Goal: Information Seeking & Learning: Learn about a topic

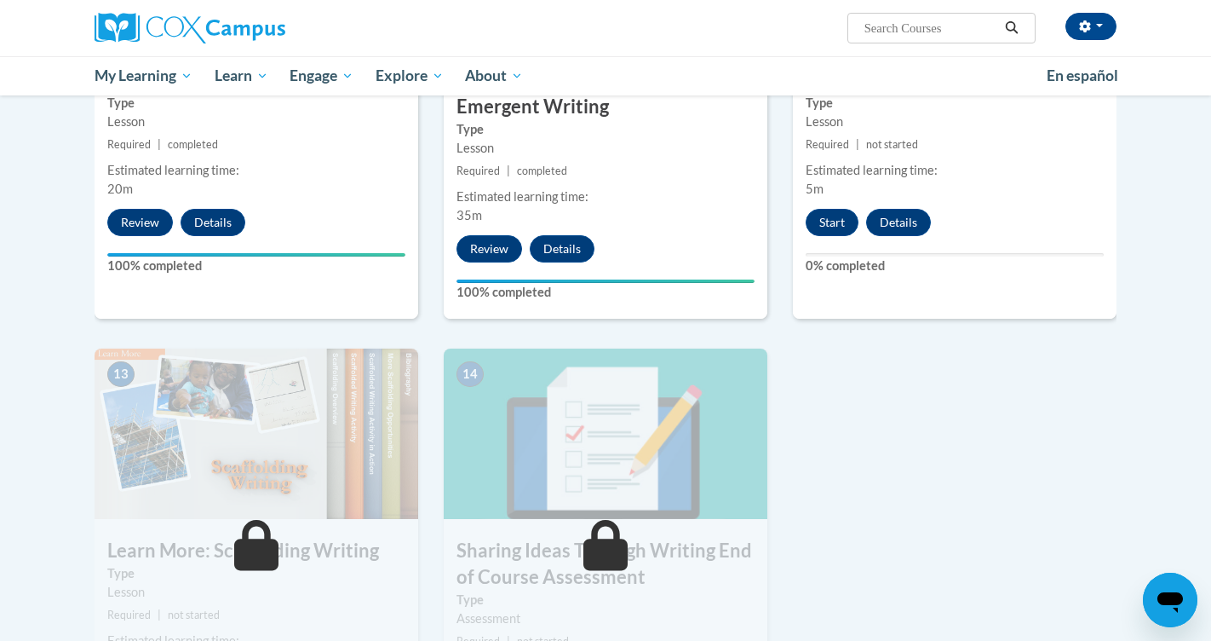
scroll to position [1975, 0]
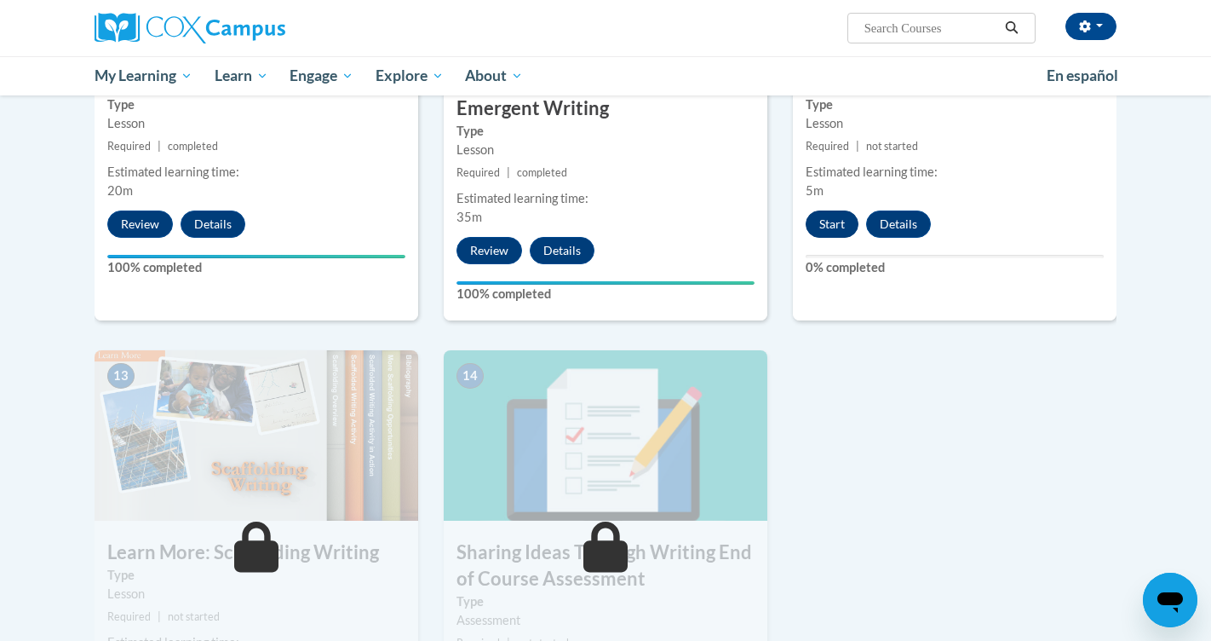
click at [831, 210] on button "Start" at bounding box center [832, 223] width 53 height 27
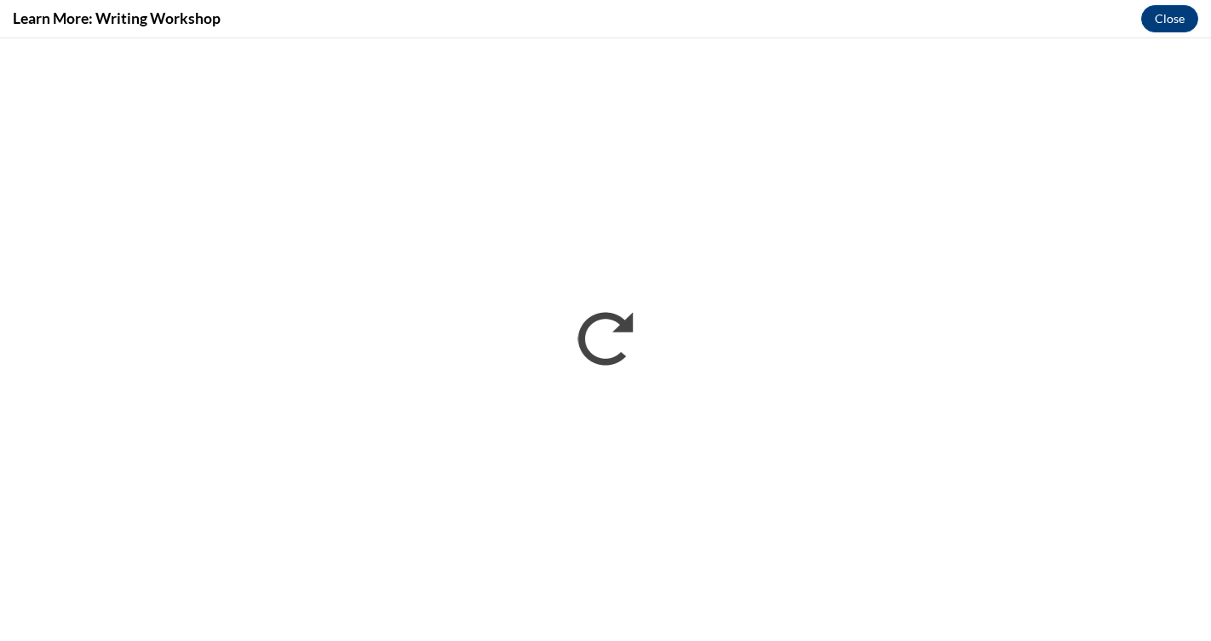
scroll to position [0, 0]
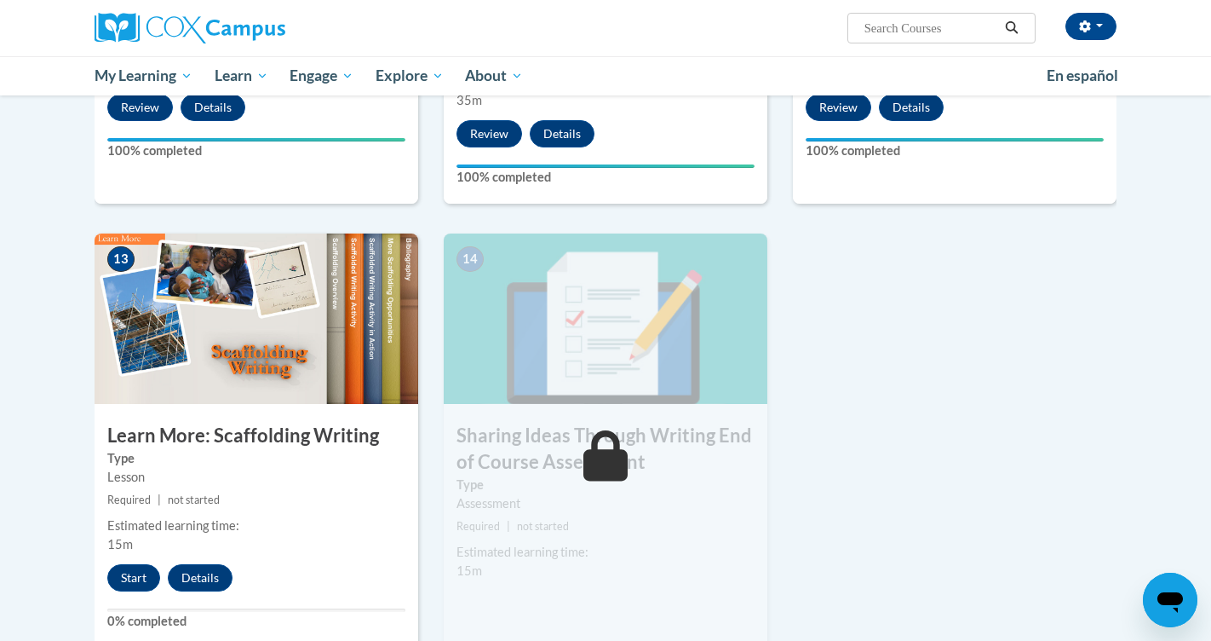
scroll to position [2087, 0]
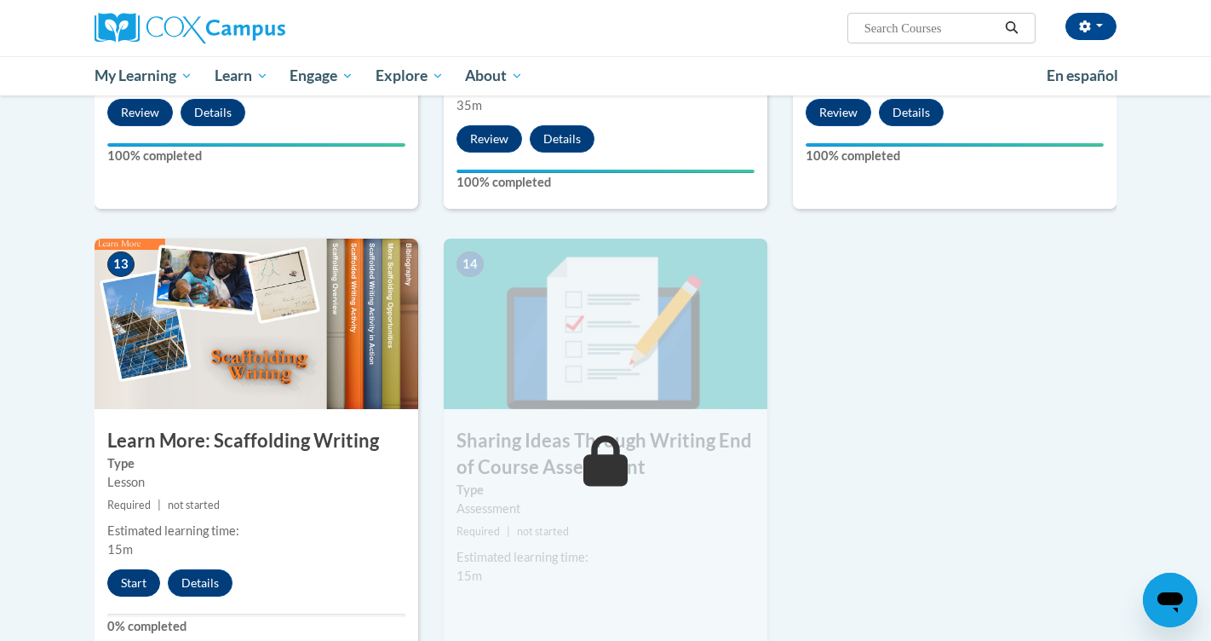
click at [140, 569] on button "Start" at bounding box center [133, 582] width 53 height 27
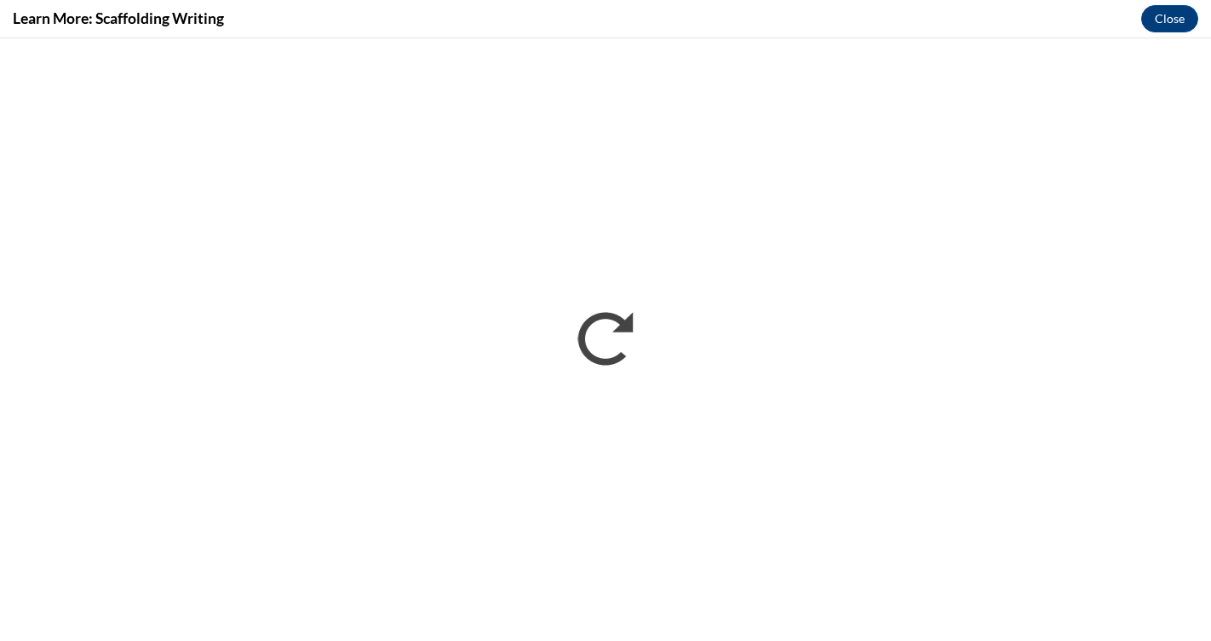
scroll to position [0, 0]
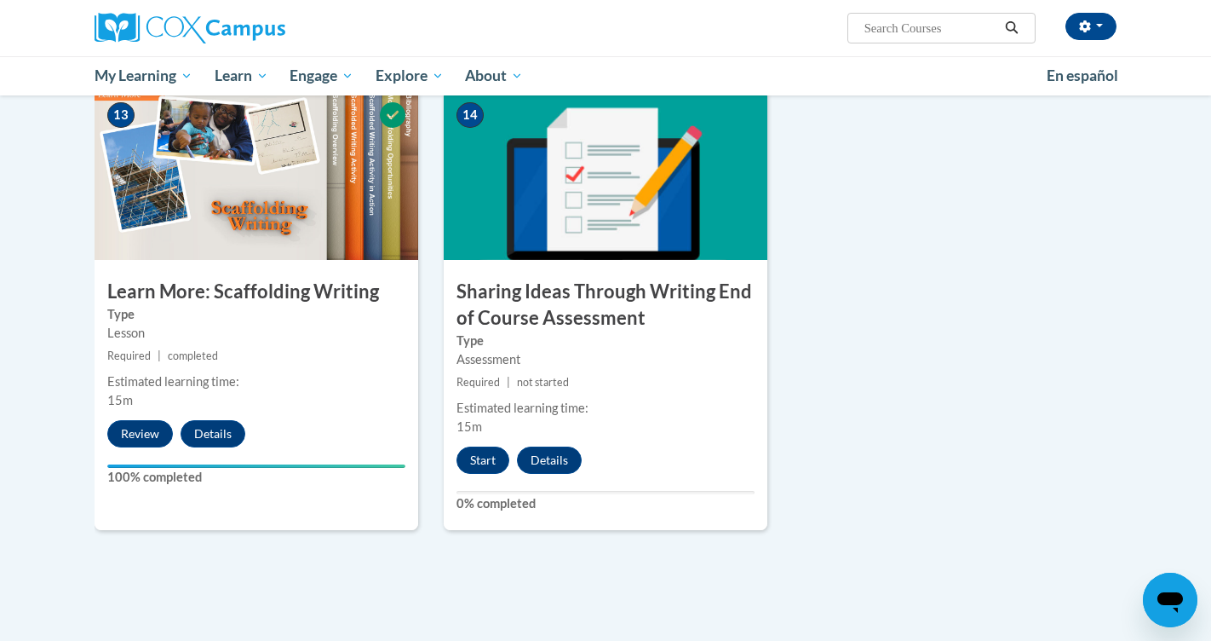
scroll to position [2231, 0]
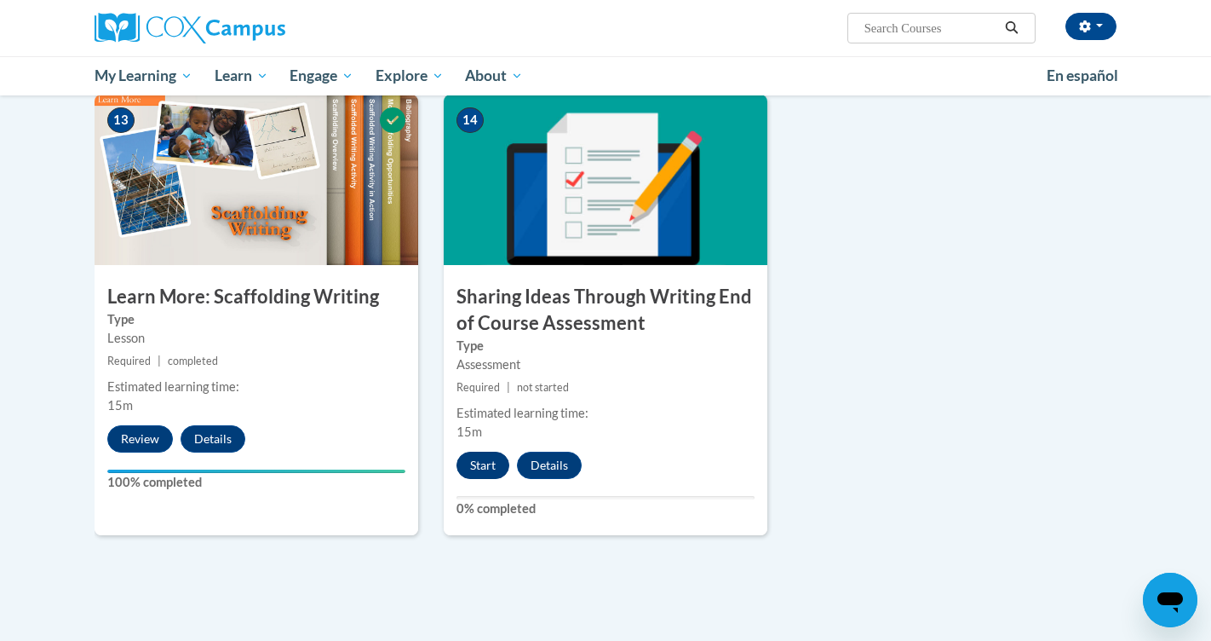
click at [486, 451] on button "Start" at bounding box center [483, 464] width 53 height 27
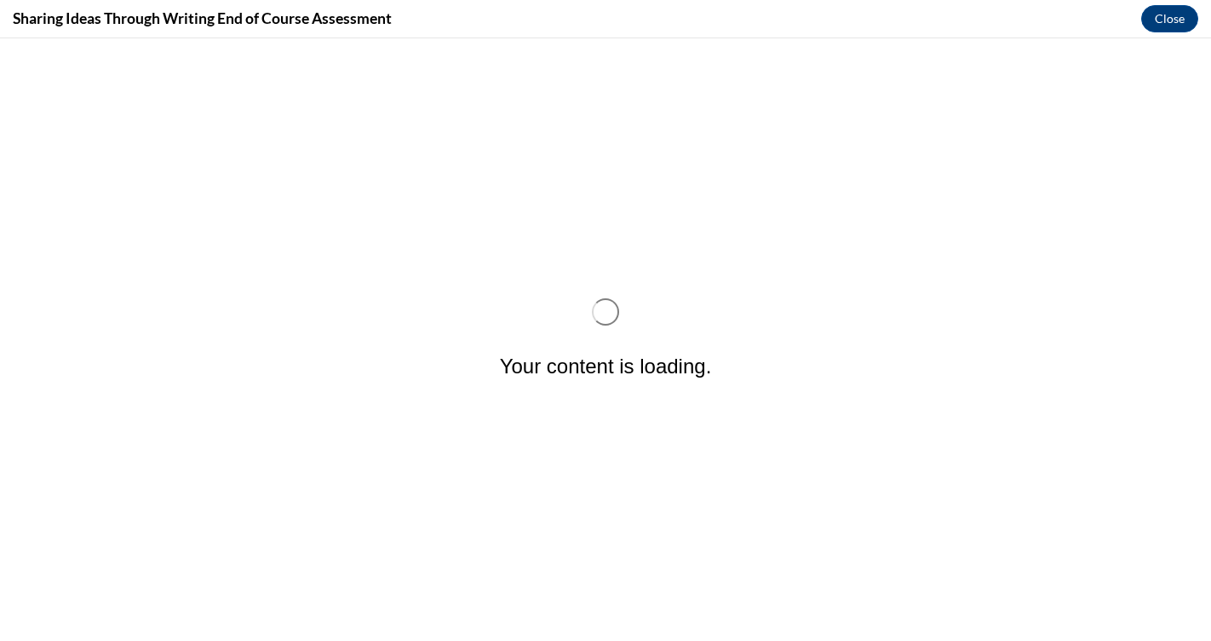
scroll to position [0, 0]
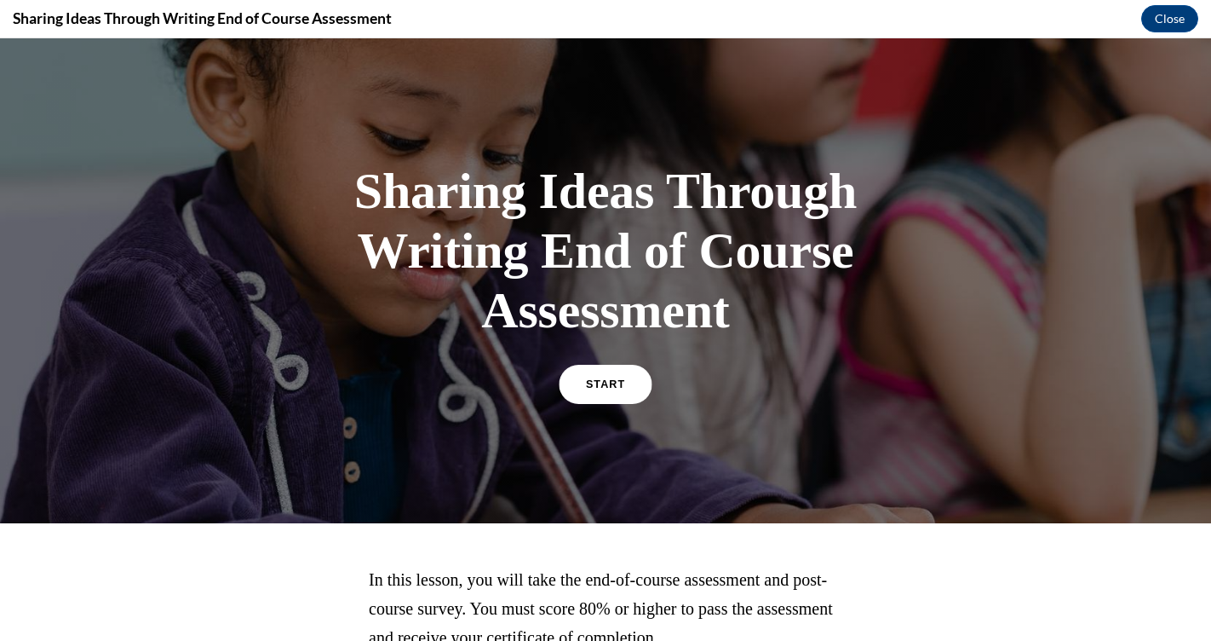
click at [612, 398] on link "START" at bounding box center [605, 384] width 93 height 39
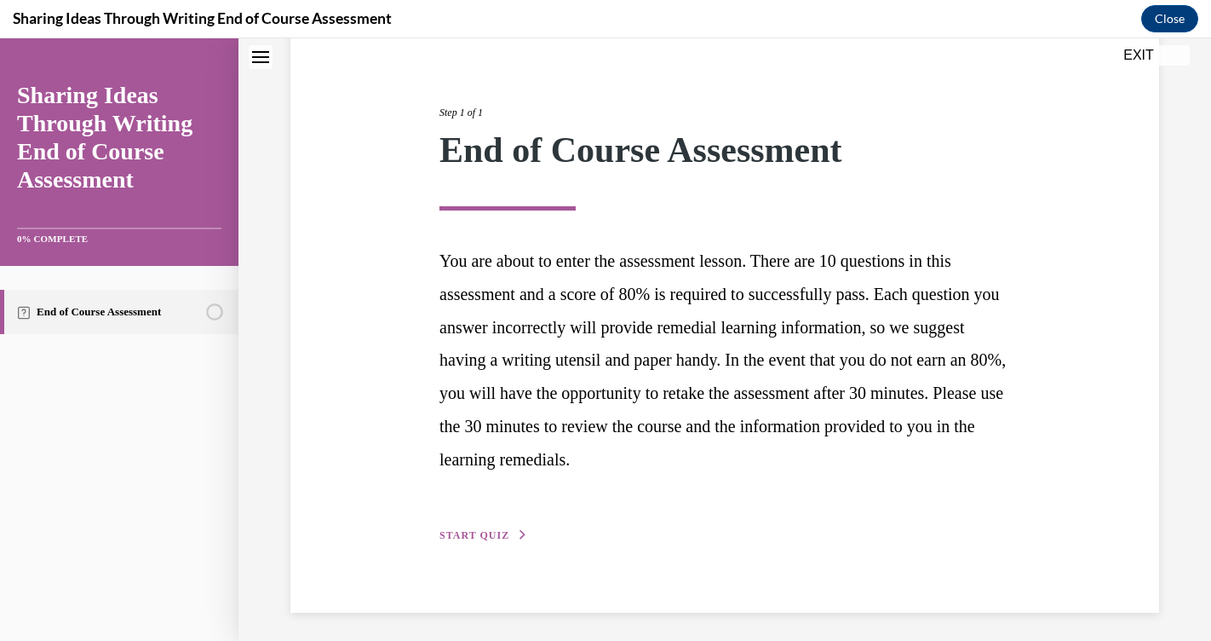
click at [508, 528] on button "START QUIZ" at bounding box center [484, 534] width 89 height 15
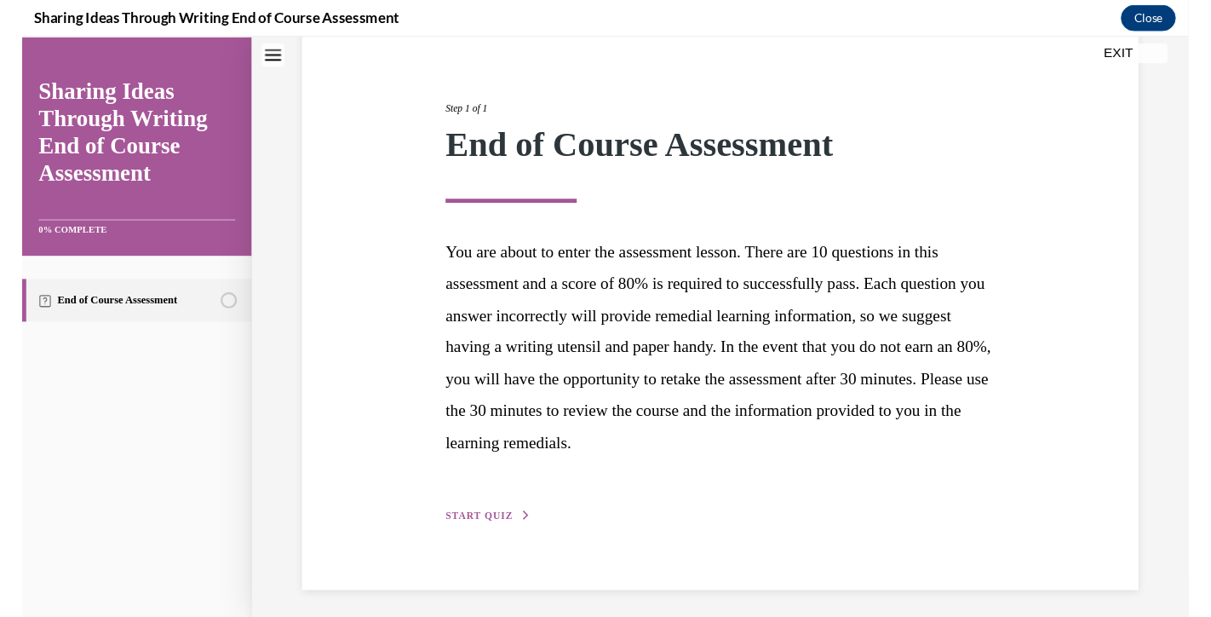
scroll to position [140, 0]
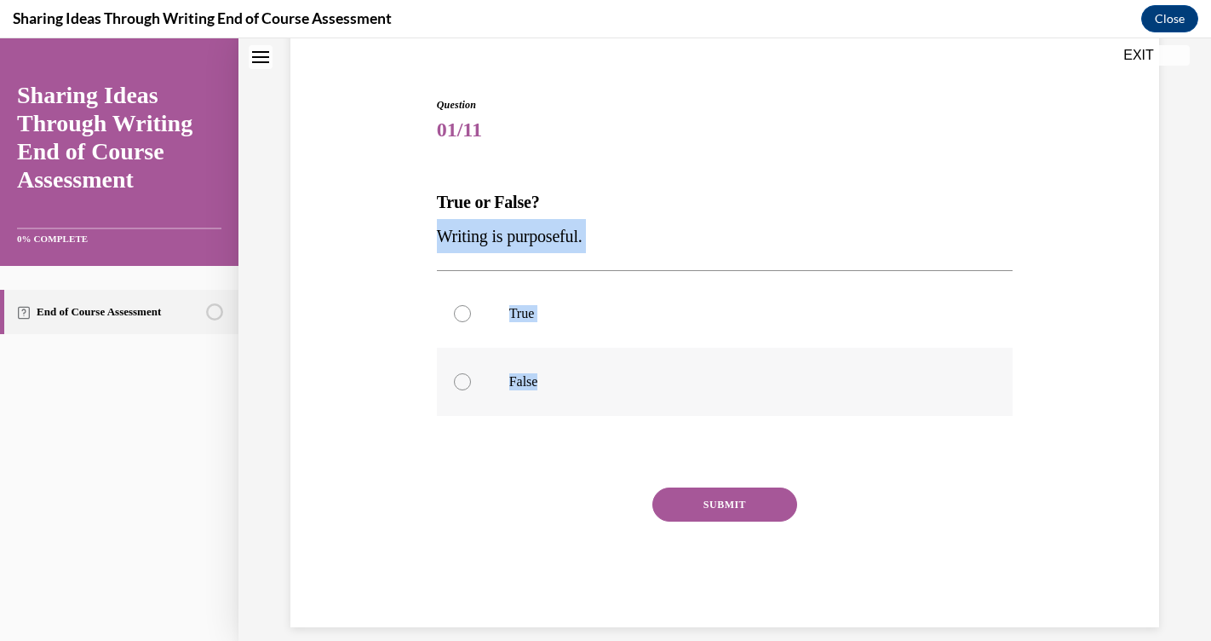
drag, startPoint x: 437, startPoint y: 239, endPoint x: 560, endPoint y: 378, distance: 185.3
click at [560, 378] on div "Question 01/11 True or False? Writing is purposeful. True False Incorrect That …" at bounding box center [725, 362] width 577 height 530
copy div "Writing is purposeful. True False"
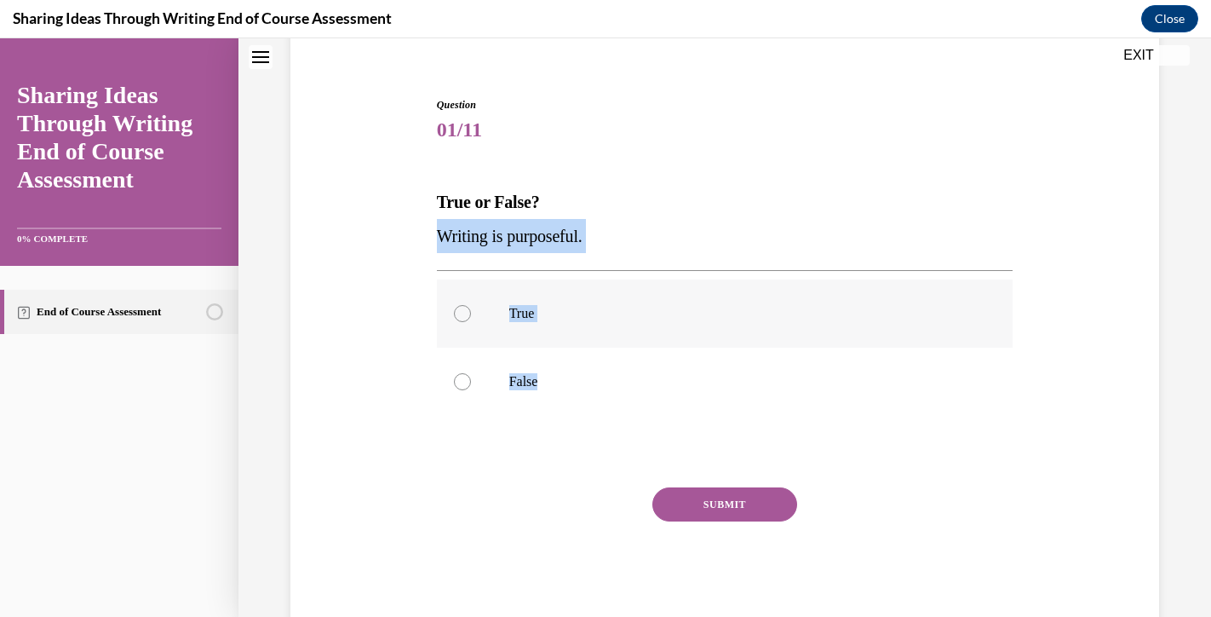
click at [503, 319] on label "True" at bounding box center [725, 313] width 577 height 68
click at [471, 319] on input "True" at bounding box center [462, 313] width 17 height 17
radio input "true"
click at [672, 504] on button "SUBMIT" at bounding box center [725, 504] width 145 height 34
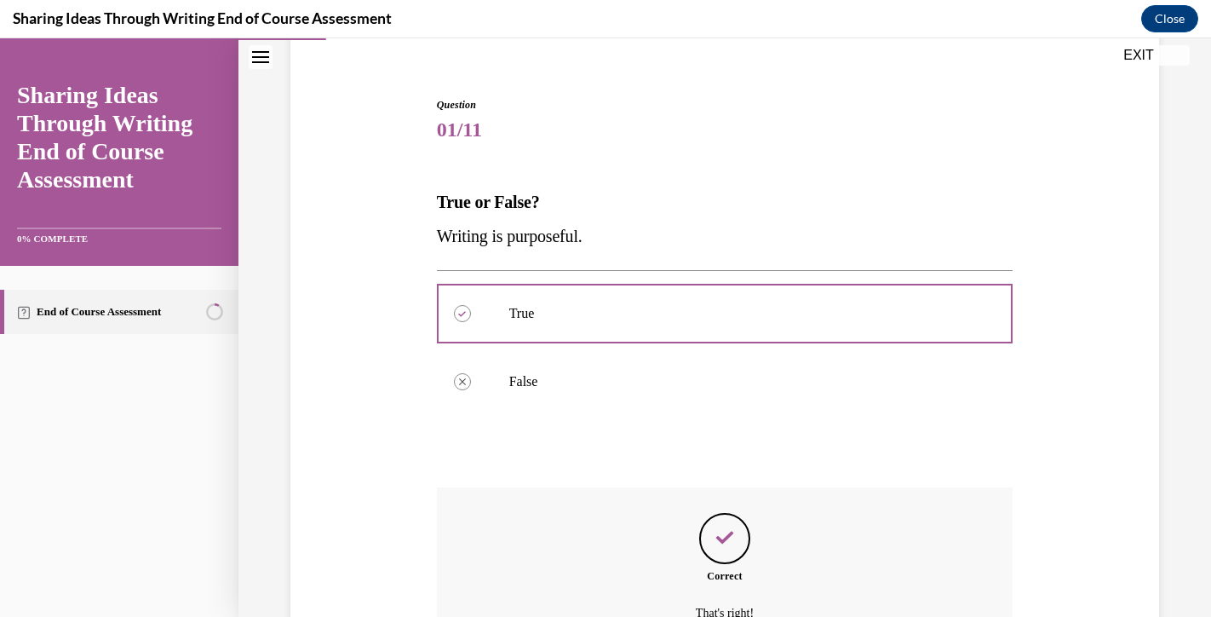
scroll to position [301, 0]
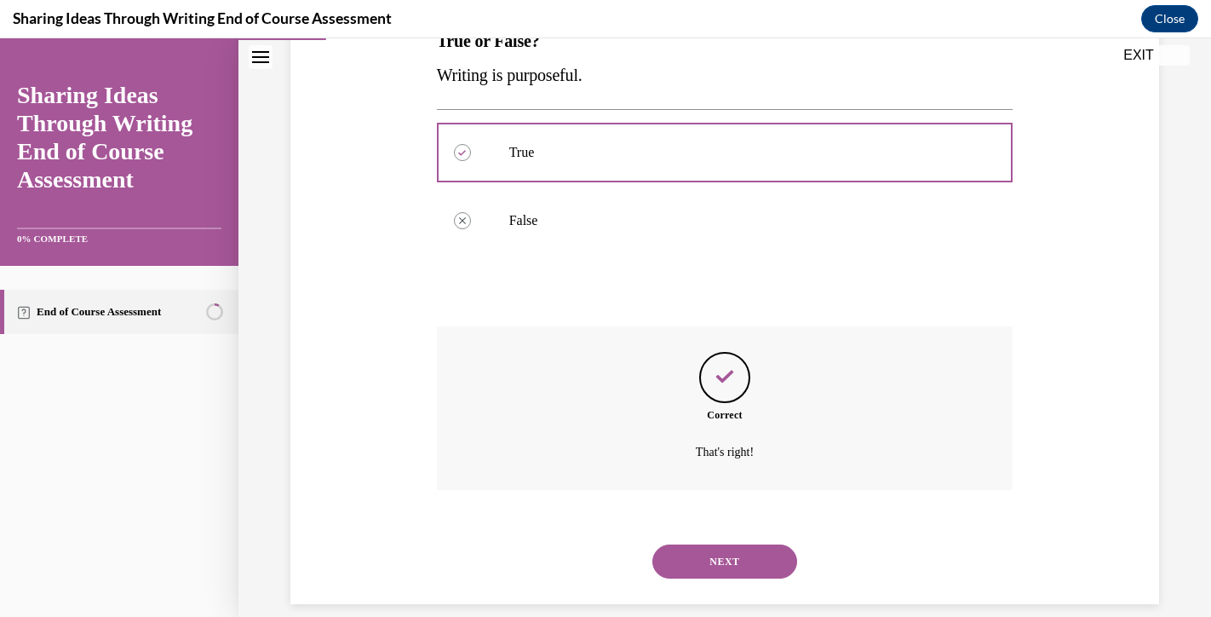
click at [699, 544] on button "NEXT" at bounding box center [725, 561] width 145 height 34
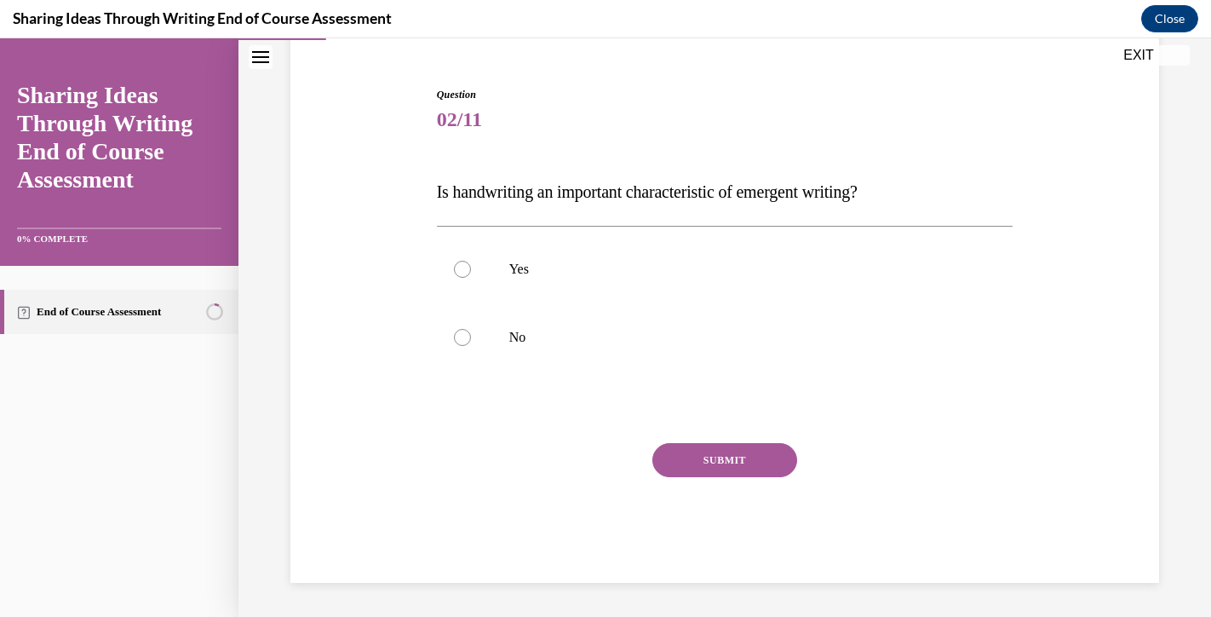
scroll to position [129, 0]
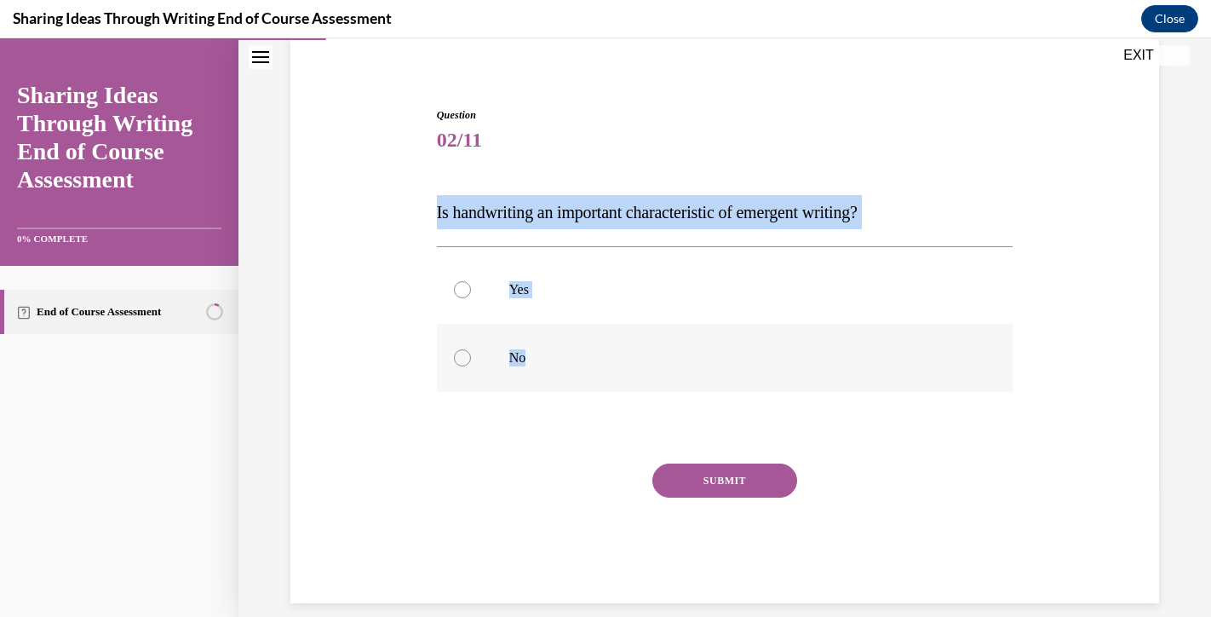
drag, startPoint x: 435, startPoint y: 208, endPoint x: 601, endPoint y: 380, distance: 238.6
click at [601, 380] on div "Question 02/11 Is handwriting an important characteristic of emergent writing? …" at bounding box center [725, 342] width 585 height 521
click at [503, 277] on label "Yes" at bounding box center [725, 290] width 577 height 68
click at [471, 281] on input "Yes" at bounding box center [462, 289] width 17 height 17
radio input "true"
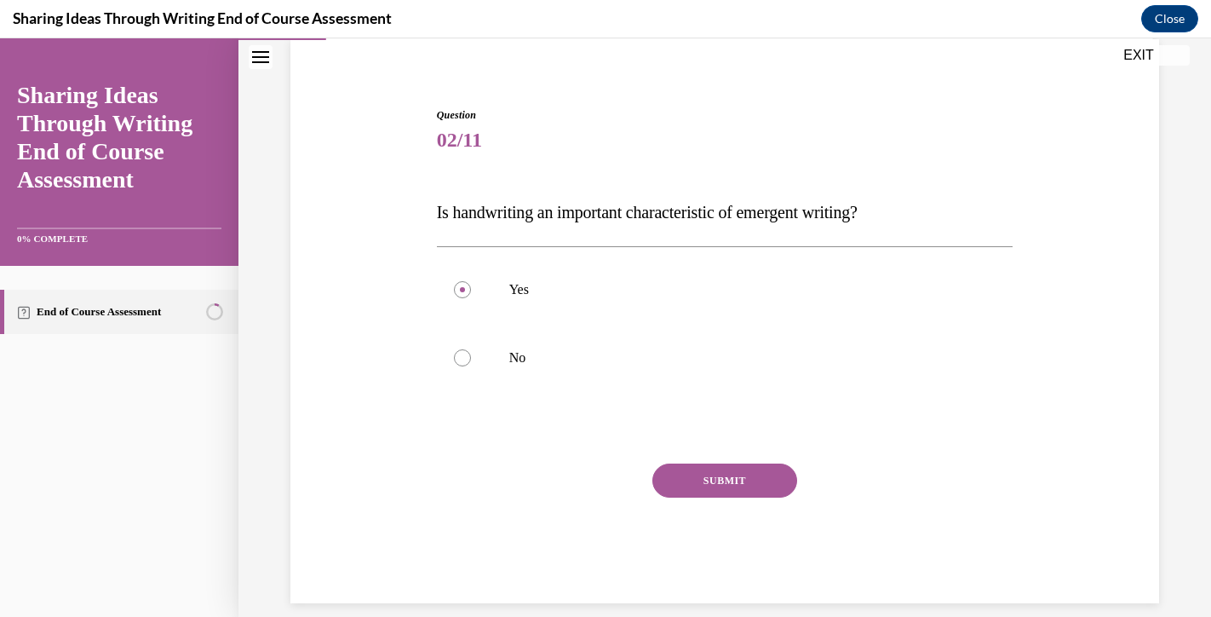
click at [728, 492] on button "SUBMIT" at bounding box center [725, 480] width 145 height 34
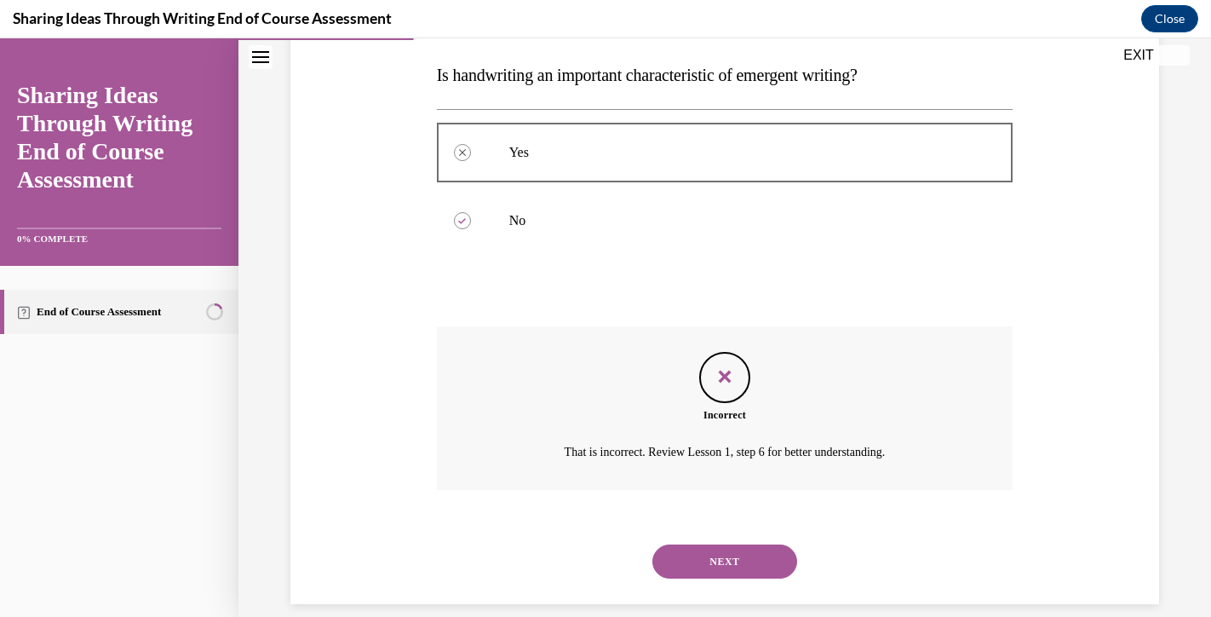
scroll to position [20, 0]
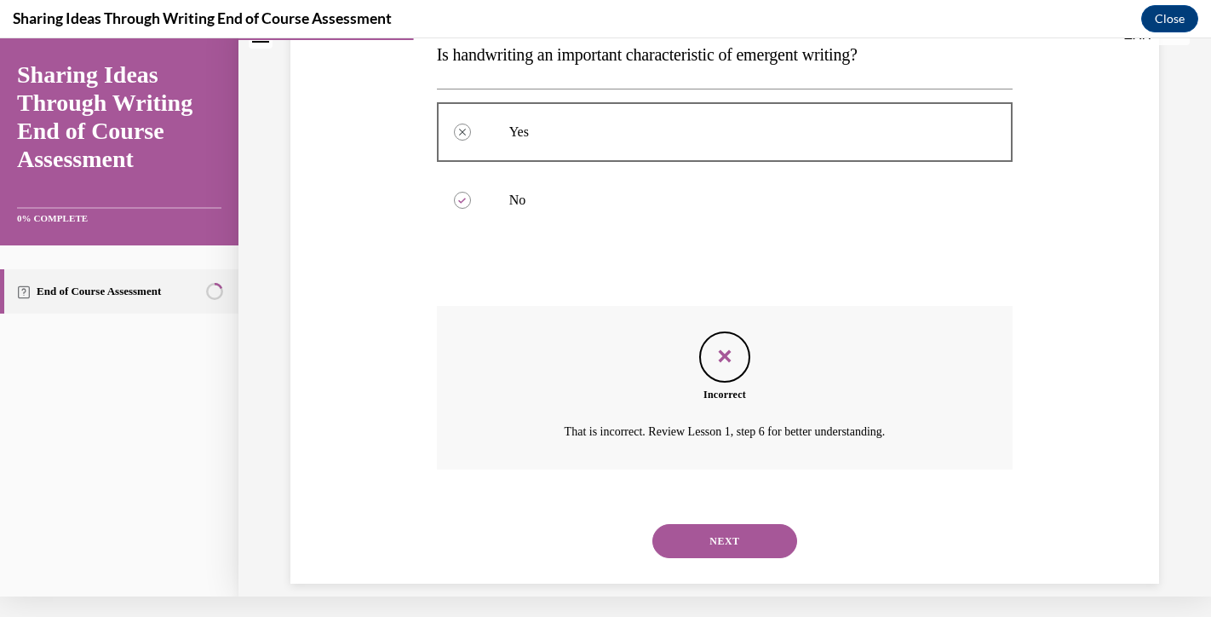
click at [735, 533] on button "NEXT" at bounding box center [725, 541] width 145 height 34
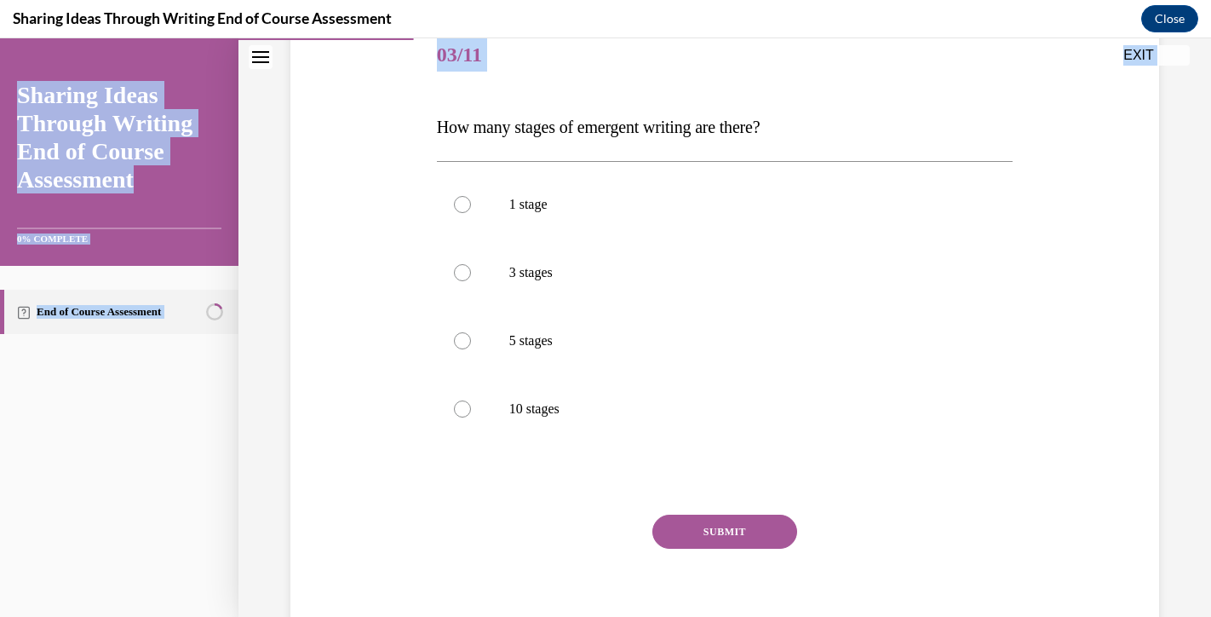
scroll to position [266, 0]
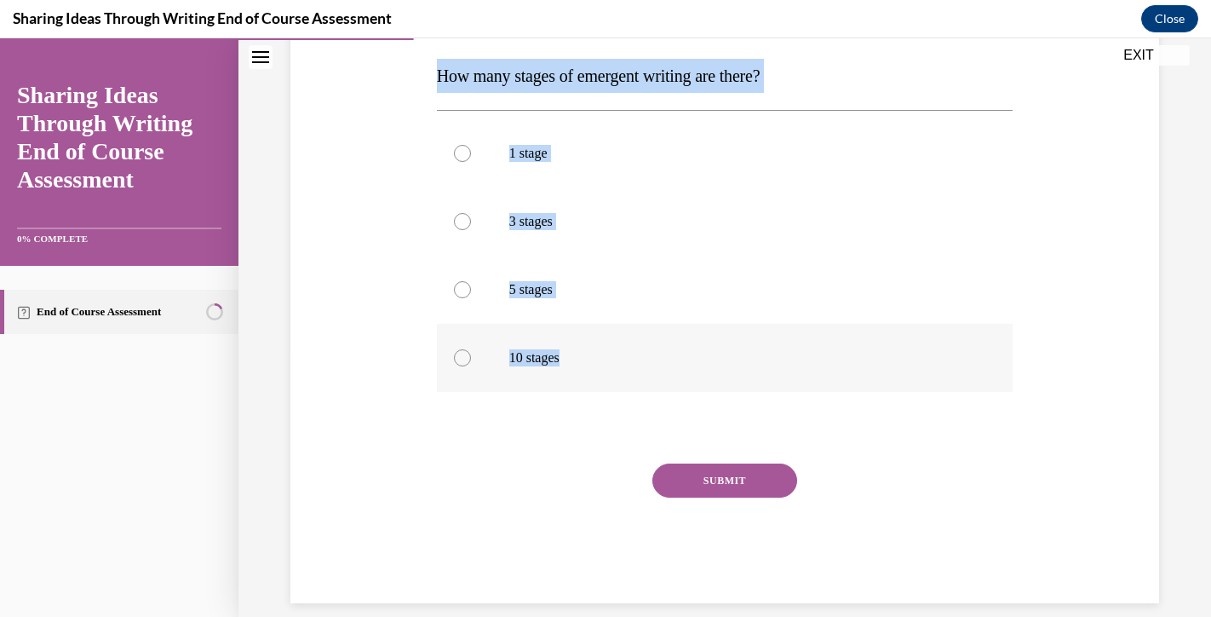
copy div "How many stages of emergent writing are there? 1 stage 3 stages 5 stages 10 sta…"
drag, startPoint x: 436, startPoint y: 334, endPoint x: 584, endPoint y: 372, distance: 153.1
click at [587, 371] on div "Question 03/11 How many stages of emergent writing are there? 1 stage 3 stages …" at bounding box center [725, 287] width 577 height 632
click at [520, 202] on label "3 stages" at bounding box center [725, 221] width 577 height 68
click at [471, 213] on input "3 stages" at bounding box center [462, 221] width 17 height 17
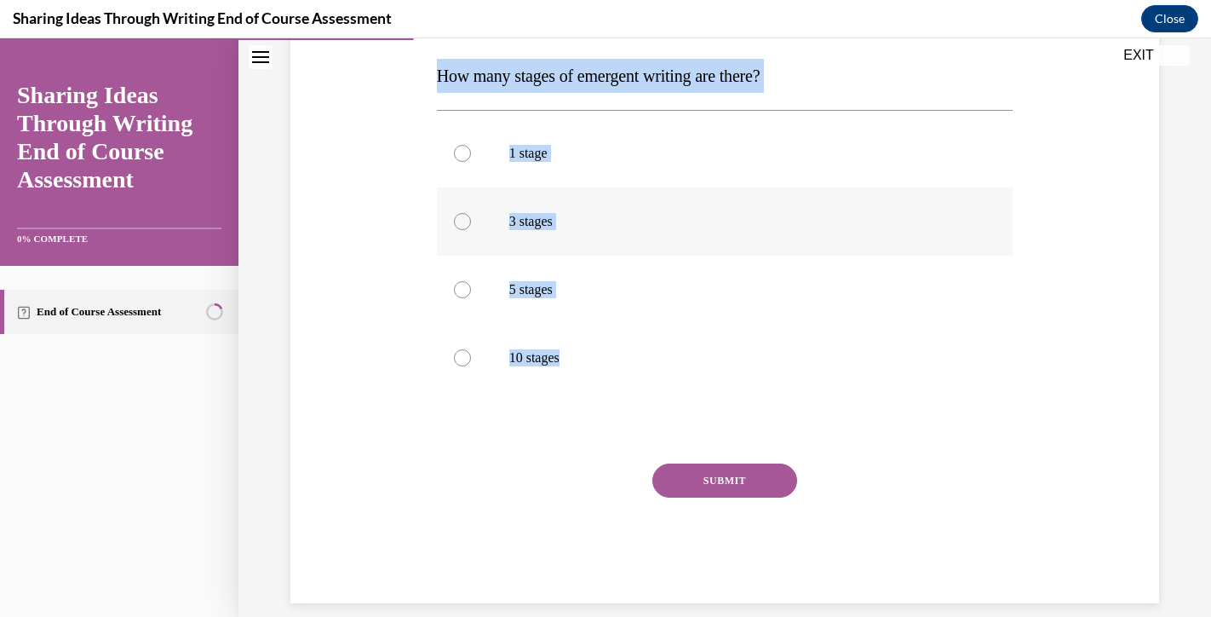
radio input "true"
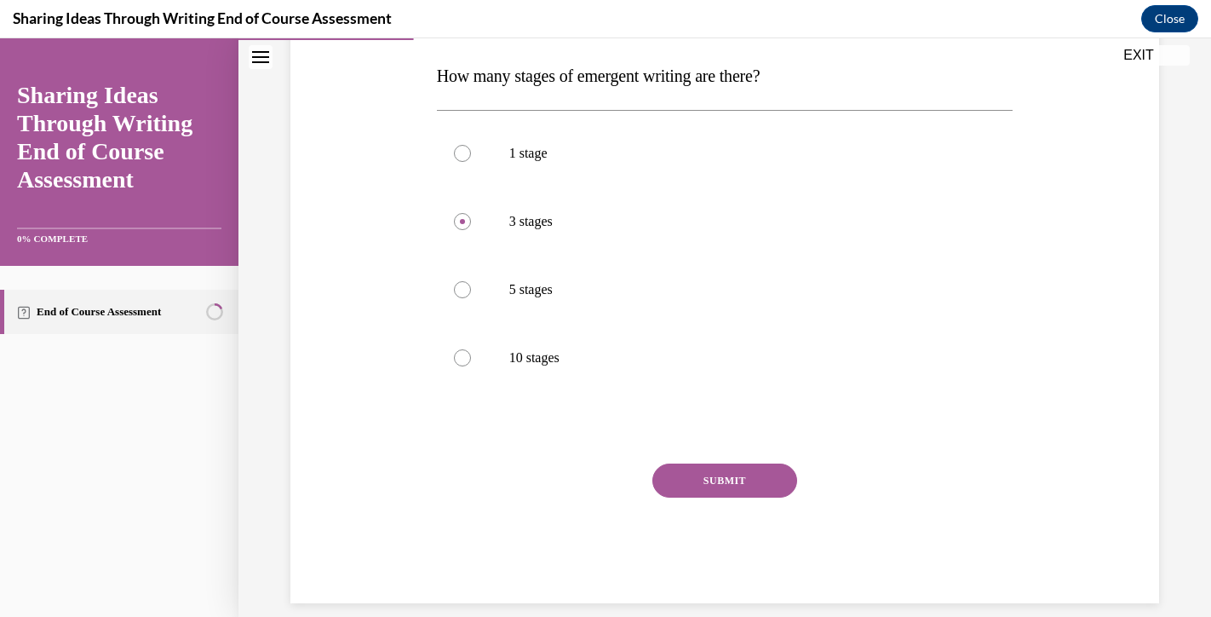
click at [701, 478] on button "SUBMIT" at bounding box center [725, 480] width 145 height 34
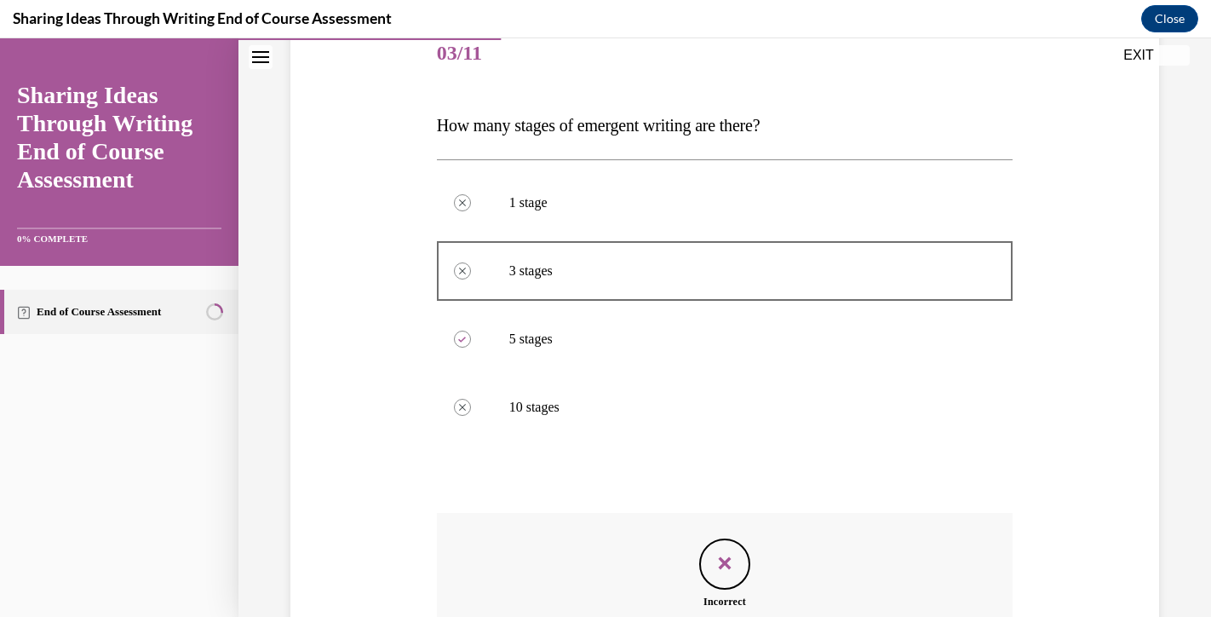
scroll to position [403, 0]
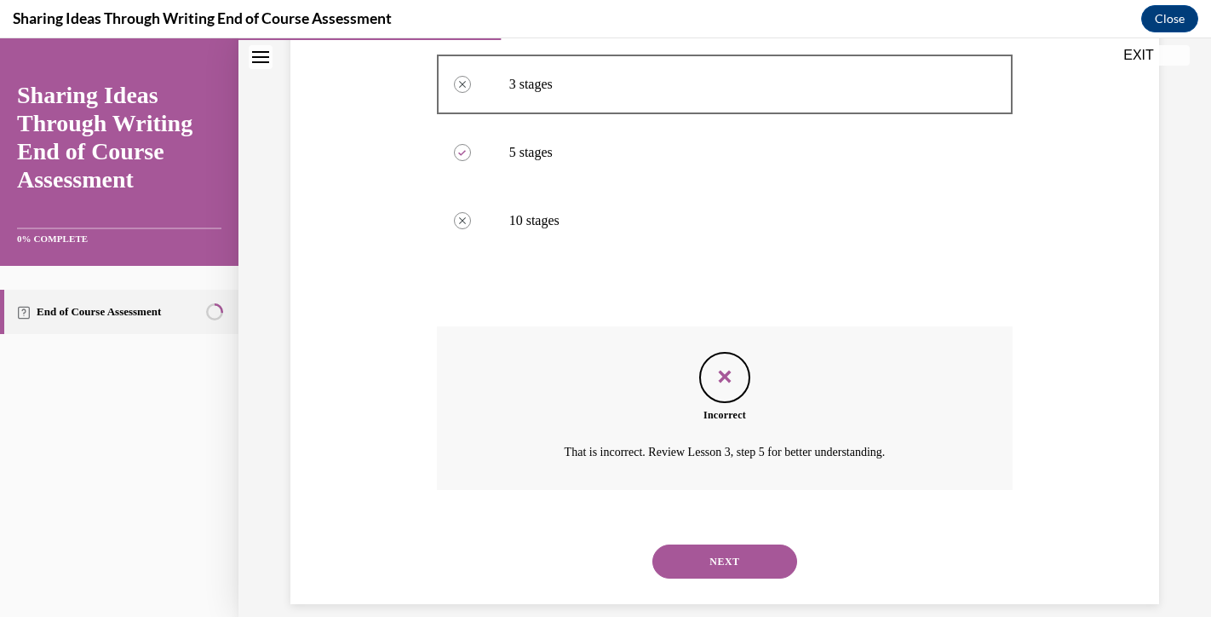
click at [733, 544] on button "NEXT" at bounding box center [725, 561] width 145 height 34
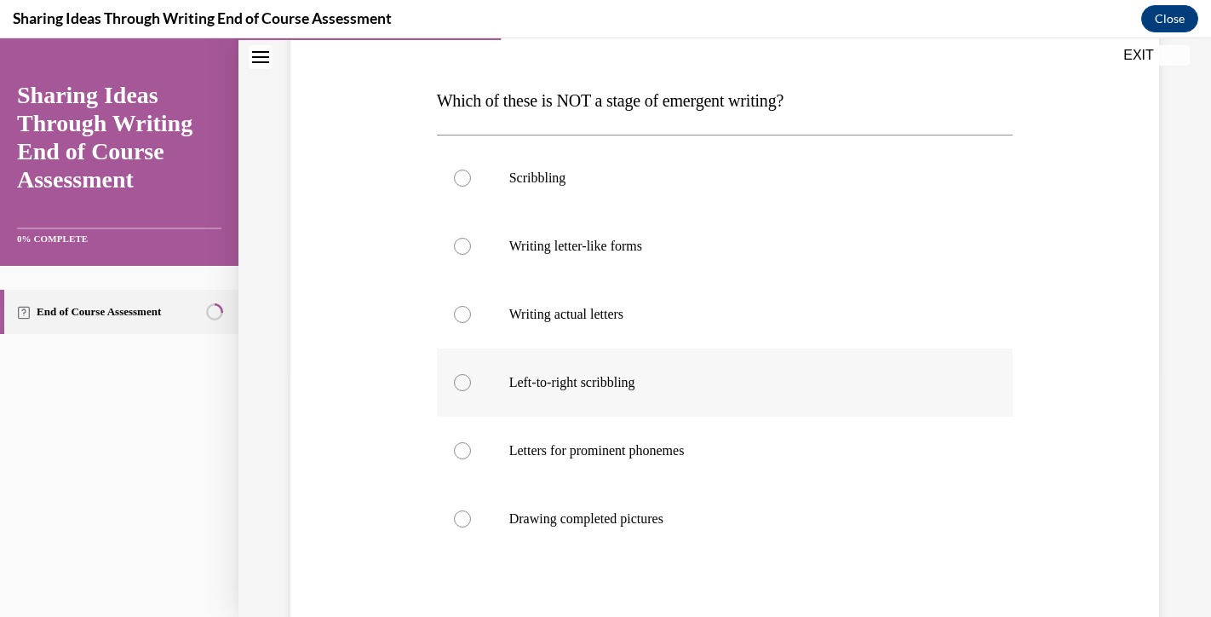
scroll to position [219, 0]
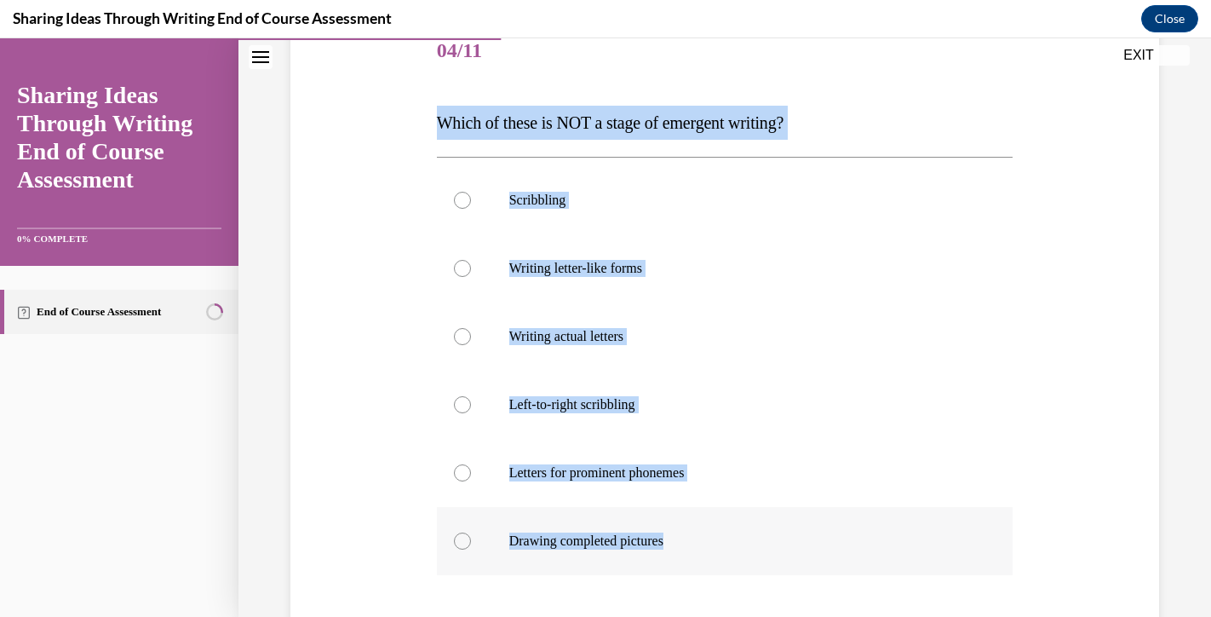
copy div "Which of these is NOT a stage of emergent writing? Scribbling Writing letter-li…"
drag, startPoint x: 432, startPoint y: 129, endPoint x: 716, endPoint y: 538, distance: 498.8
click at [716, 538] on div "Question 04/11 Which of these is NOT a stage of emergent writing? Scribbling Wr…" at bounding box center [725, 389] width 585 height 794
click at [521, 520] on label "Drawing completed pictures" at bounding box center [725, 541] width 577 height 68
click at [471, 532] on input "Drawing completed pictures" at bounding box center [462, 540] width 17 height 17
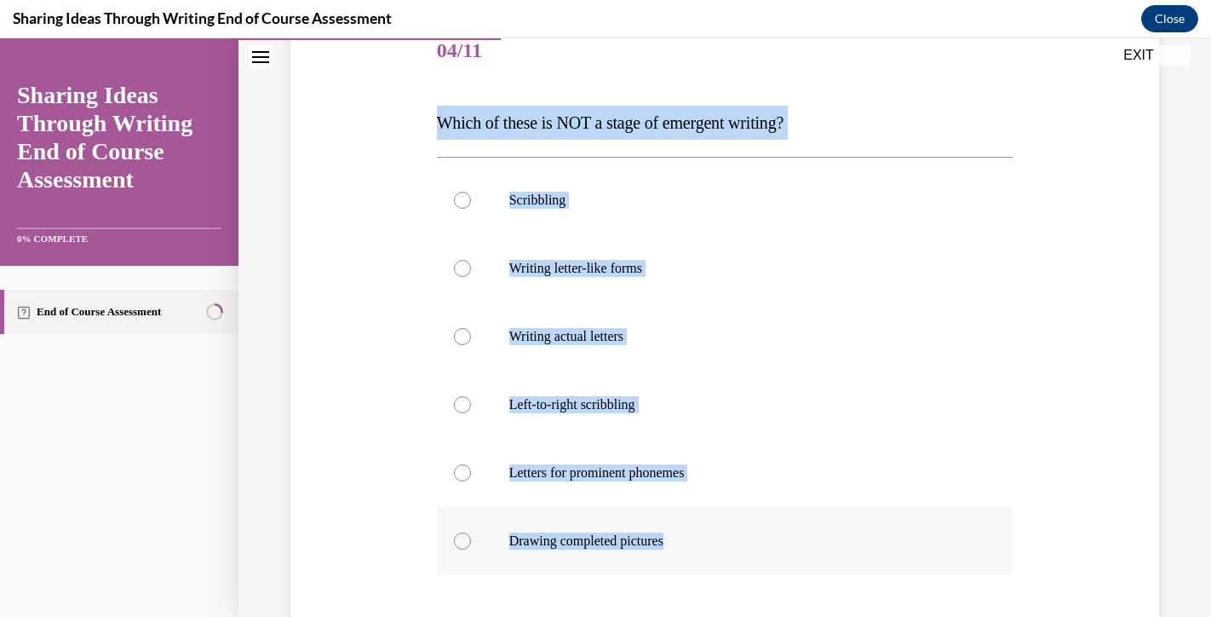
radio input "true"
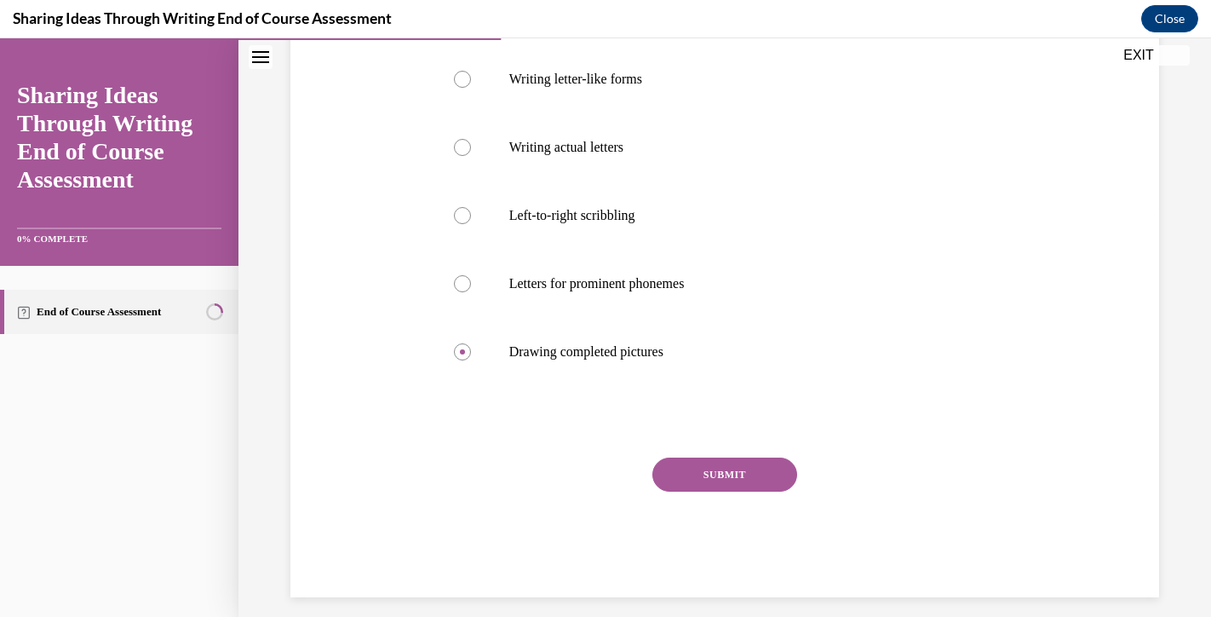
scroll to position [402, 0]
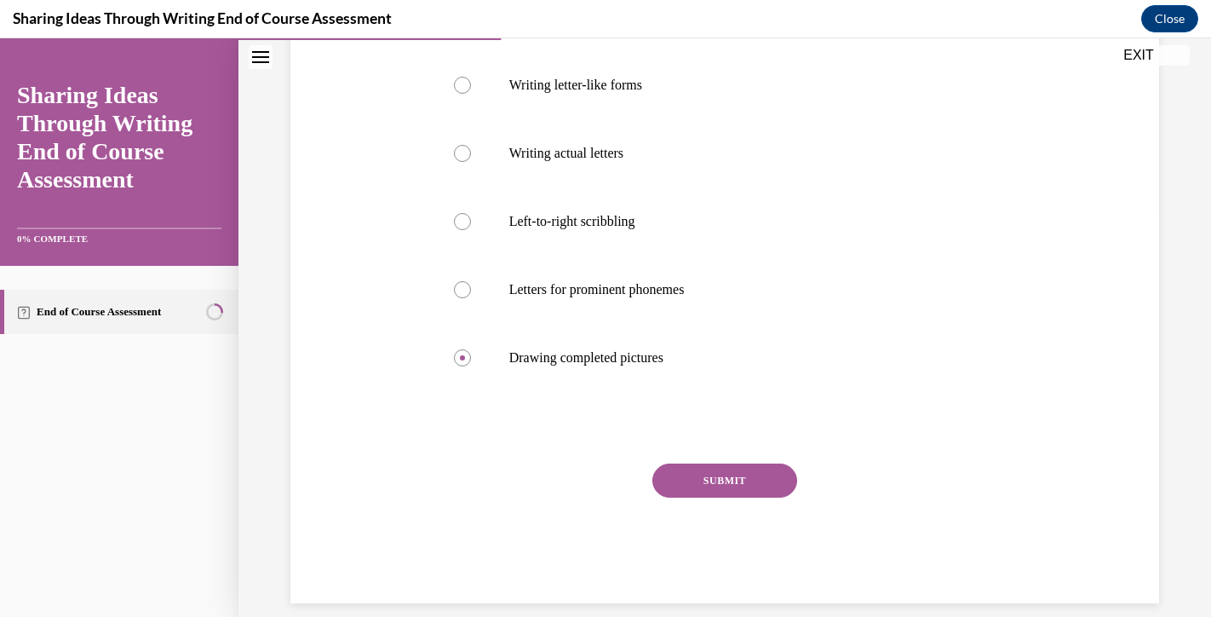
click at [661, 479] on button "SUBMIT" at bounding box center [725, 480] width 145 height 34
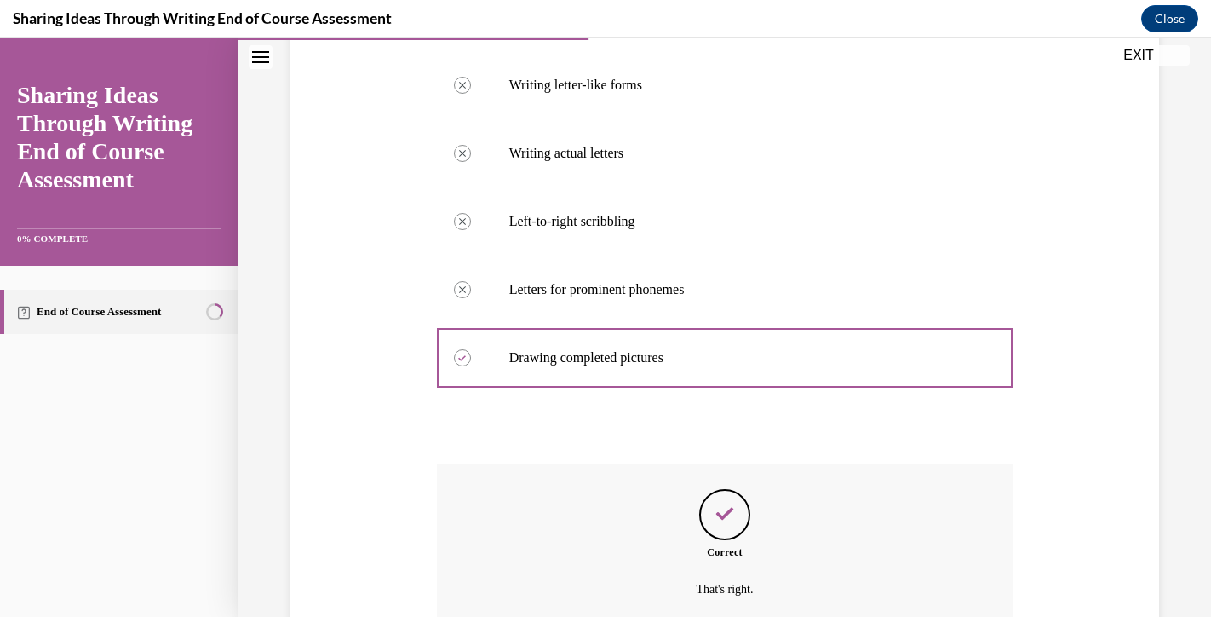
click at [682, 490] on div "Correct That's right." at bounding box center [725, 545] width 577 height 164
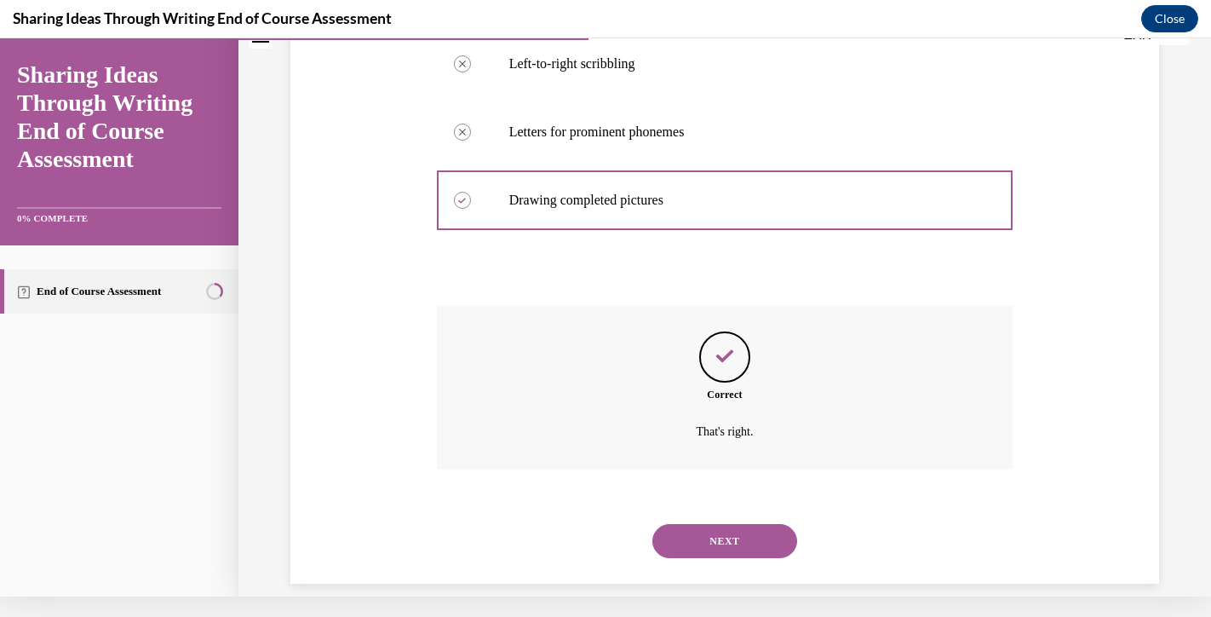
click at [703, 524] on button "NEXT" at bounding box center [725, 541] width 145 height 34
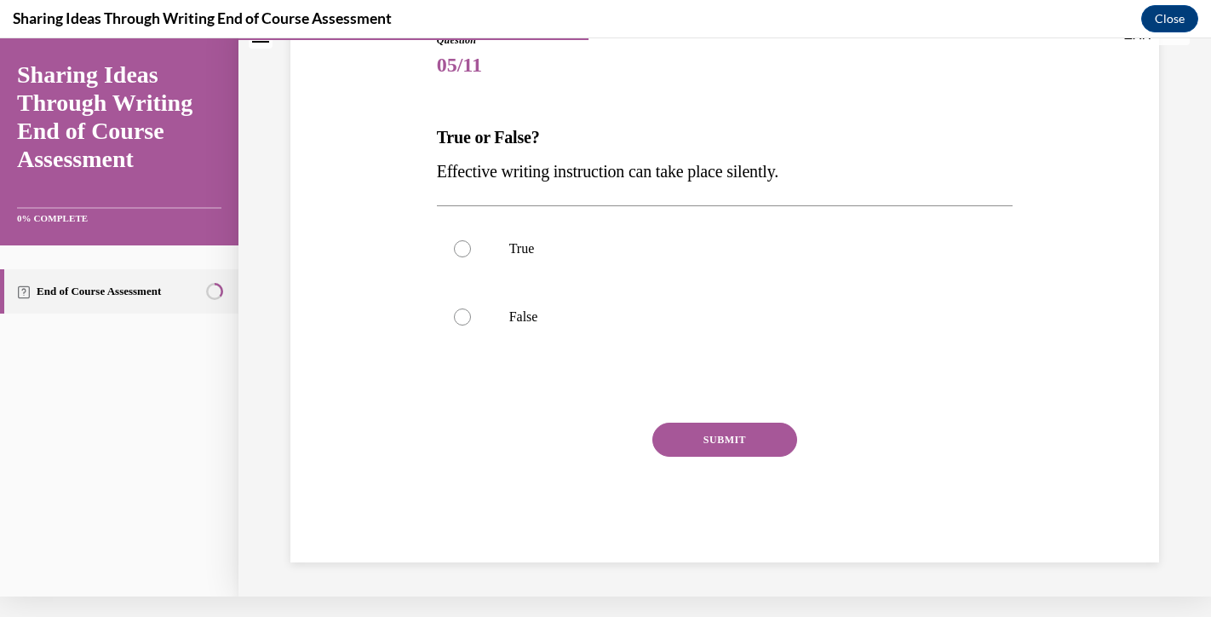
scroll to position [164, 0]
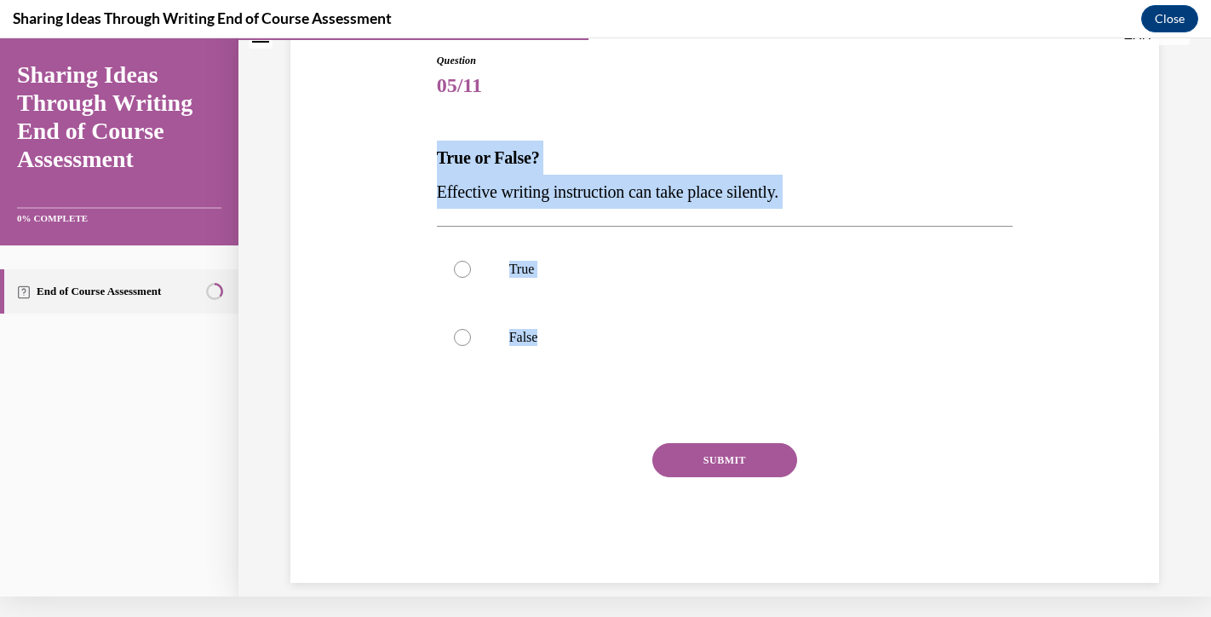
copy div "True or False? Effective writing instruction can take place silently. True False"
drag, startPoint x: 618, startPoint y: 400, endPoint x: 434, endPoint y: 188, distance: 280.8
click at [434, 171] on div "Question 05/11 True or False? Effective writing instruction can take place sile…" at bounding box center [725, 304] width 585 height 555
click at [509, 345] on p "False" at bounding box center [740, 337] width 462 height 17
click at [471, 345] on input "False" at bounding box center [462, 337] width 17 height 17
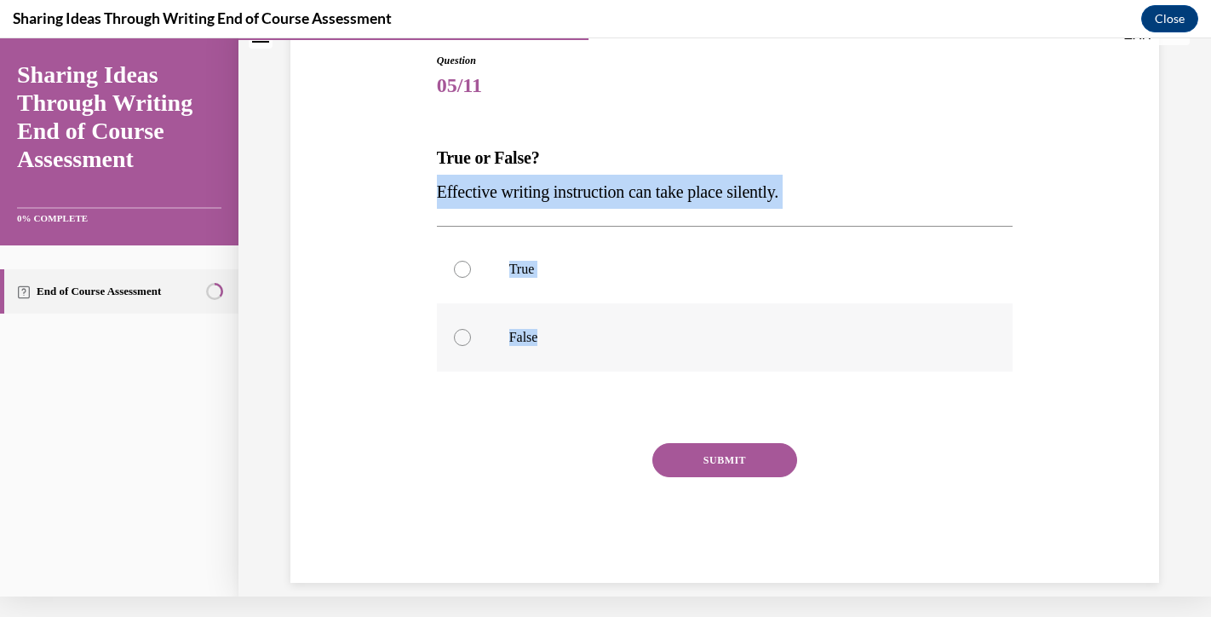
radio input "true"
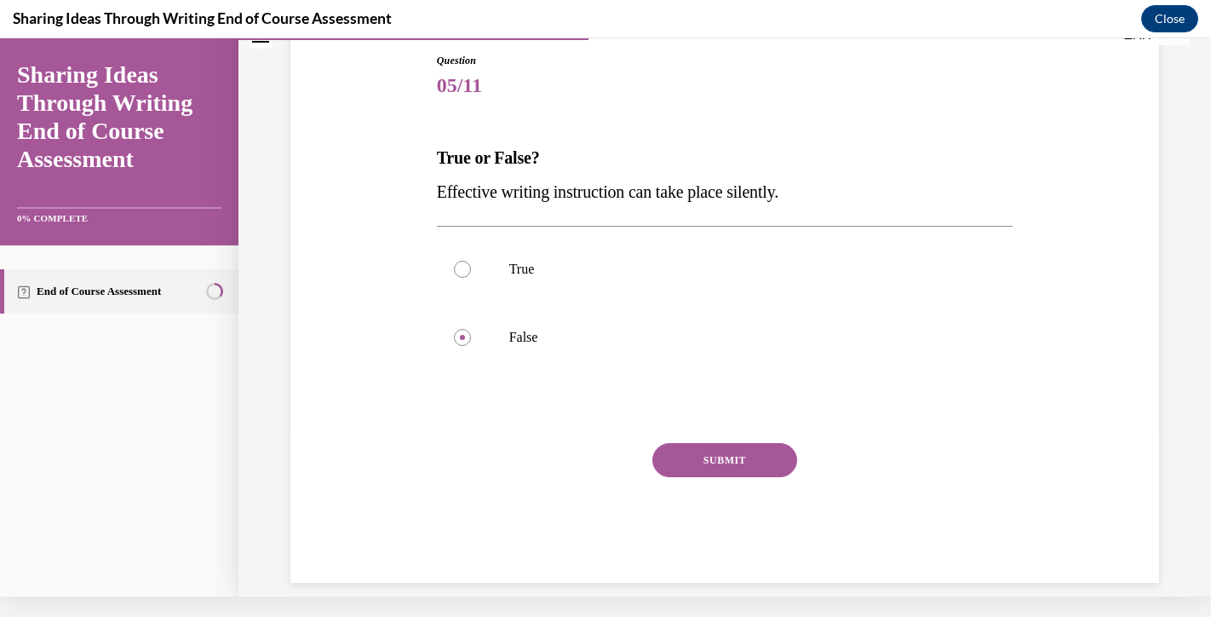
click at [686, 463] on button "SUBMIT" at bounding box center [725, 460] width 145 height 34
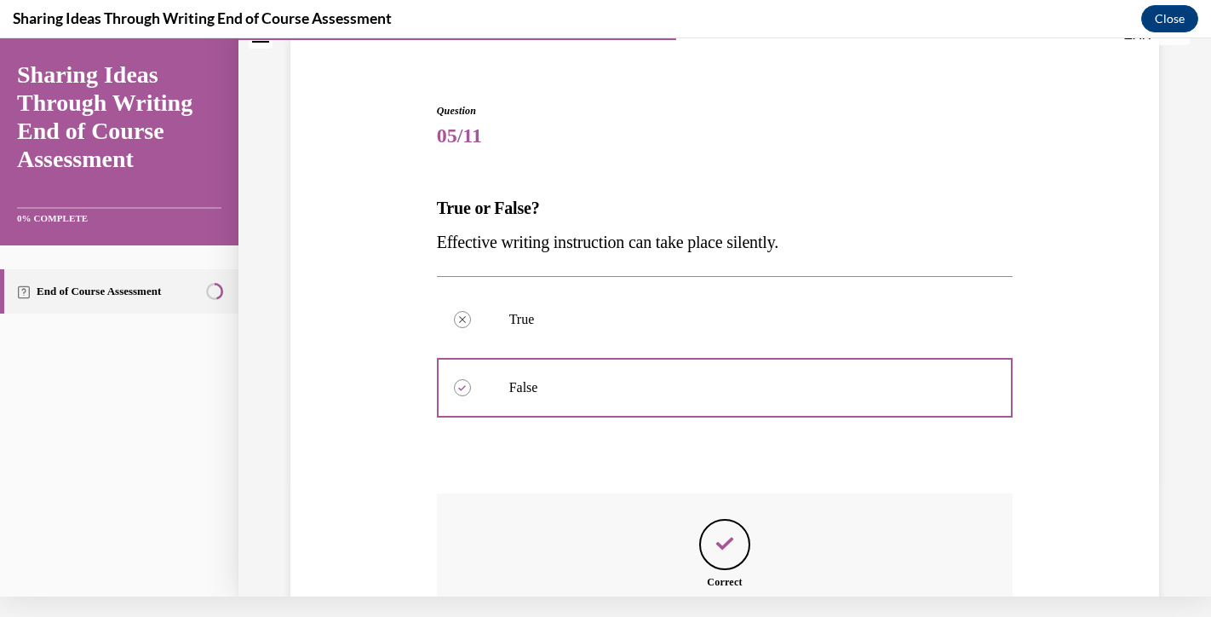
scroll to position [301, 0]
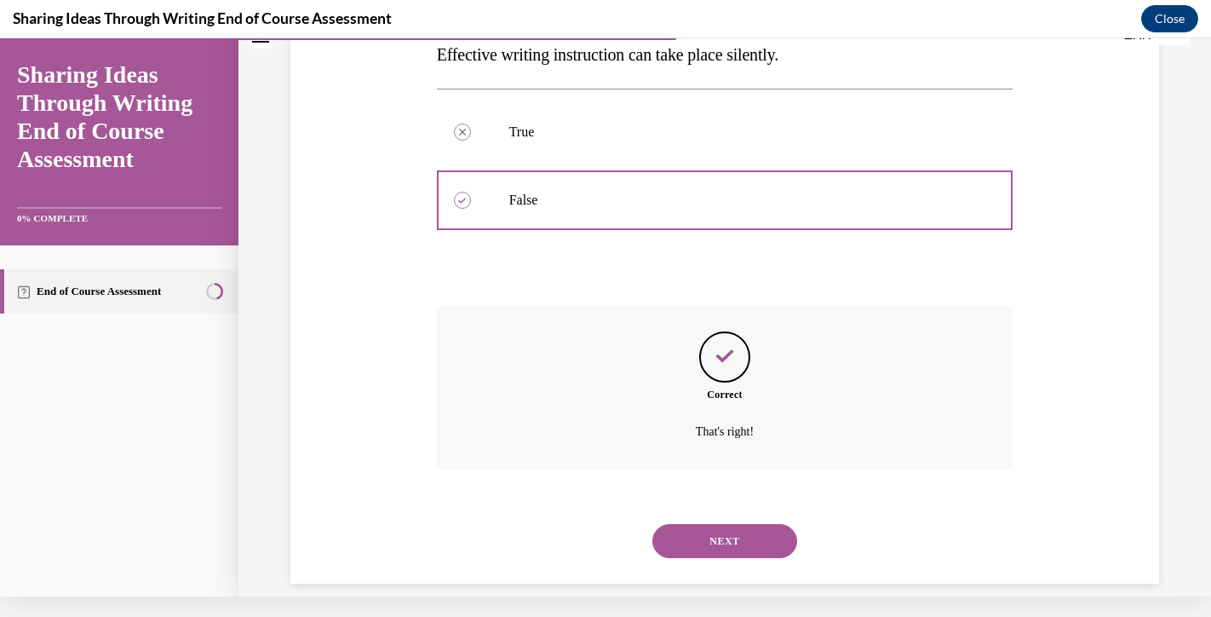
click at [718, 524] on button "NEXT" at bounding box center [725, 541] width 145 height 34
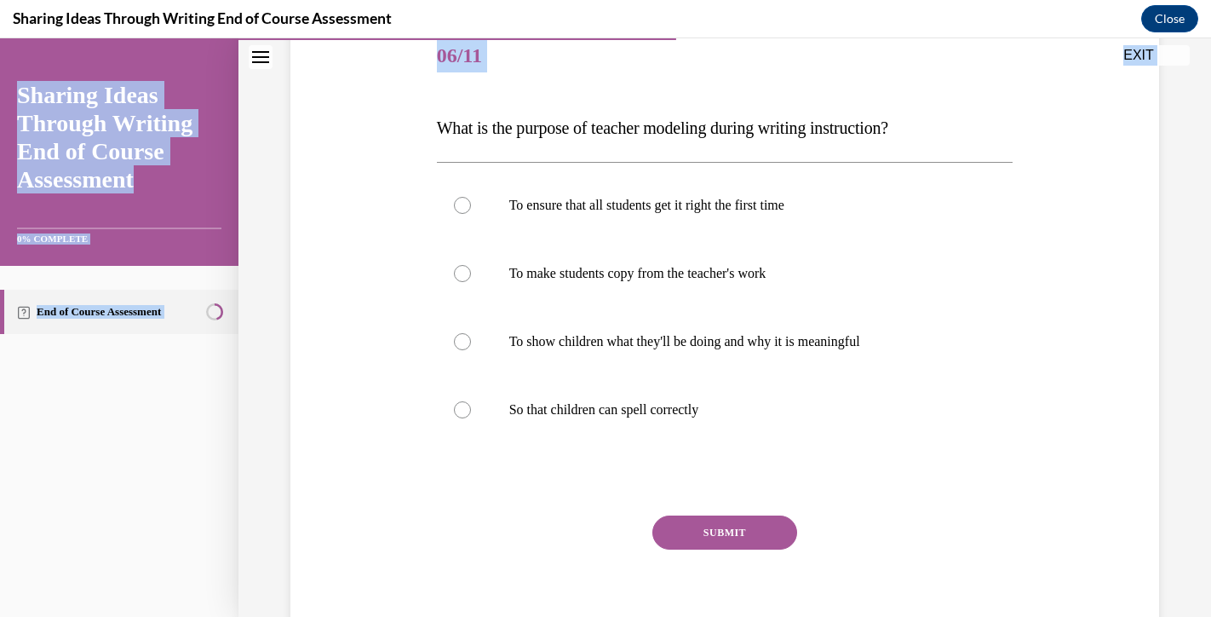
scroll to position [258, 0]
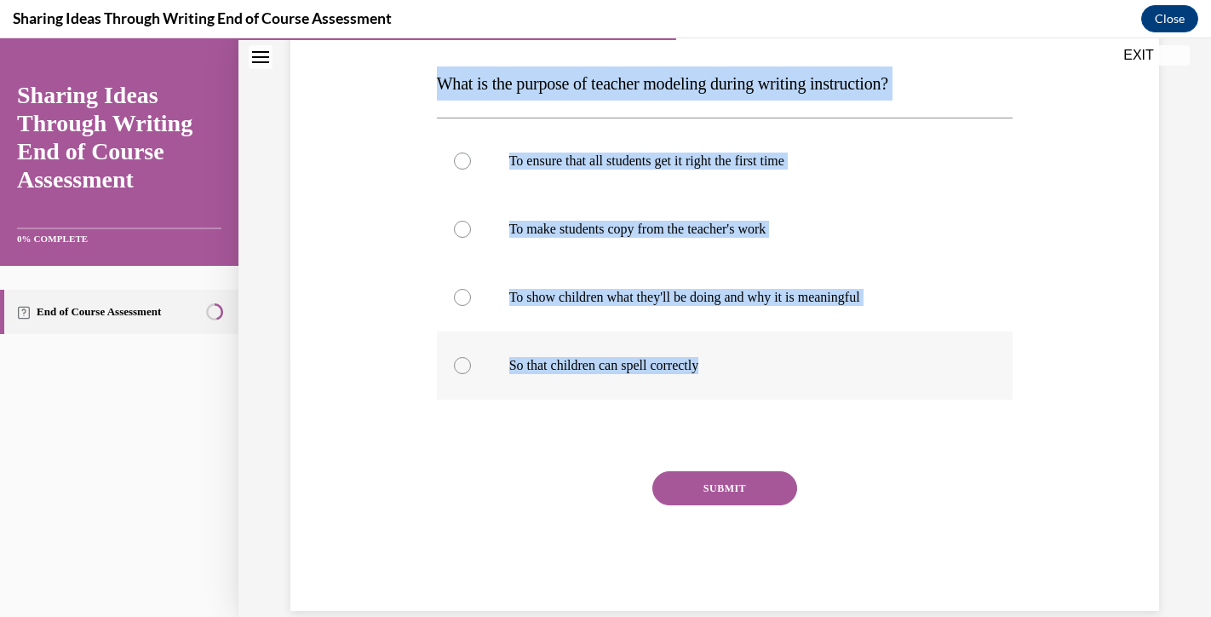
drag, startPoint x: 428, startPoint y: 327, endPoint x: 731, endPoint y: 361, distance: 304.3
click at [731, 361] on div "Question 06/11 What is the purpose of teacher modeling during writing instructi…" at bounding box center [724, 269] width 877 height 683
click at [581, 405] on div "To ensure that all students get it right the first time To make students copy f…" at bounding box center [725, 263] width 577 height 290
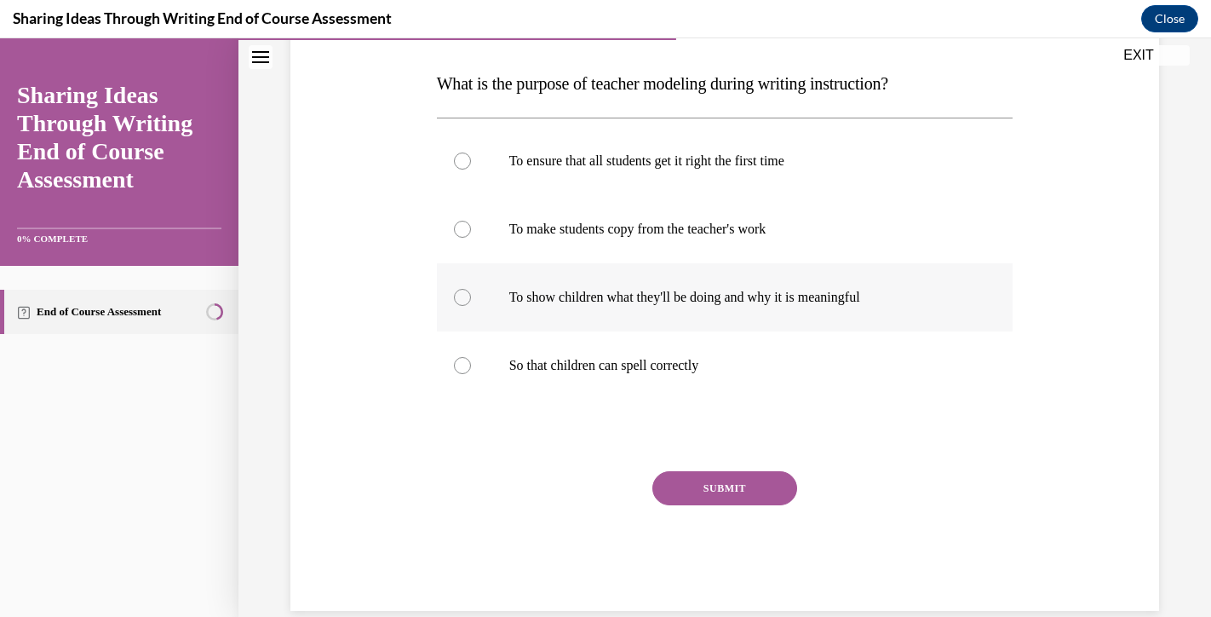
click at [590, 292] on p "To show children what they'll be doing and why it is meaningful" at bounding box center [740, 297] width 462 height 17
click at [471, 292] on input "To show children what they'll be doing and why it is meaningful" at bounding box center [462, 297] width 17 height 17
radio input "true"
click at [693, 499] on button "SUBMIT" at bounding box center [725, 488] width 145 height 34
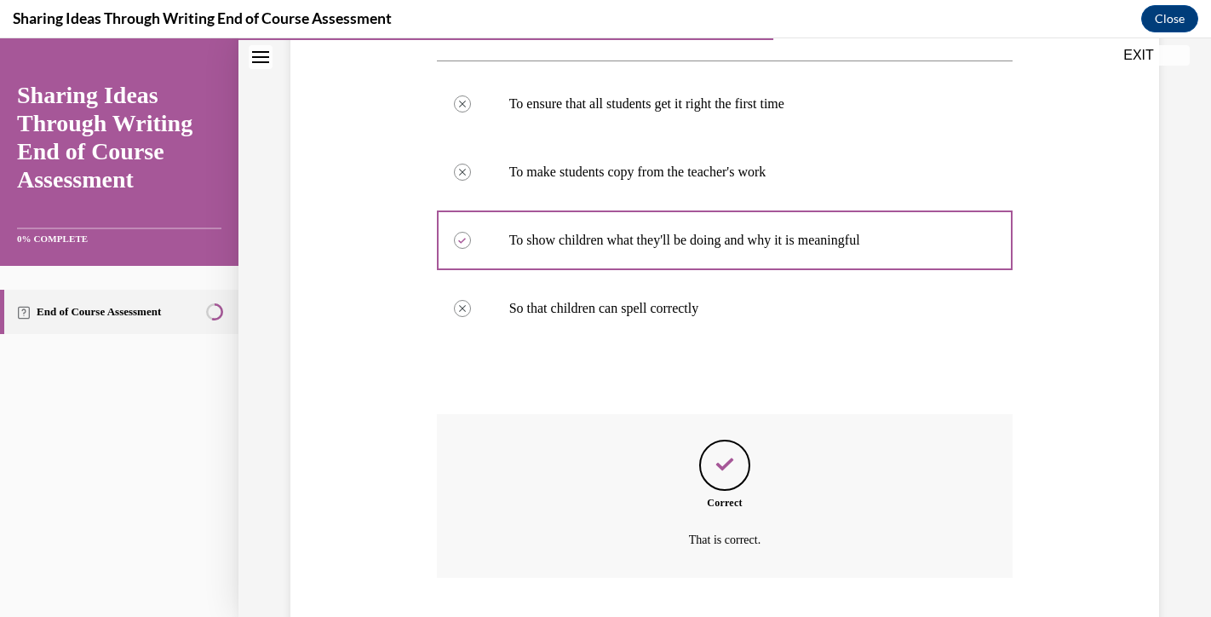
scroll to position [403, 0]
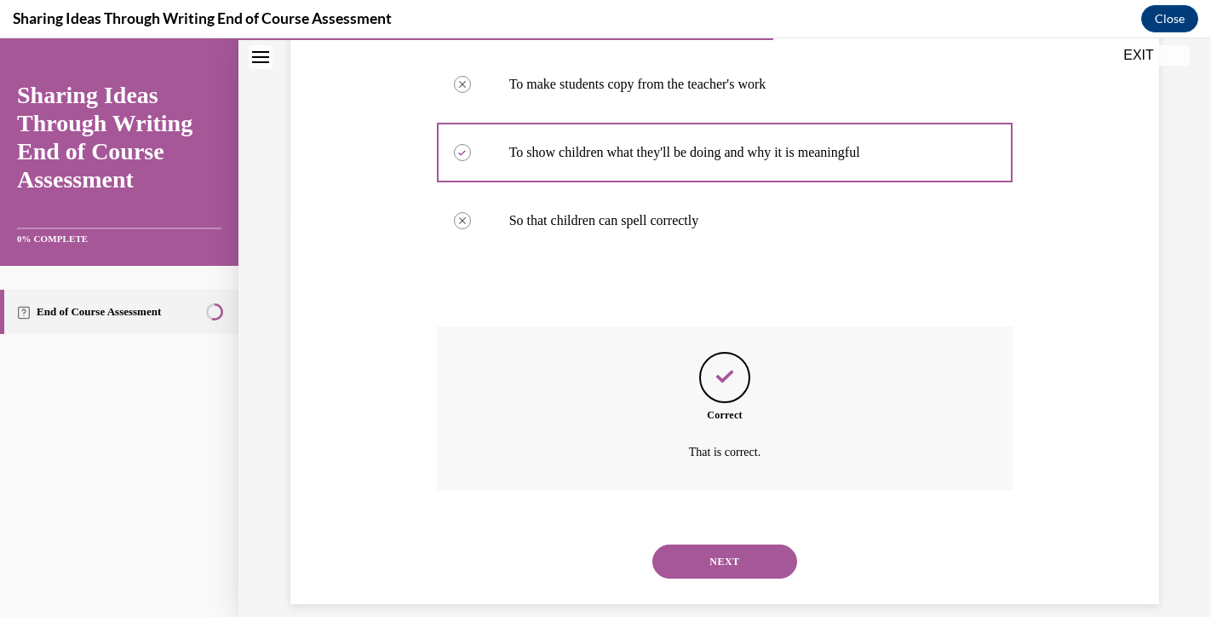
click at [741, 544] on button "NEXT" at bounding box center [725, 561] width 145 height 34
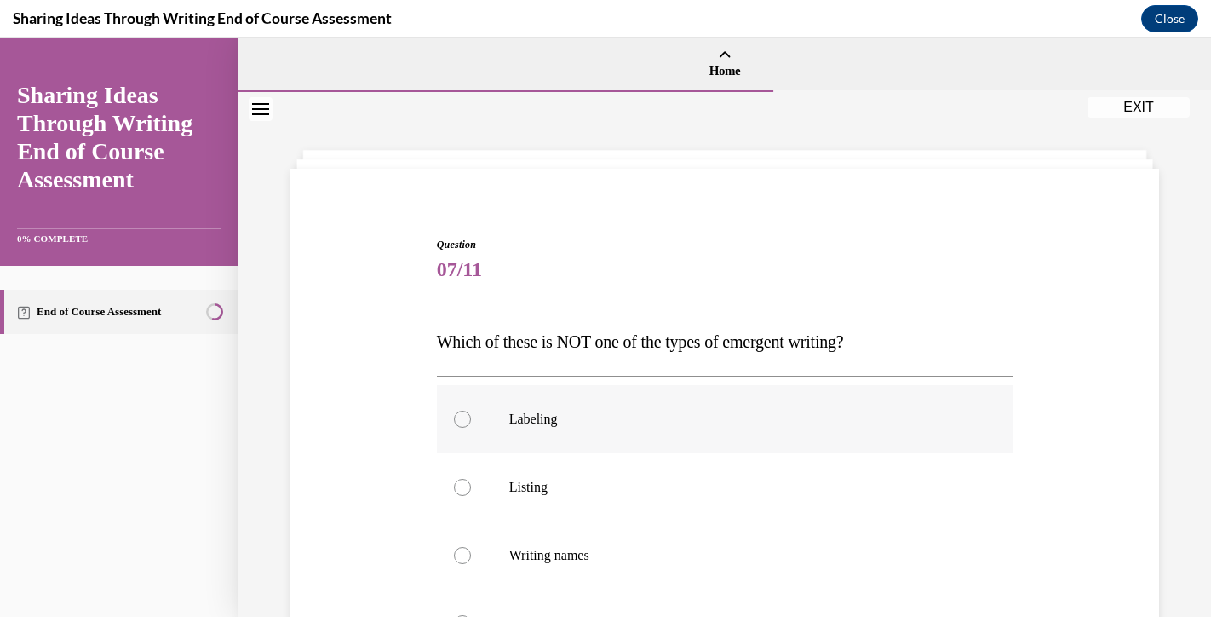
scroll to position [198, 0]
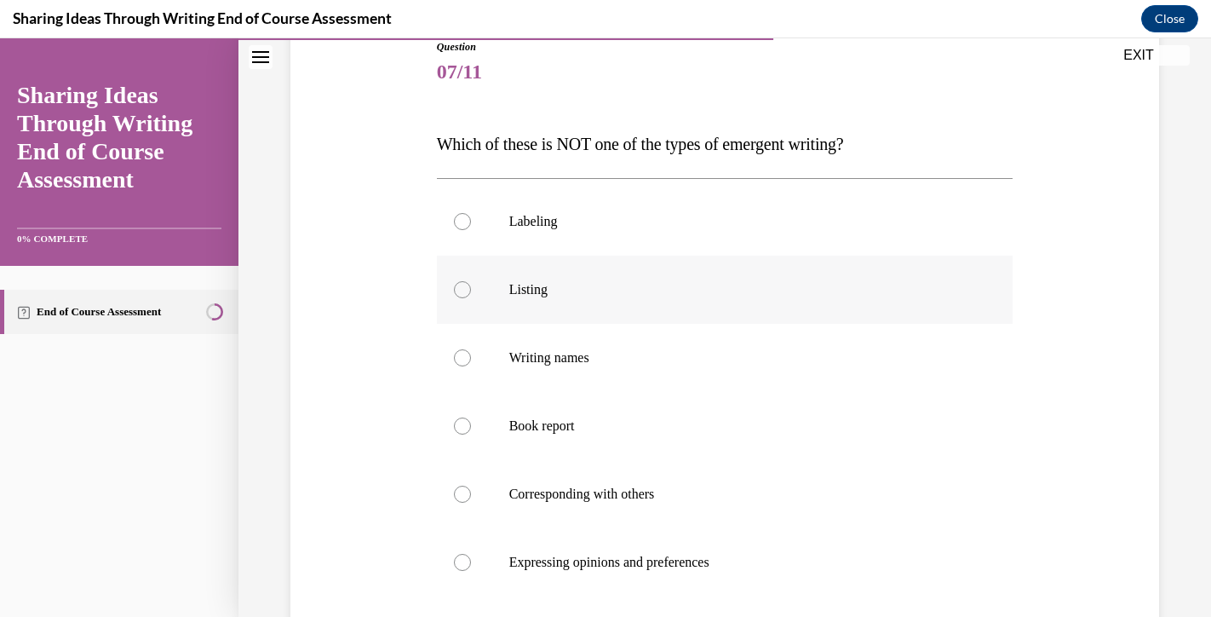
click at [565, 297] on p "Listing" at bounding box center [740, 289] width 462 height 17
click at [471, 297] on input "Listing" at bounding box center [462, 289] width 17 height 17
radio input "true"
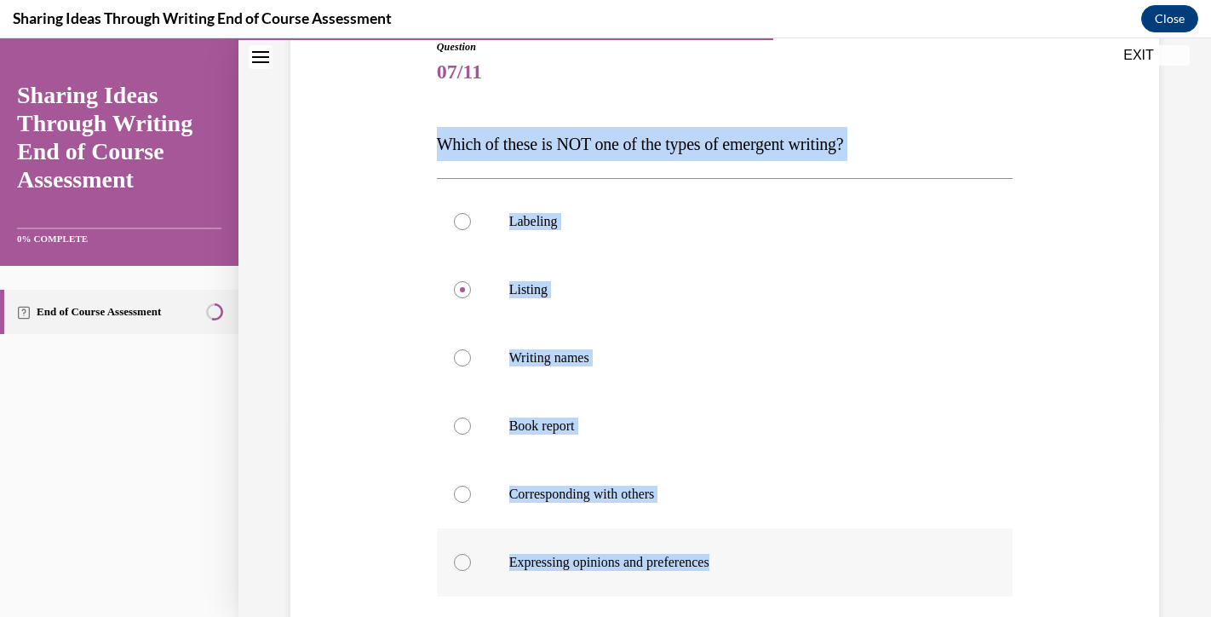
drag, startPoint x: 438, startPoint y: 138, endPoint x: 664, endPoint y: 592, distance: 507.4
click at [664, 592] on div "Question 07/11 Which of these is NOT one of the types of emergent writing? Labe…" at bounding box center [725, 457] width 577 height 837
click at [627, 470] on label "Corresponding with others" at bounding box center [725, 494] width 577 height 68
click at [471, 486] on input "Corresponding with others" at bounding box center [462, 494] width 17 height 17
radio input "true"
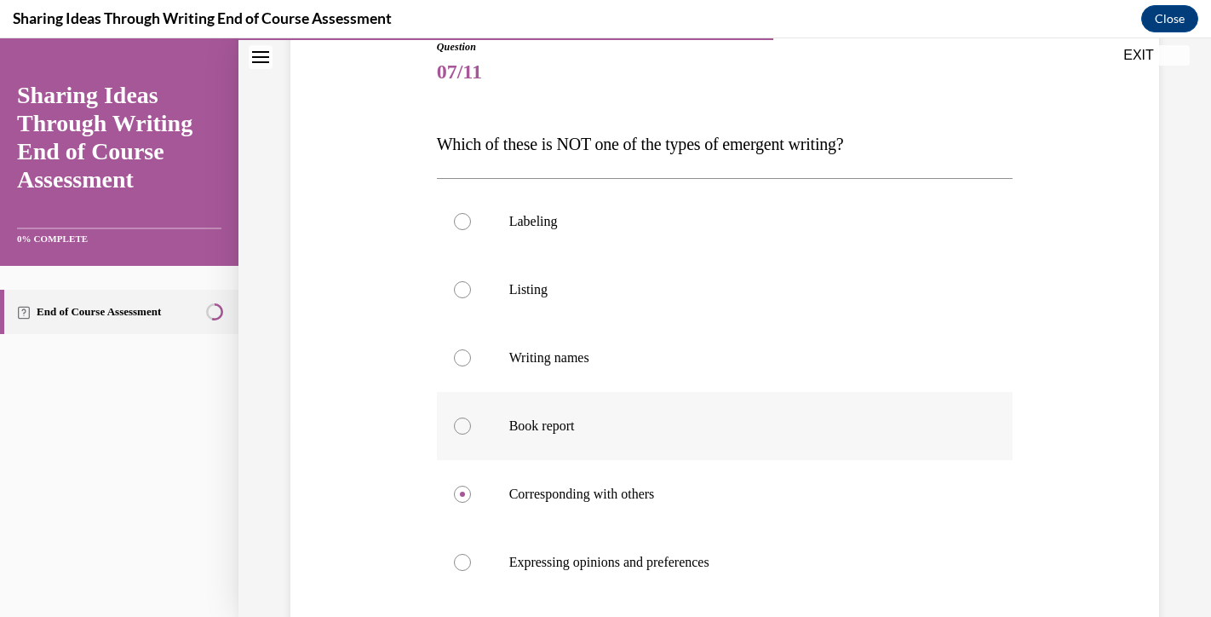
click at [618, 443] on label "Book report" at bounding box center [725, 426] width 577 height 68
click at [471, 434] on input "Book report" at bounding box center [462, 425] width 17 height 17
radio input "true"
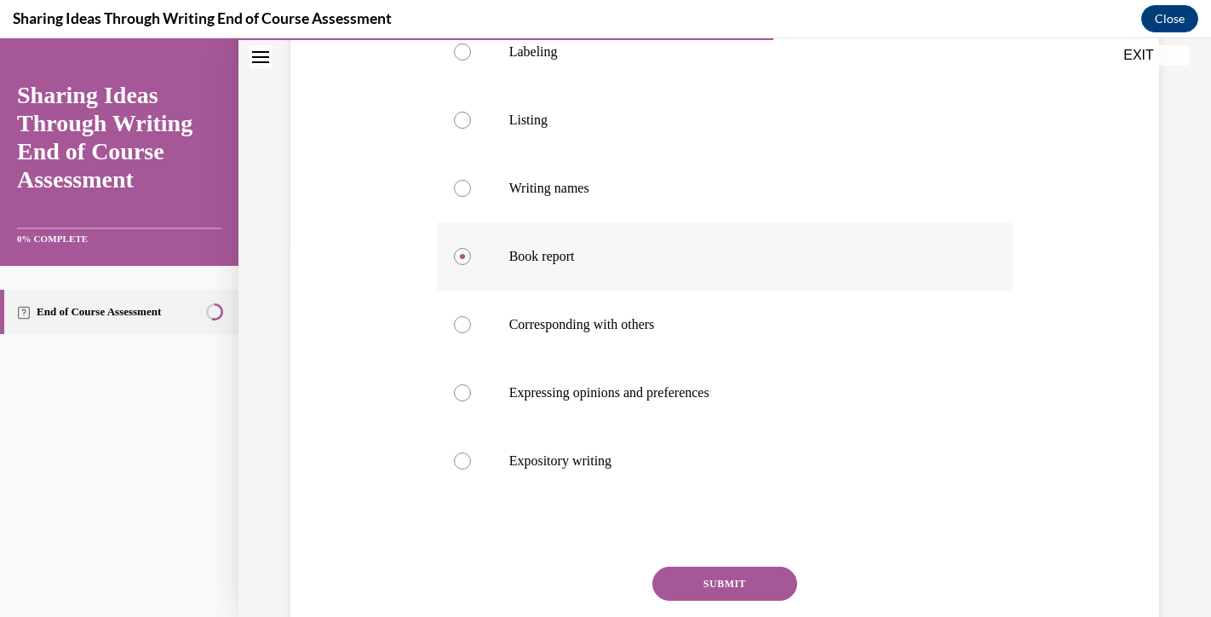
scroll to position [409, 0]
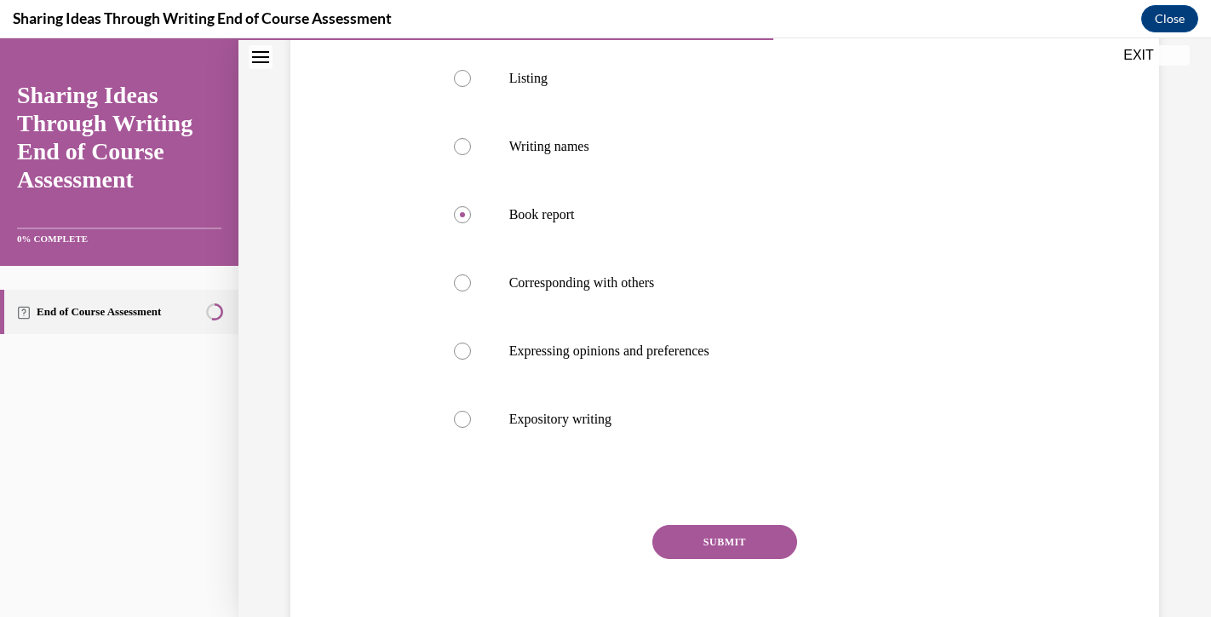
click at [675, 534] on button "SUBMIT" at bounding box center [725, 542] width 145 height 34
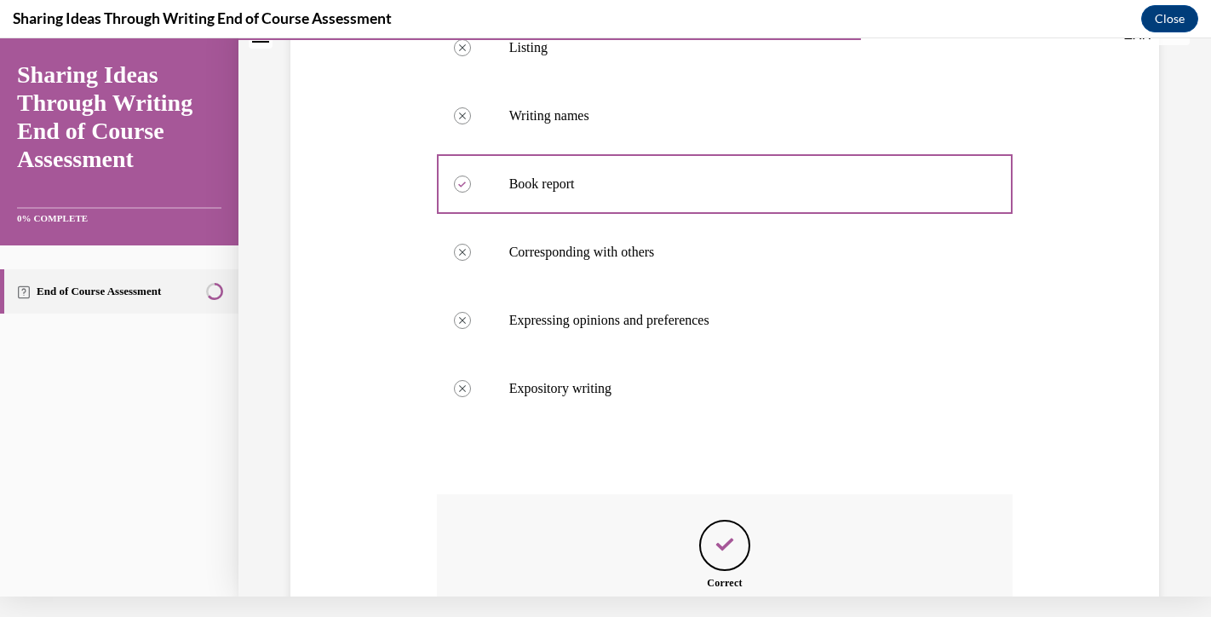
scroll to position [607, 0]
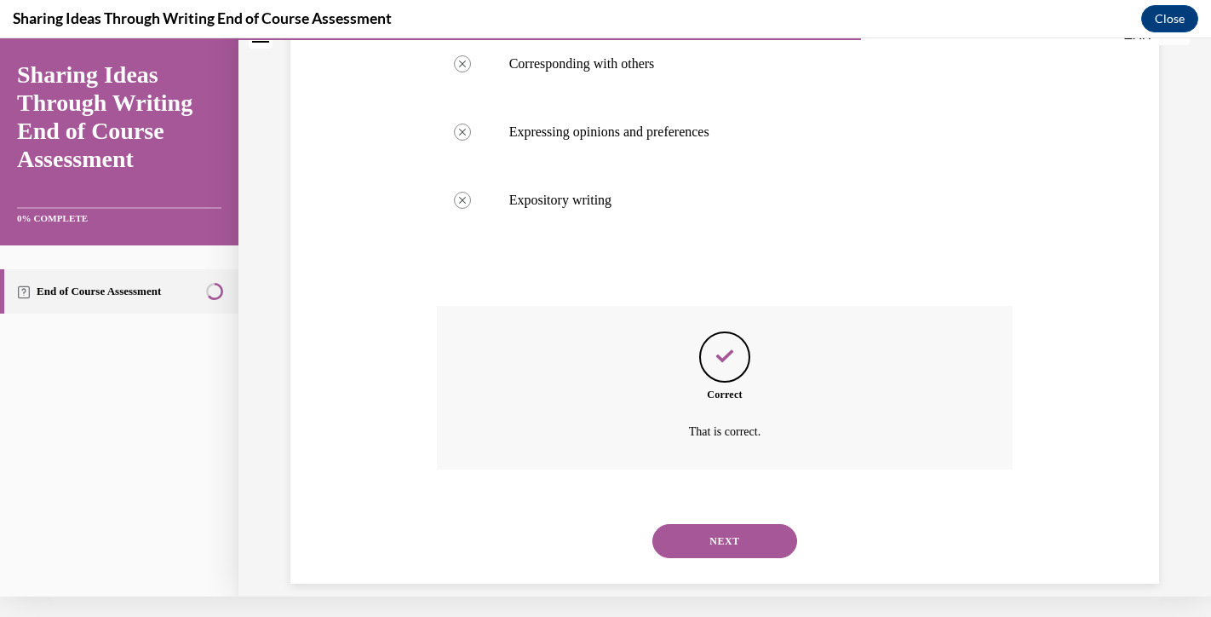
click at [719, 532] on button "NEXT" at bounding box center [725, 541] width 145 height 34
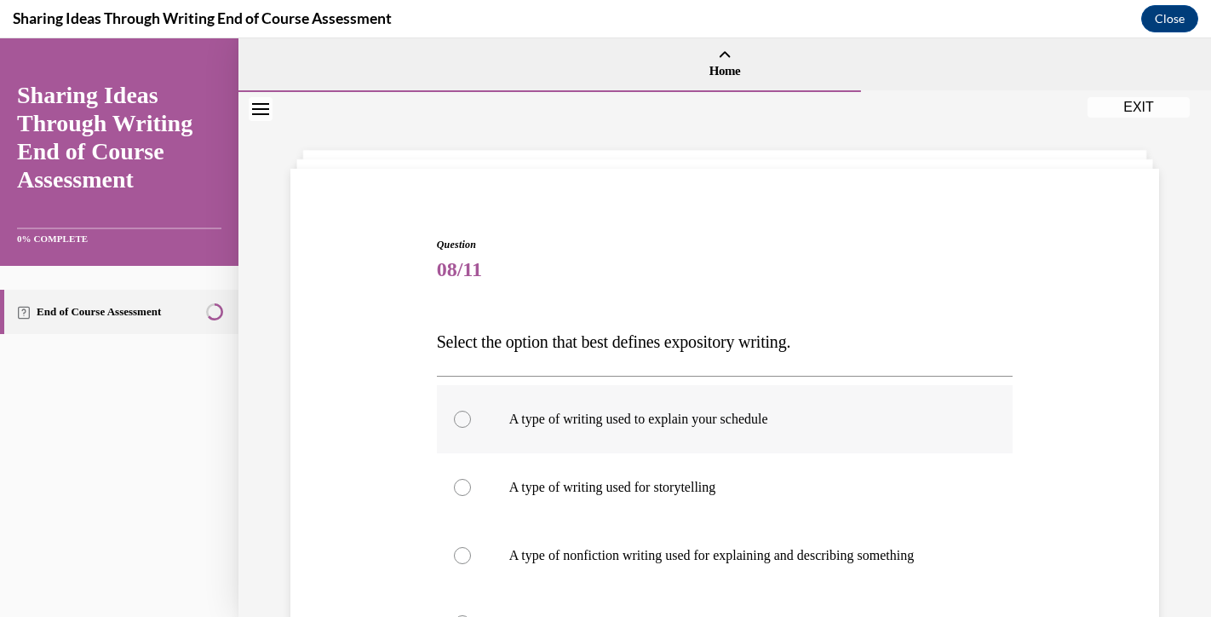
scroll to position [127, 0]
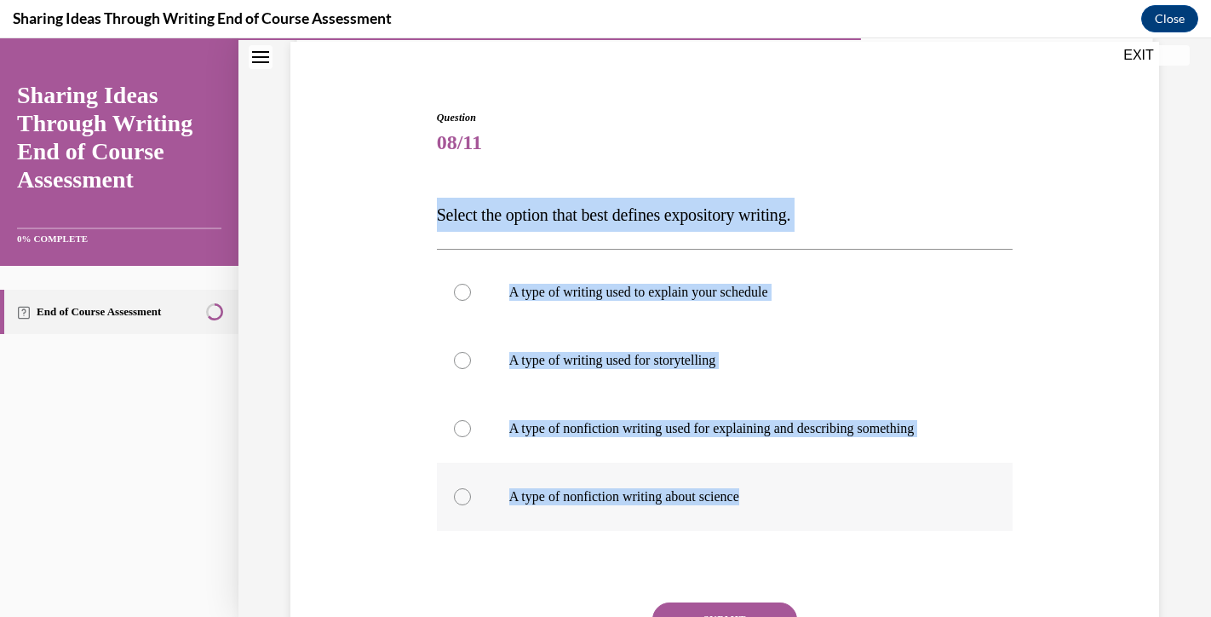
drag, startPoint x: 423, startPoint y: 214, endPoint x: 776, endPoint y: 509, distance: 460.2
click at [776, 509] on div "Question 08/11 Select the option that best defines expository writing. A type o…" at bounding box center [724, 400] width 877 height 683
copy div "Select the option that best defines expository writing. A type of writing used …"
click at [653, 405] on label "A type of nonfiction writing used for explaining and describing something" at bounding box center [725, 428] width 577 height 68
click at [471, 420] on input "A type of nonfiction writing used for explaining and describing something" at bounding box center [462, 428] width 17 height 17
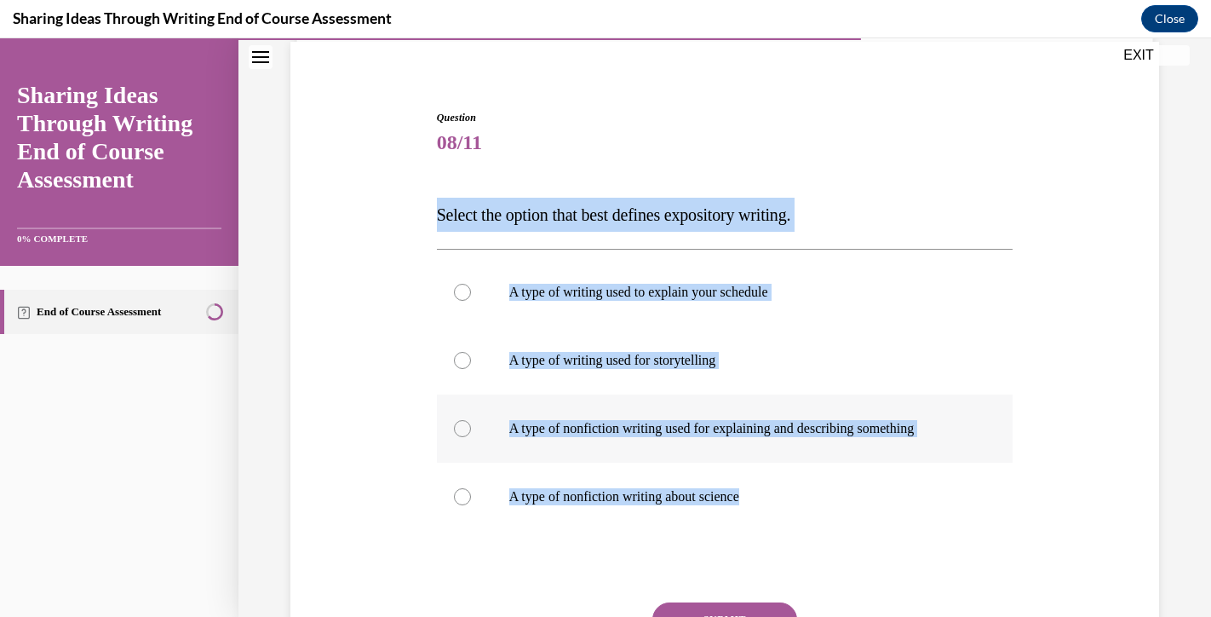
radio input "true"
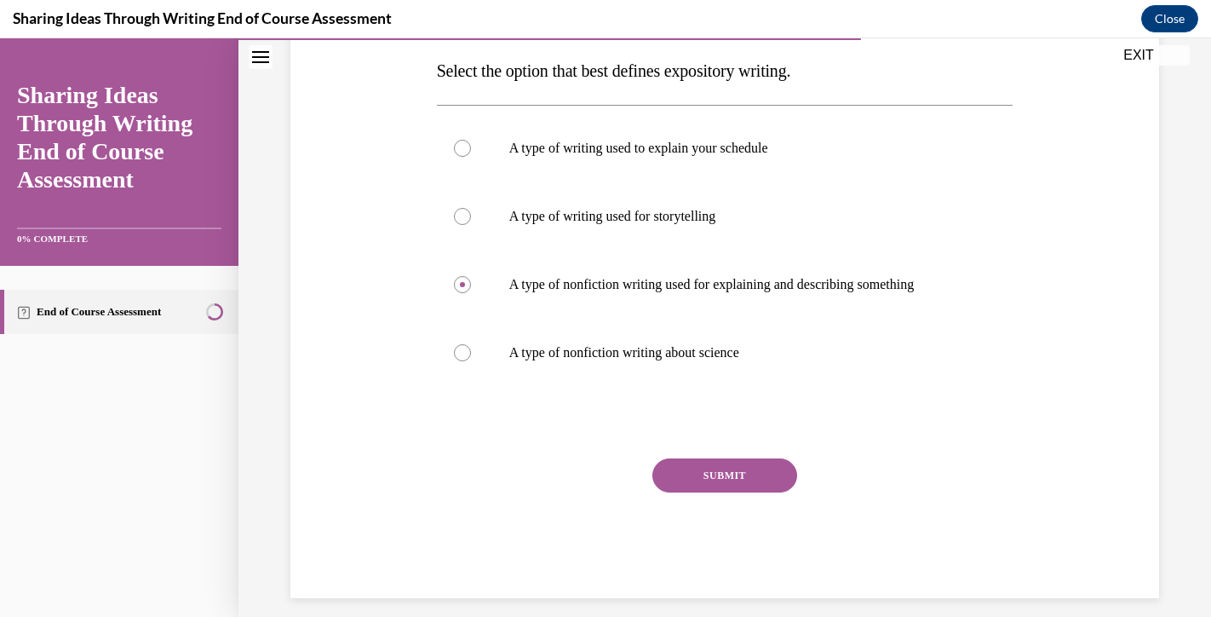
scroll to position [266, 0]
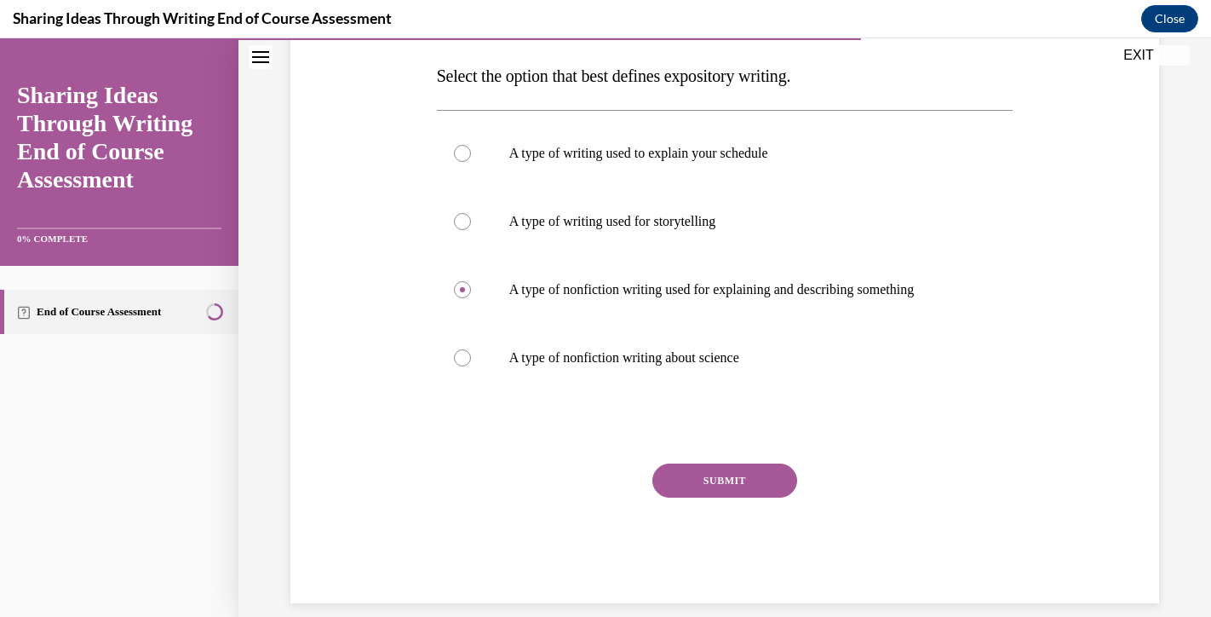
click at [703, 472] on button "SUBMIT" at bounding box center [725, 480] width 145 height 34
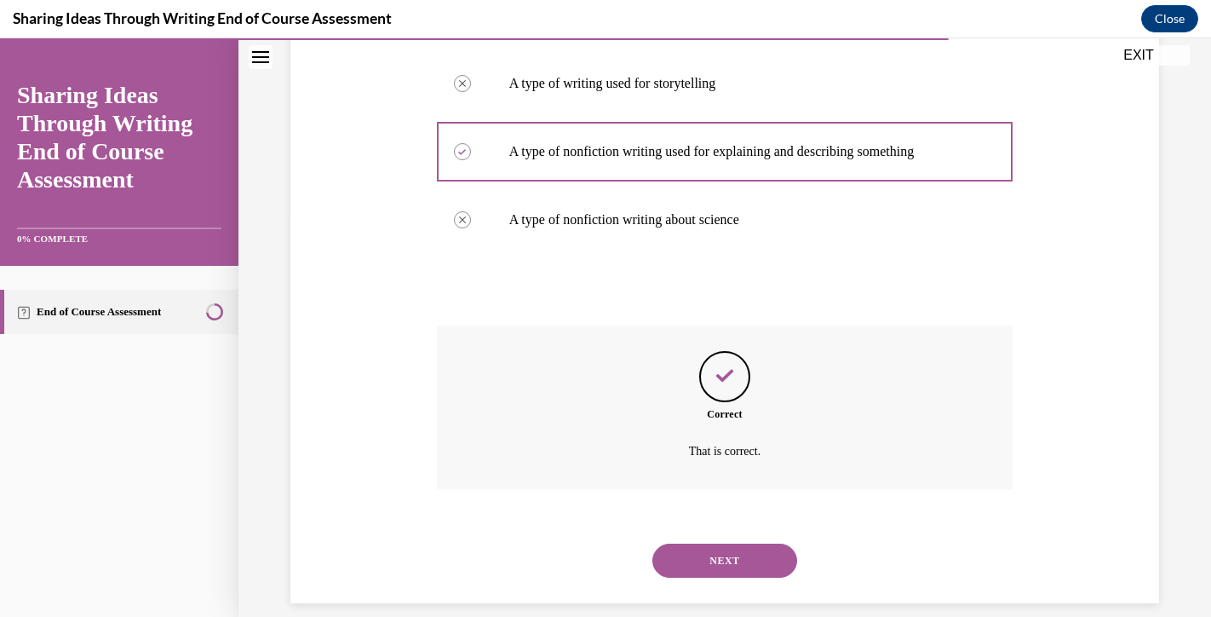
scroll to position [403, 0]
click at [712, 494] on div "Correct That is correct." at bounding box center [725, 420] width 577 height 189
click at [712, 544] on button "NEXT" at bounding box center [725, 561] width 145 height 34
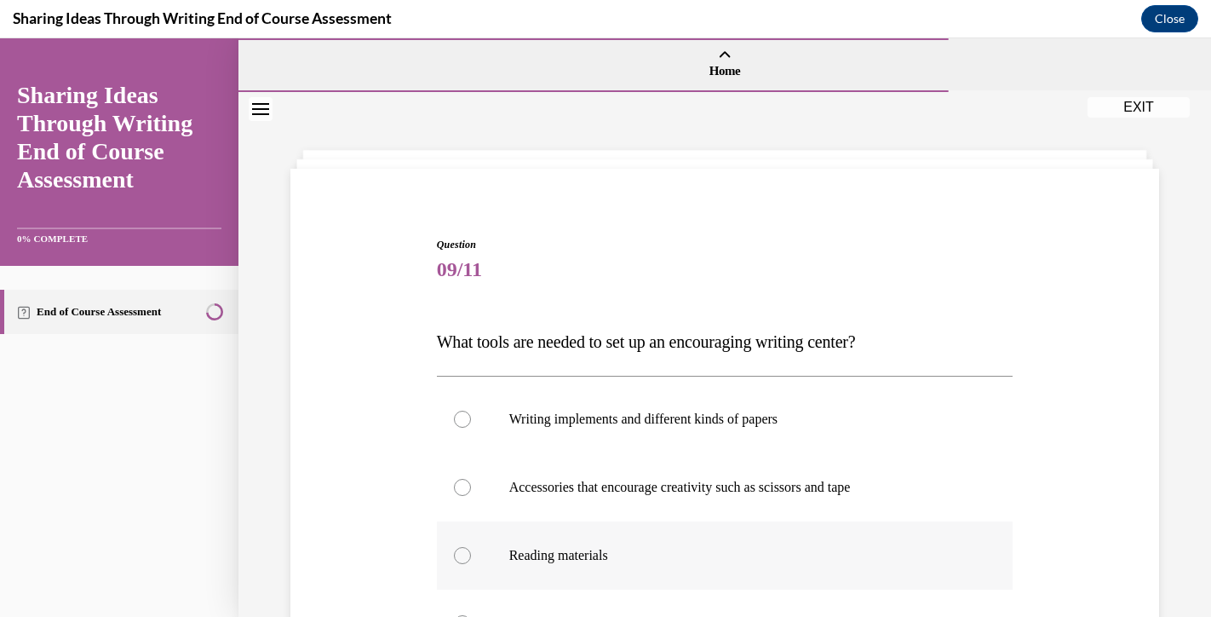
scroll to position [230, 0]
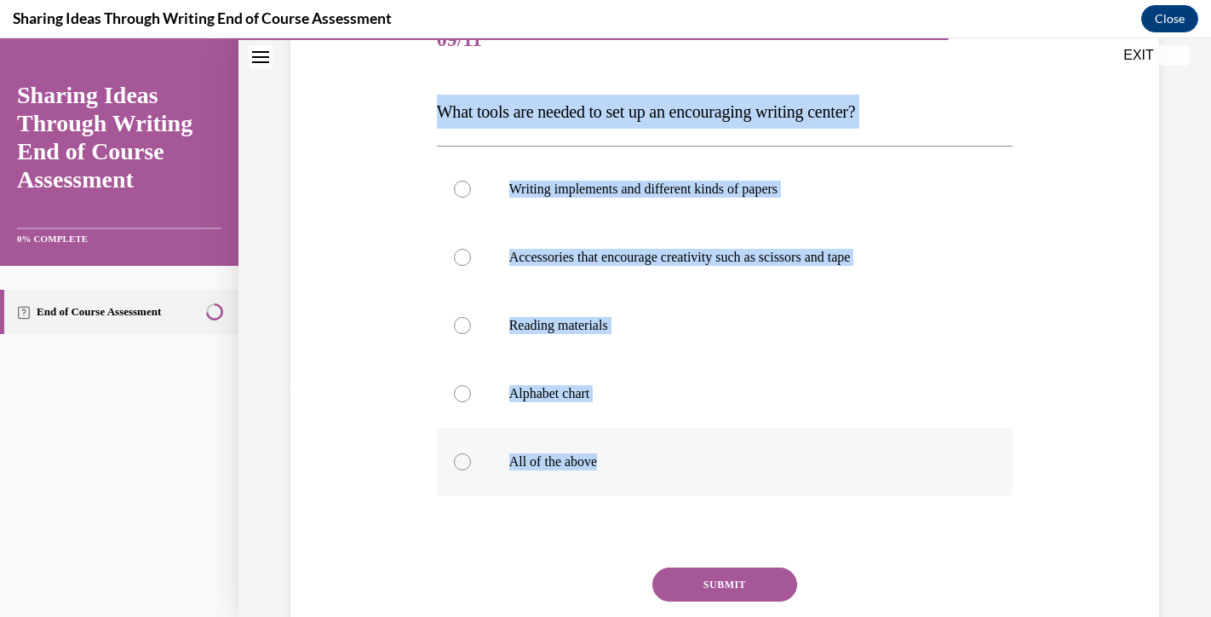
drag, startPoint x: 437, startPoint y: 115, endPoint x: 621, endPoint y: 457, distance: 388.8
click at [621, 457] on div "Question 09/11 What tools are needed to set up an encouraging writing center? W…" at bounding box center [725, 357] width 577 height 700
copy div "What tools are needed to set up an encouraging writing center? Writing implemen…"
click at [586, 181] on p "Writing implements and different kinds of papers" at bounding box center [740, 189] width 462 height 17
click at [471, 181] on input "Writing implements and different kinds of papers" at bounding box center [462, 189] width 17 height 17
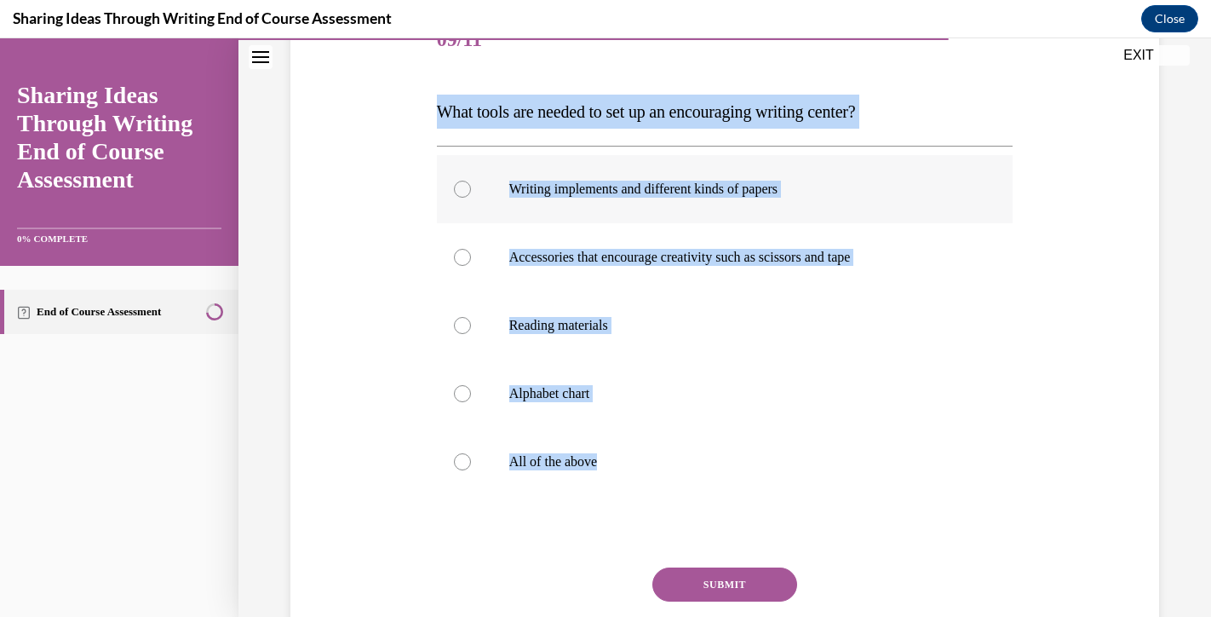
radio input "true"
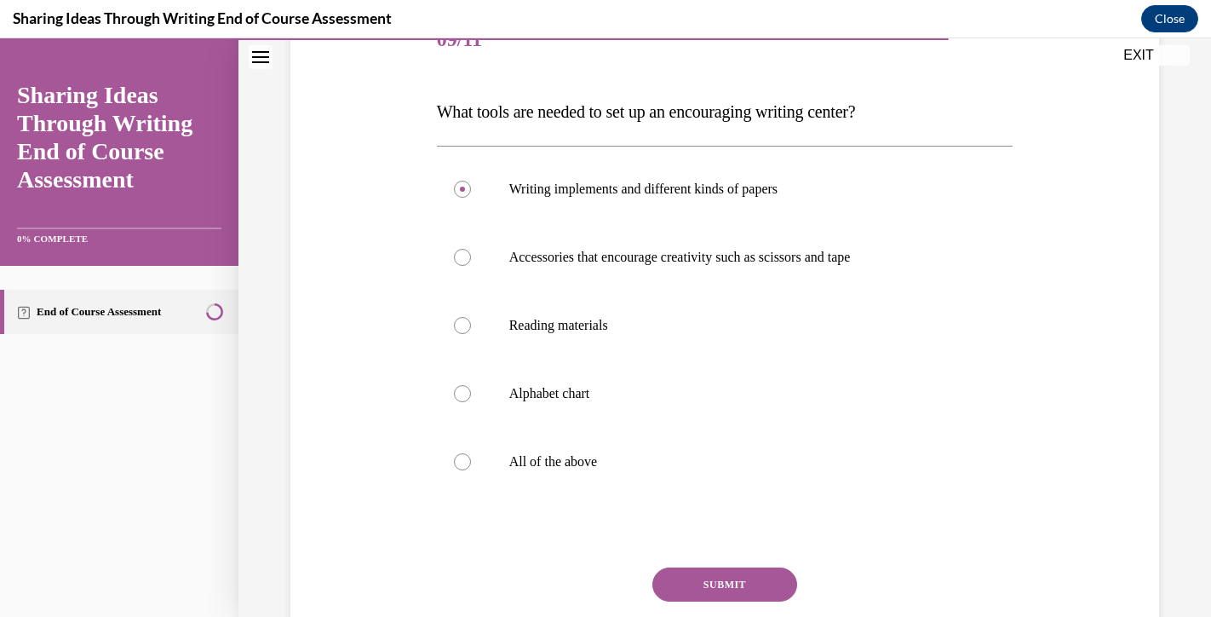
click at [727, 572] on button "SUBMIT" at bounding box center [725, 584] width 145 height 34
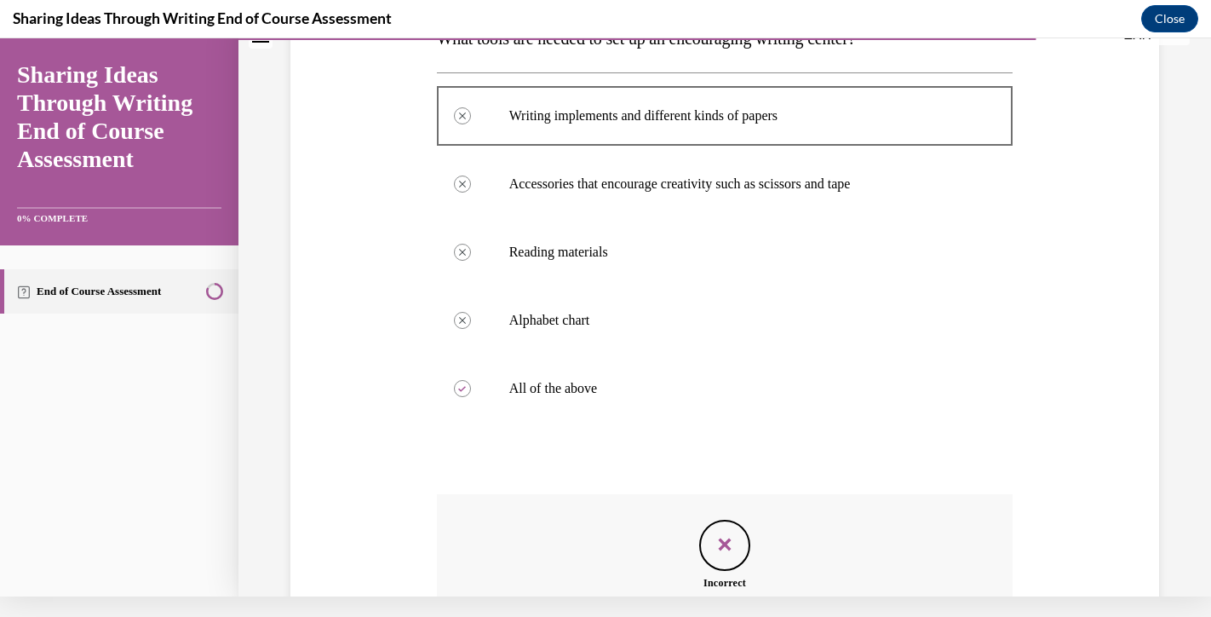
scroll to position [471, 0]
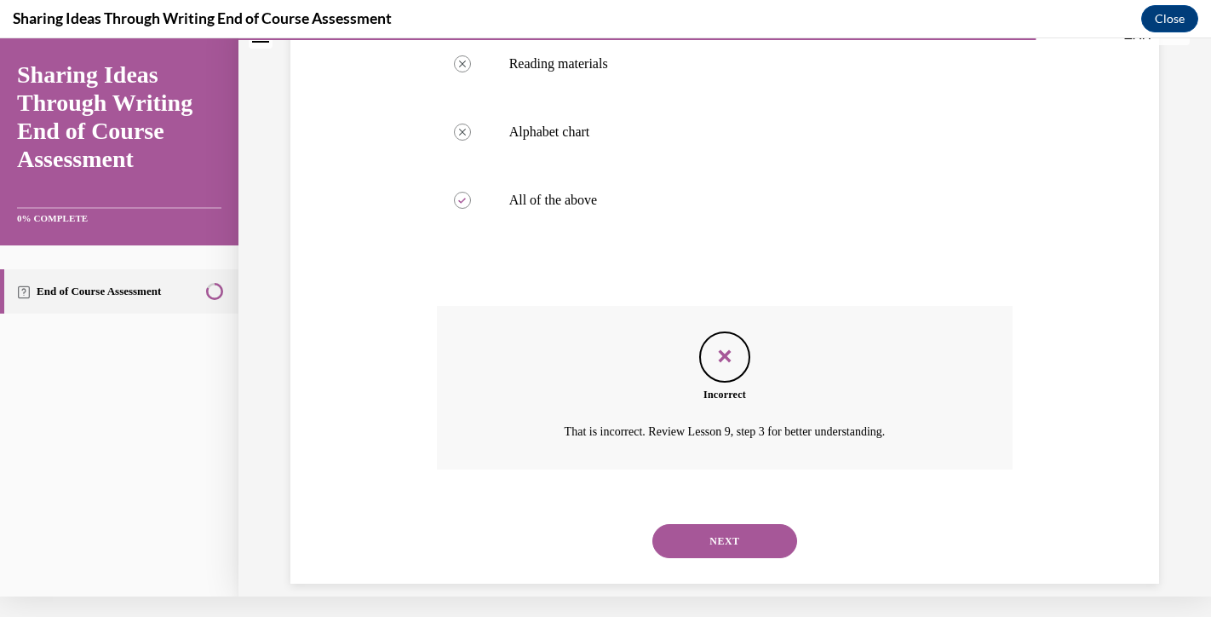
click at [724, 527] on button "NEXT" at bounding box center [725, 541] width 145 height 34
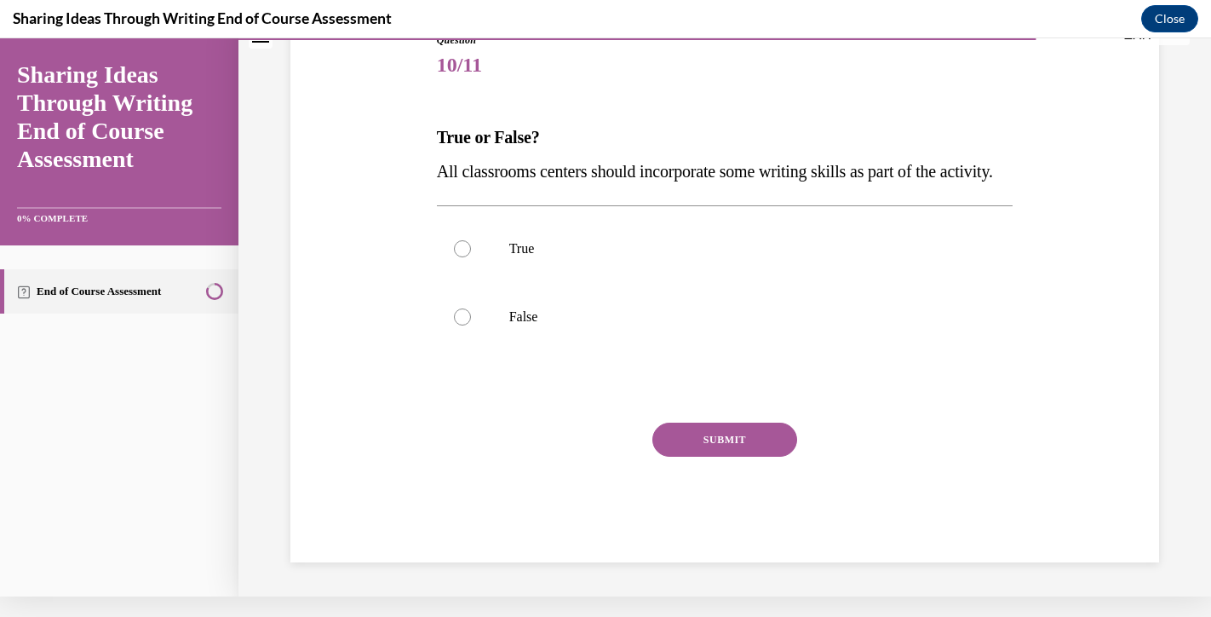
scroll to position [0, 0]
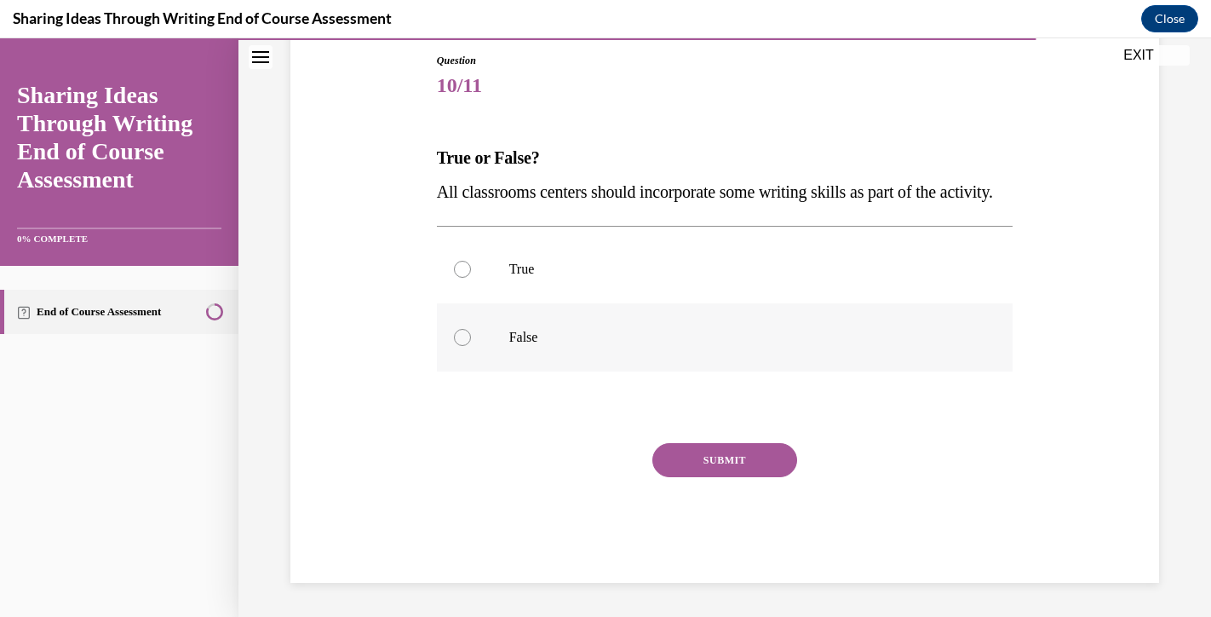
click at [539, 348] on label "False" at bounding box center [725, 337] width 577 height 68
click at [471, 346] on input "False" at bounding box center [462, 337] width 17 height 17
radio input "true"
click at [717, 477] on button "SUBMIT" at bounding box center [725, 460] width 145 height 34
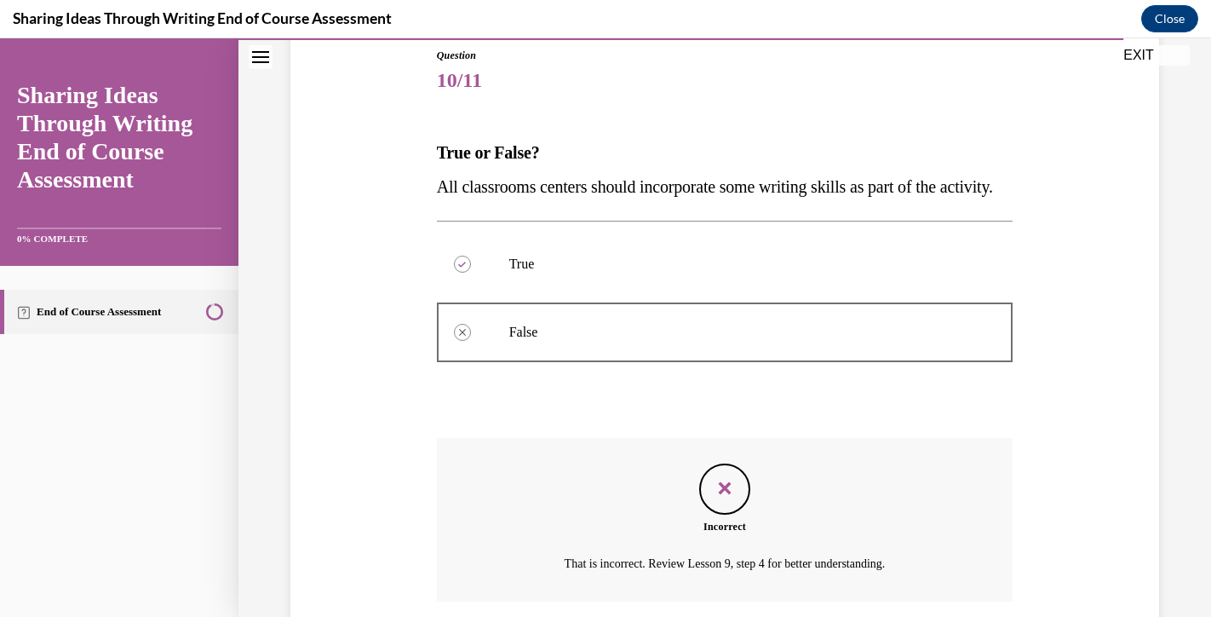
scroll to position [147, 0]
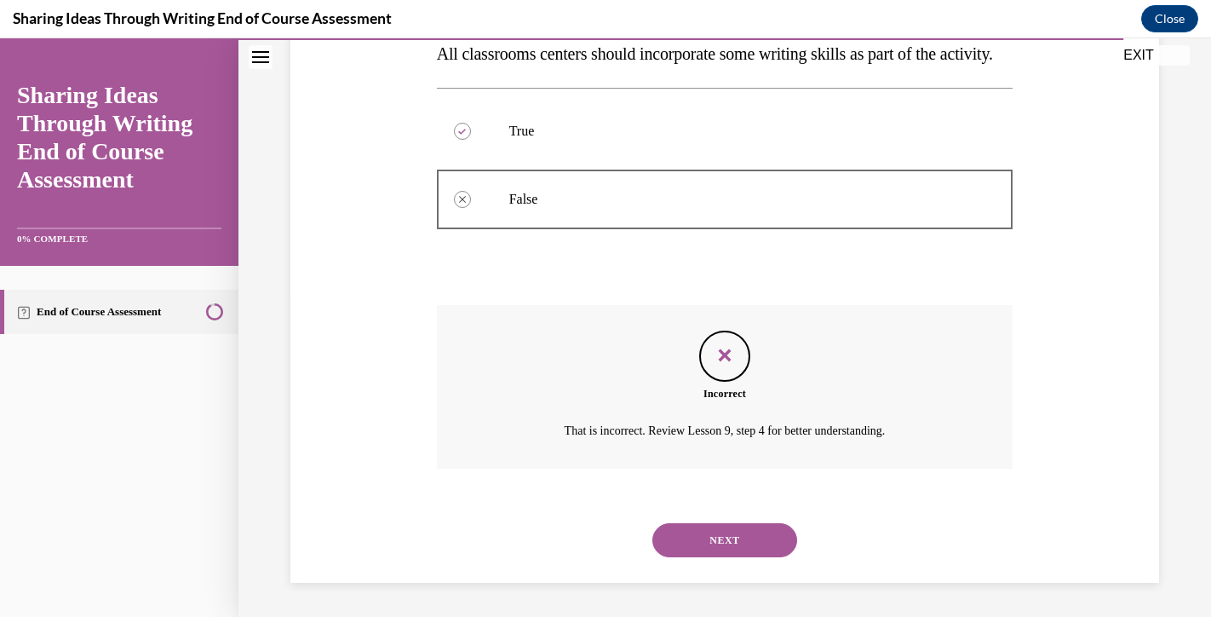
click at [726, 542] on button "NEXT" at bounding box center [725, 540] width 145 height 34
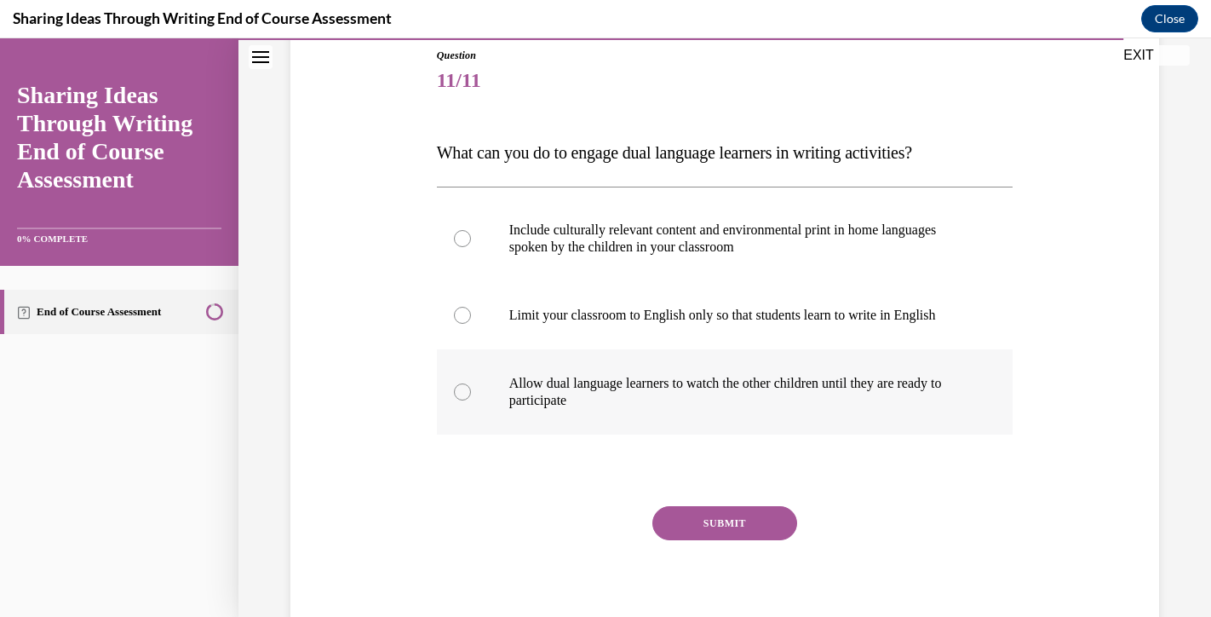
click at [612, 367] on label "Allow dual language learners to watch the other children until they are ready t…" at bounding box center [725, 391] width 577 height 85
click at [471, 383] on input "Allow dual language learners to watch the other children until they are ready t…" at bounding box center [462, 391] width 17 height 17
radio input "true"
click at [710, 537] on button "SUBMIT" at bounding box center [725, 523] width 145 height 34
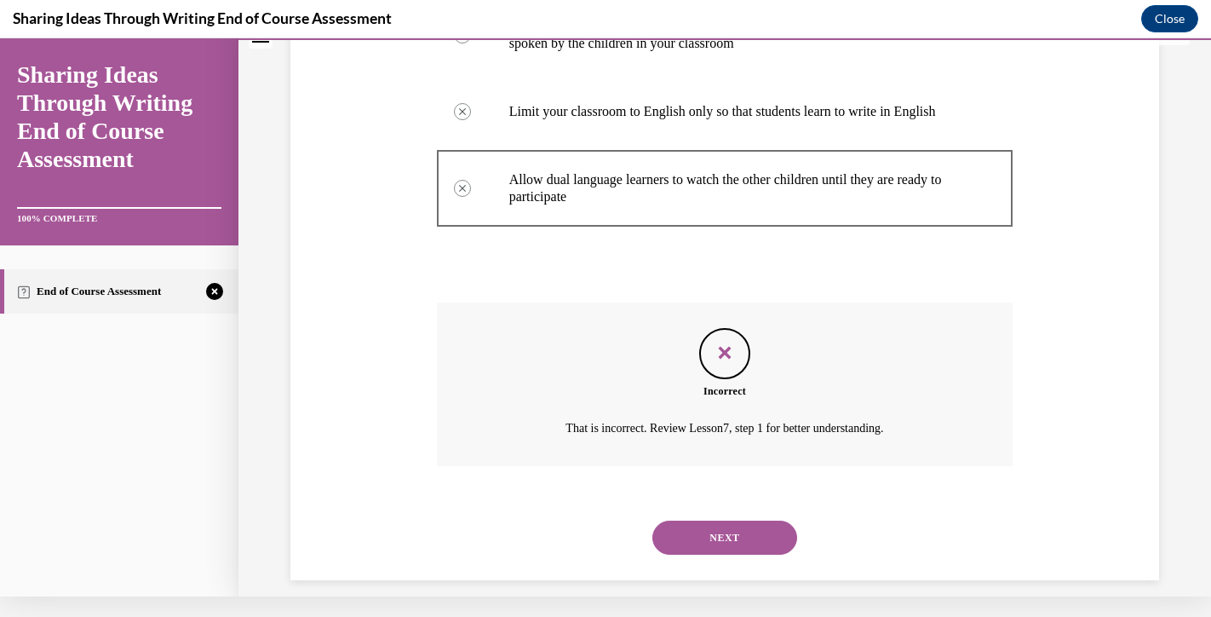
scroll to position [370, 0]
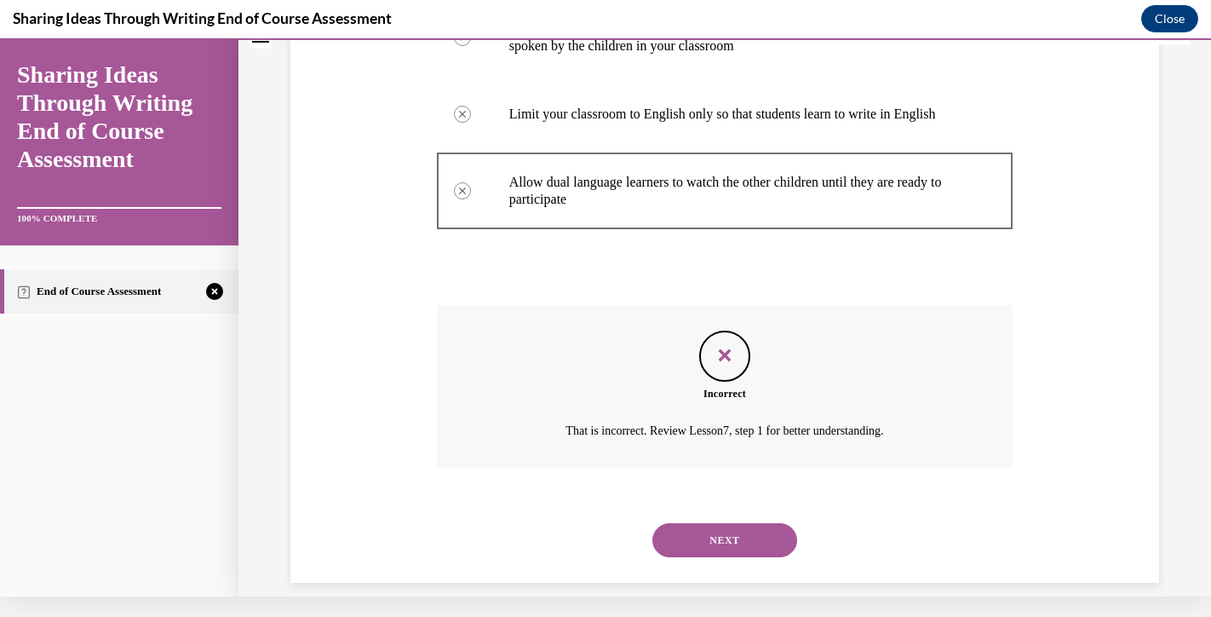
click at [712, 525] on button "NEXT" at bounding box center [725, 540] width 145 height 34
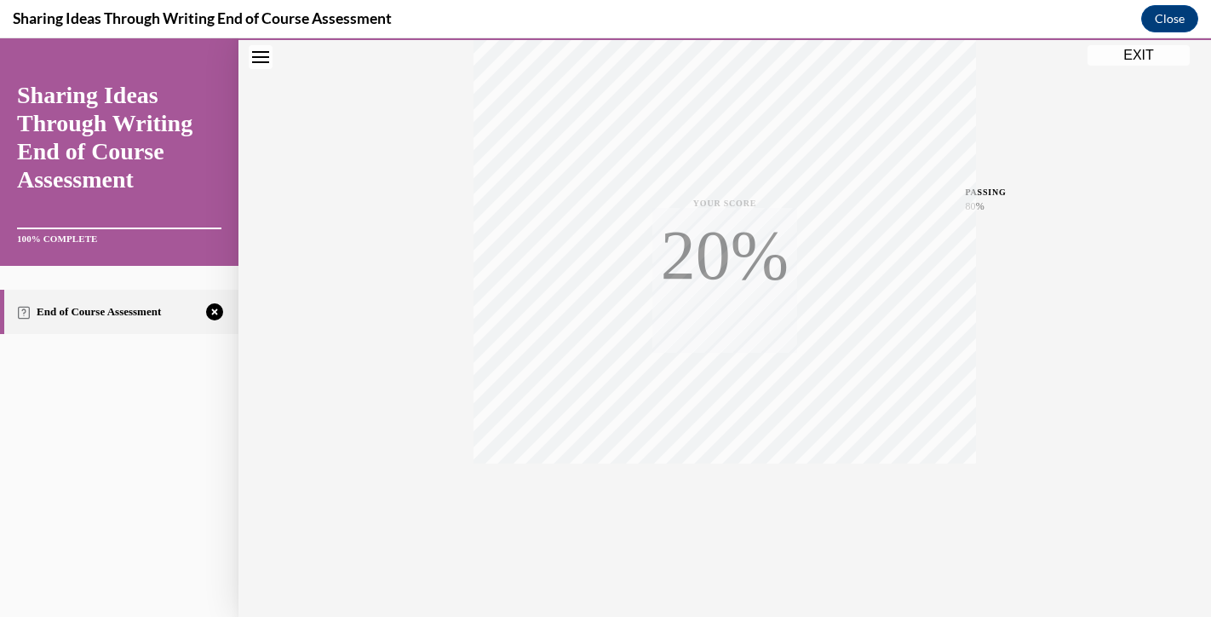
scroll to position [295, 0]
click at [736, 499] on div "TAKE AGAIN" at bounding box center [725, 502] width 60 height 40
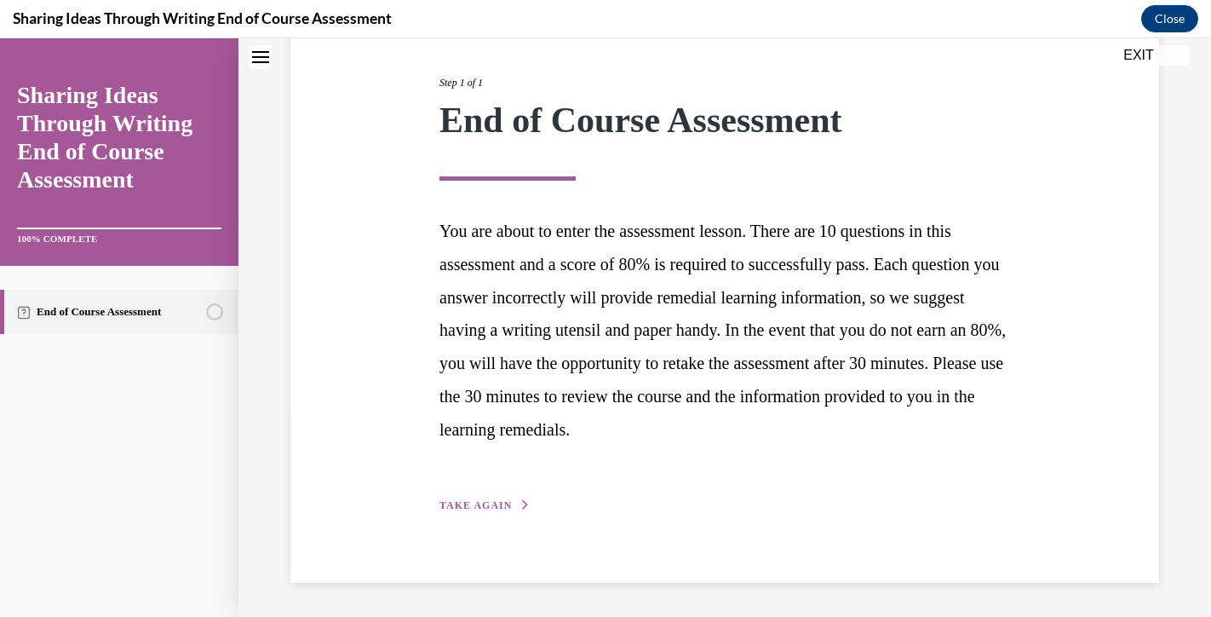
scroll to position [195, 0]
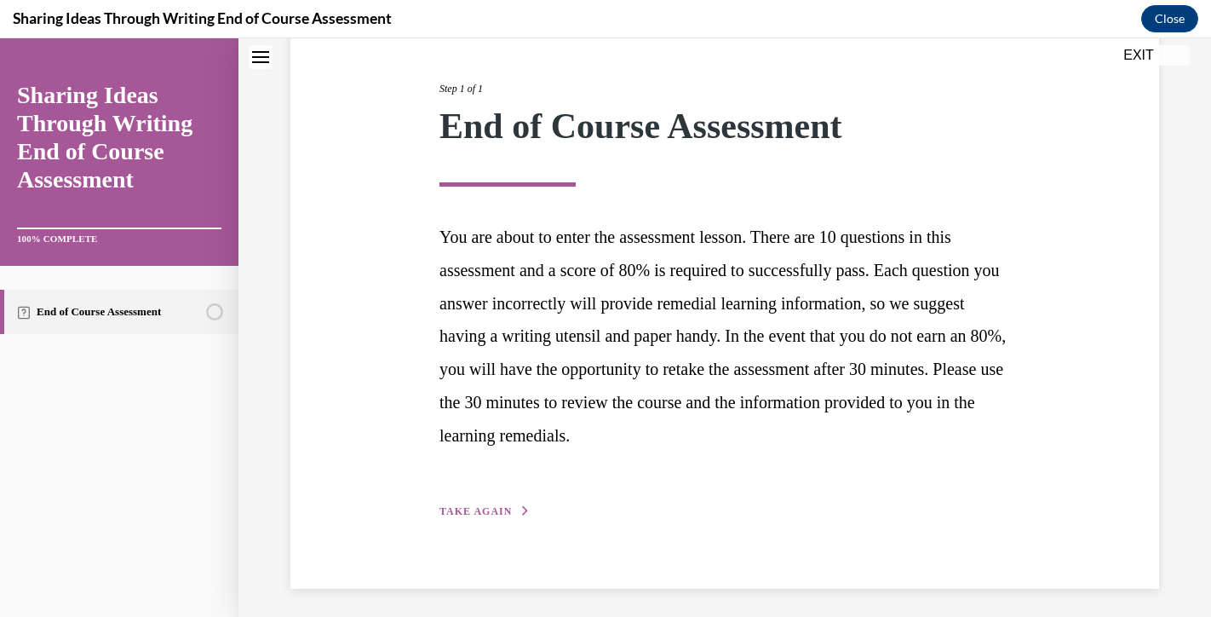
click at [527, 514] on div "Step 1 of 1 End of Course Assessment You are about to enter the assessment less…" at bounding box center [725, 281] width 596 height 479
click at [520, 508] on icon "button" at bounding box center [525, 510] width 10 height 9
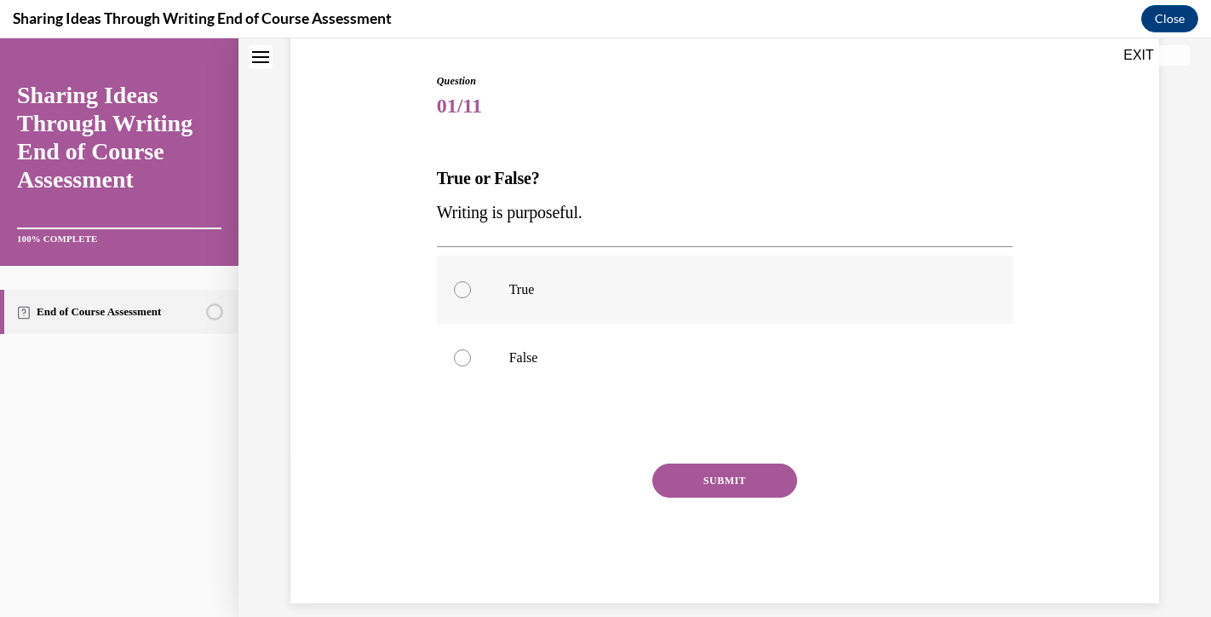
click at [514, 316] on label "True" at bounding box center [725, 290] width 577 height 68
click at [471, 298] on input "True" at bounding box center [462, 289] width 17 height 17
radio input "true"
click at [681, 475] on button "SUBMIT" at bounding box center [725, 480] width 145 height 34
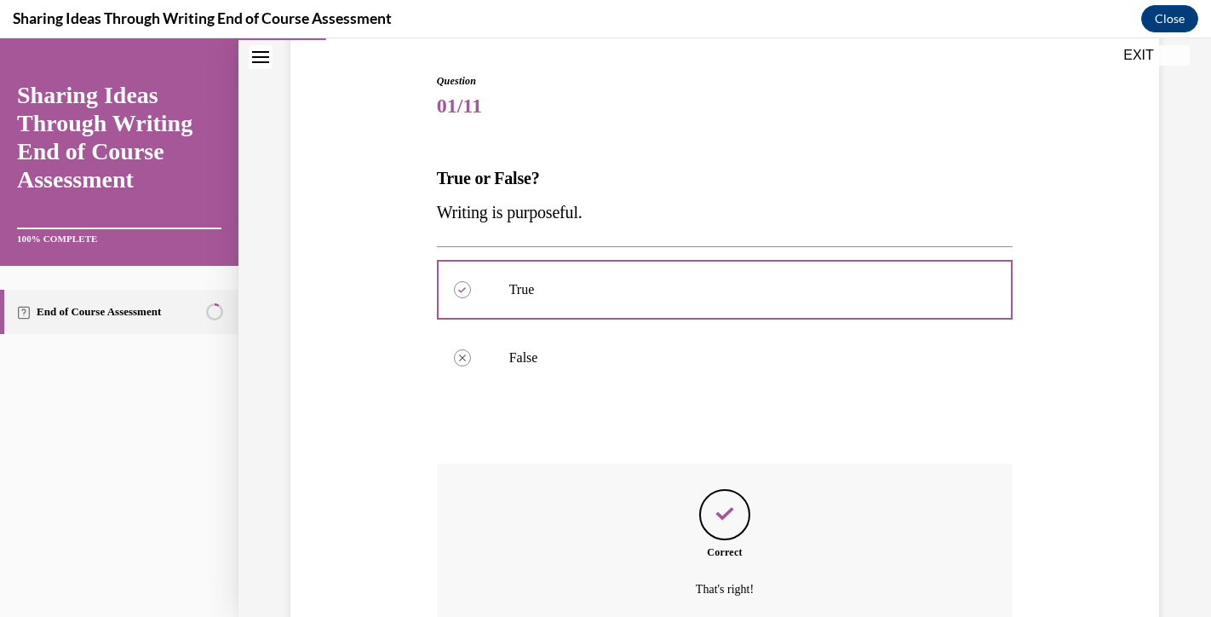
scroll to position [301, 0]
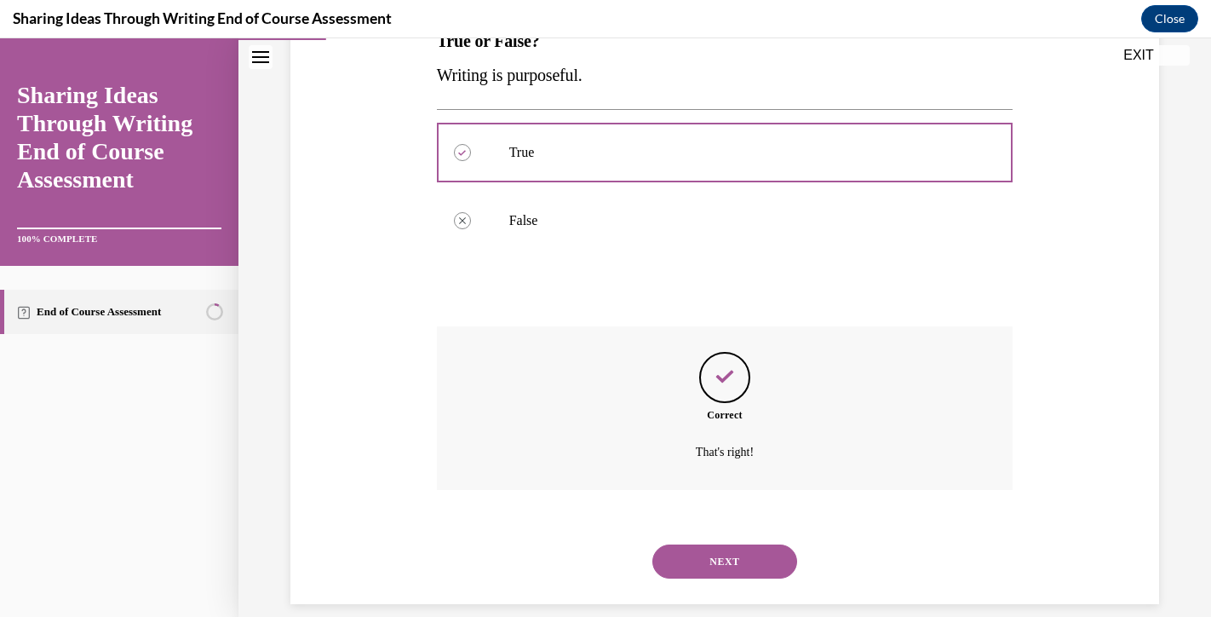
click at [717, 544] on button "NEXT" at bounding box center [725, 561] width 145 height 34
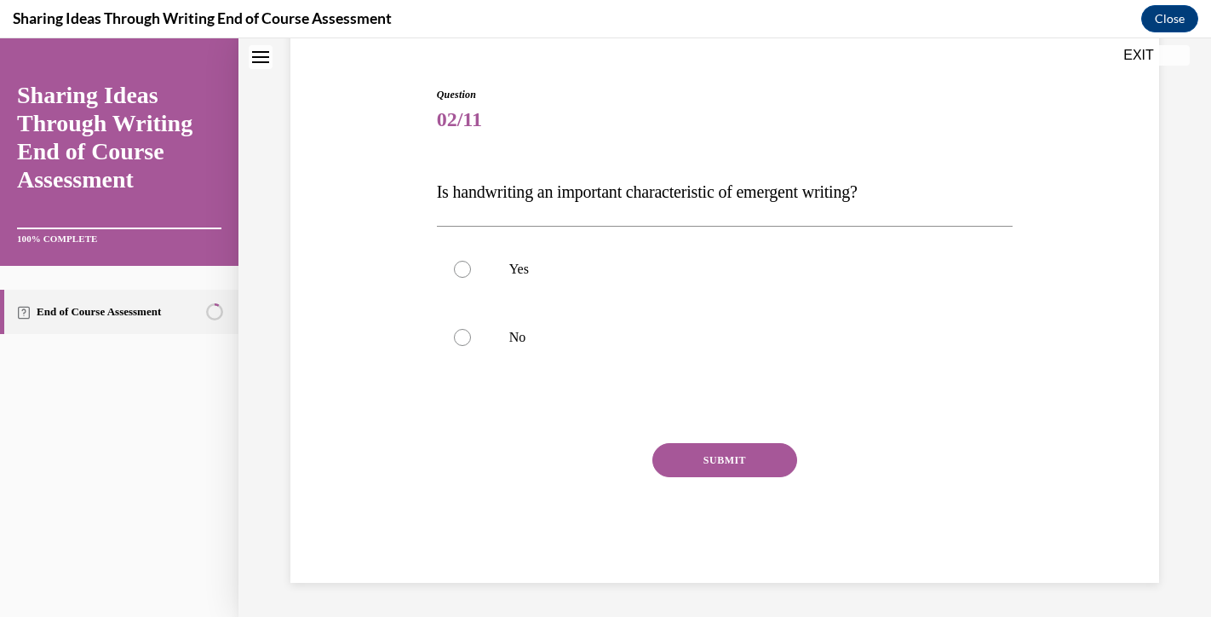
scroll to position [0, 0]
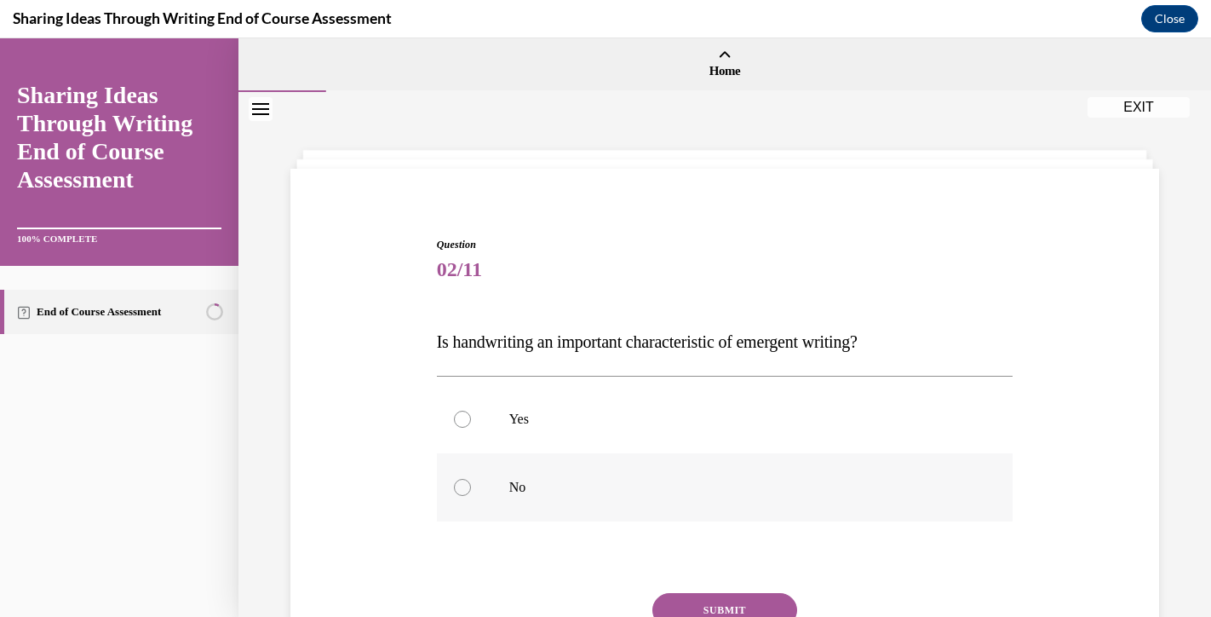
click at [624, 494] on p "No" at bounding box center [740, 487] width 462 height 17
click at [471, 494] on input "No" at bounding box center [462, 487] width 17 height 17
radio input "true"
click at [624, 471] on label "No" at bounding box center [725, 487] width 577 height 68
click at [471, 479] on input "No" at bounding box center [462, 487] width 17 height 17
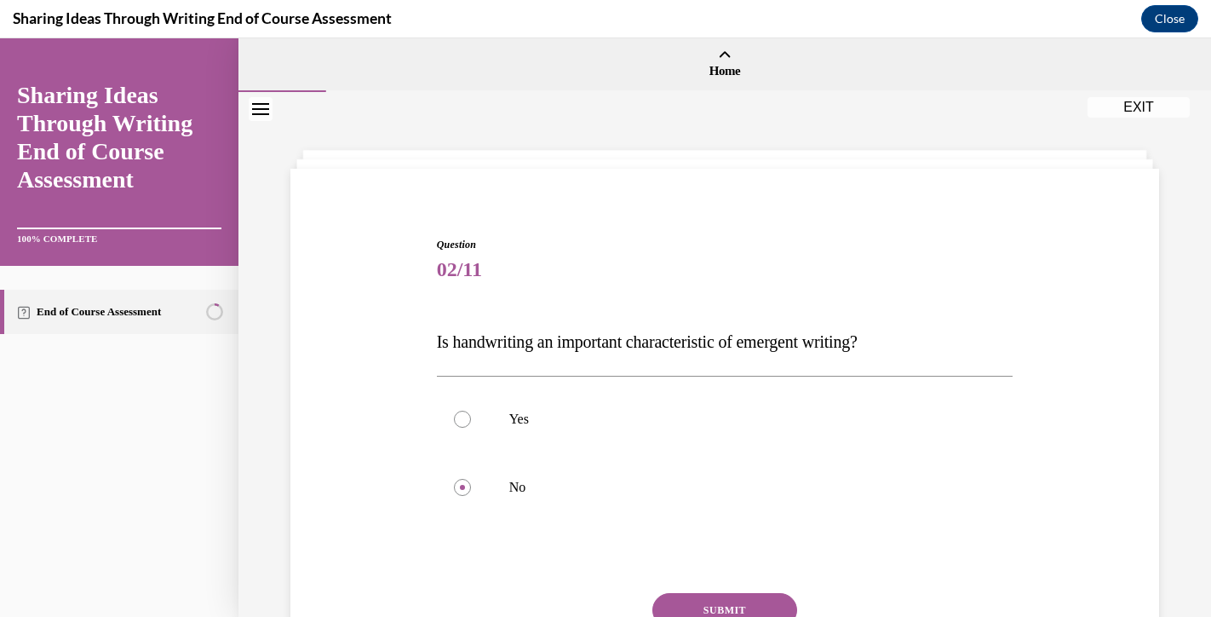
click at [710, 595] on button "SUBMIT" at bounding box center [725, 610] width 145 height 34
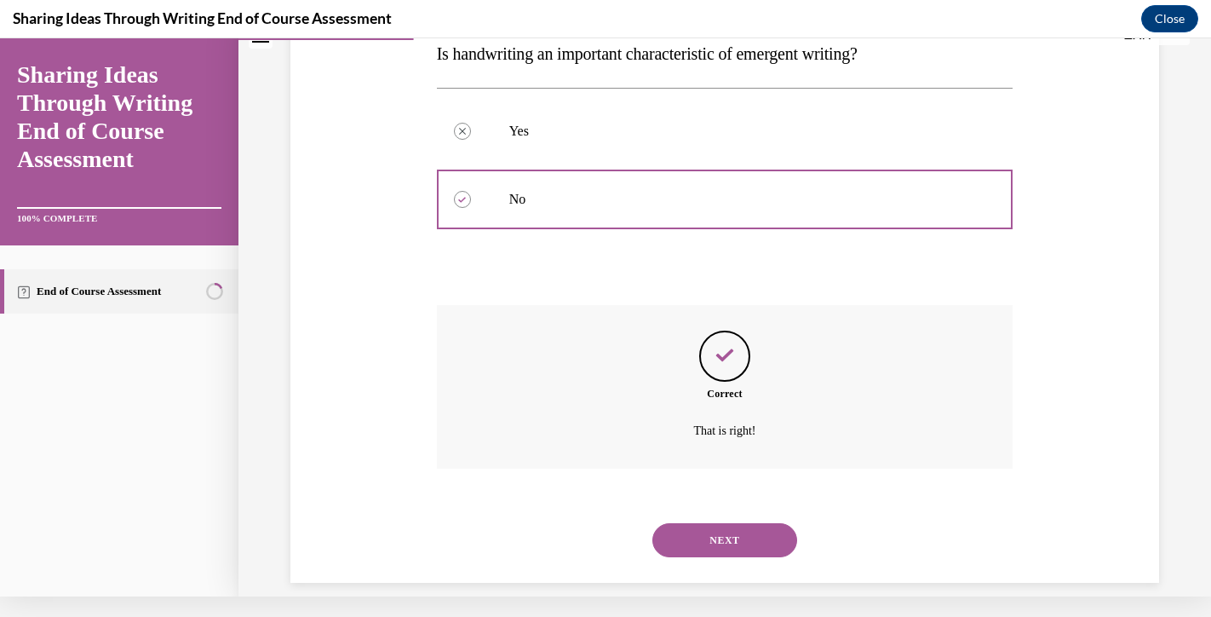
scroll to position [267, 0]
click at [704, 527] on button "NEXT" at bounding box center [725, 541] width 145 height 34
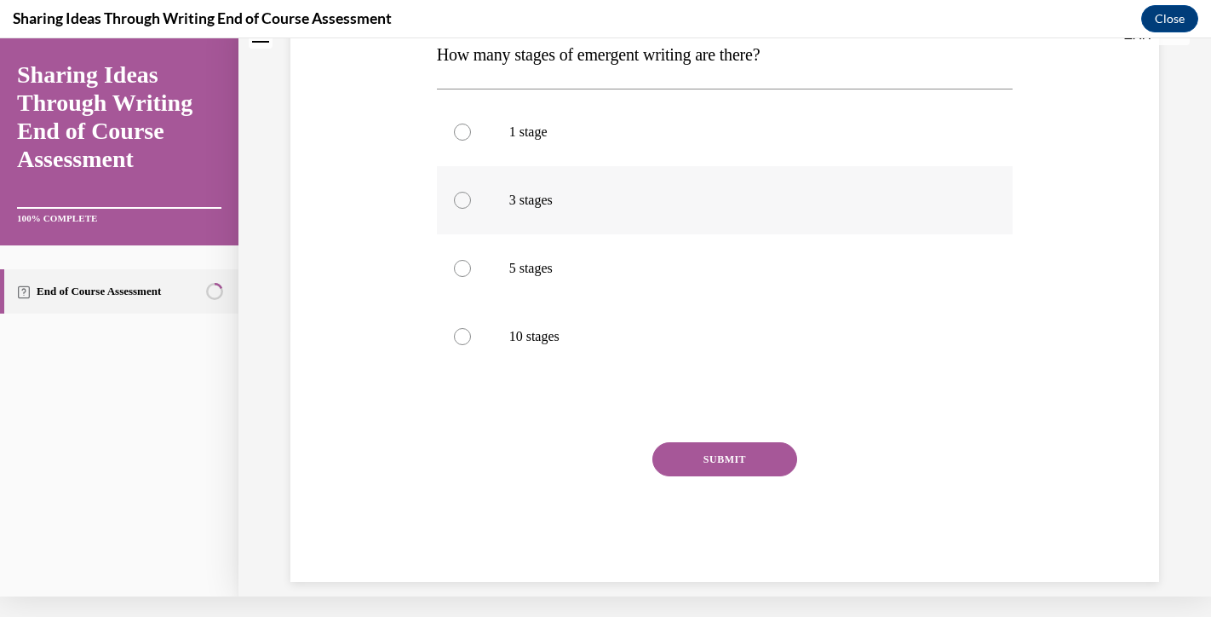
scroll to position [0, 0]
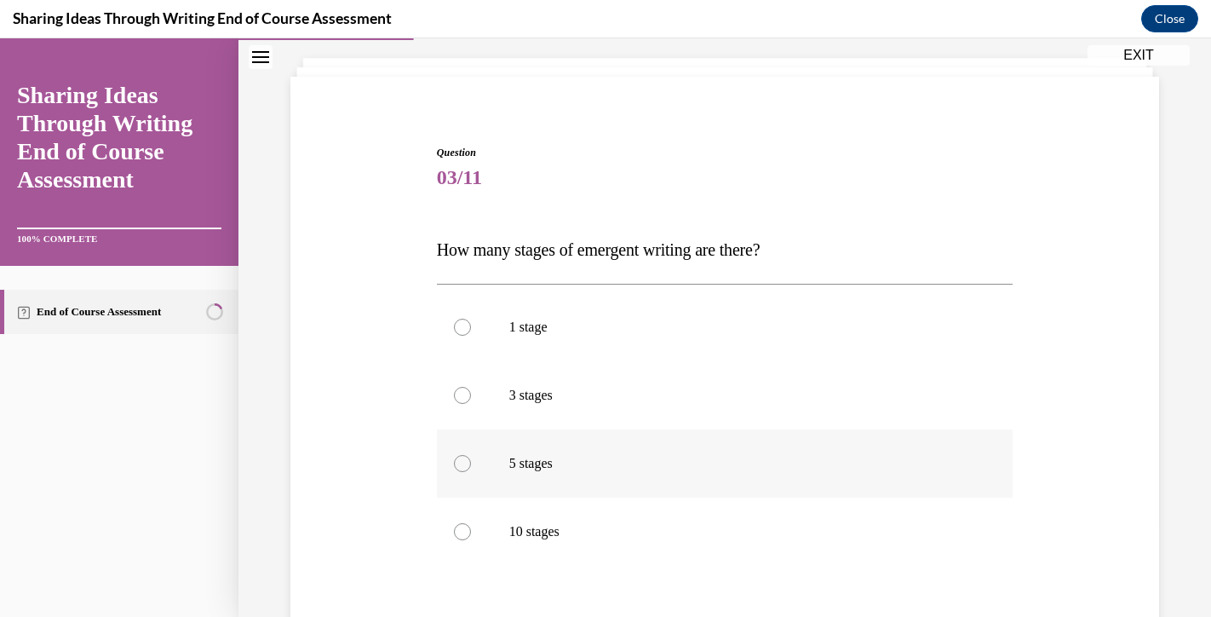
click at [616, 434] on label "5 stages" at bounding box center [725, 463] width 577 height 68
click at [471, 455] on input "5 stages" at bounding box center [462, 463] width 17 height 17
radio input "true"
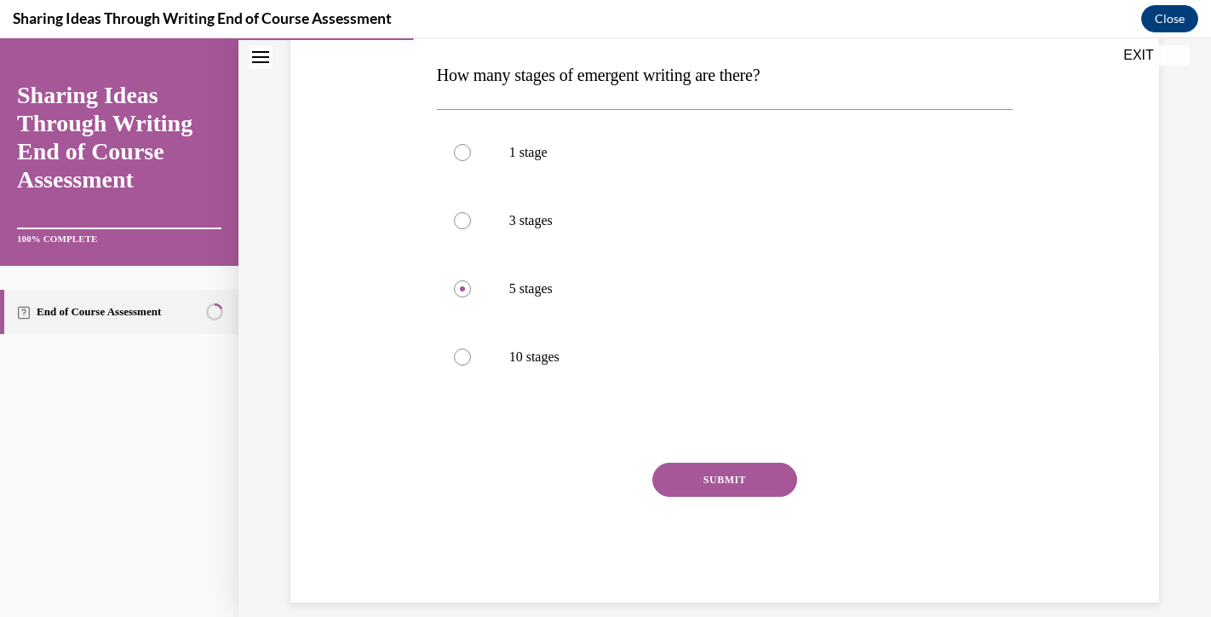
click at [676, 474] on button "SUBMIT" at bounding box center [725, 480] width 145 height 34
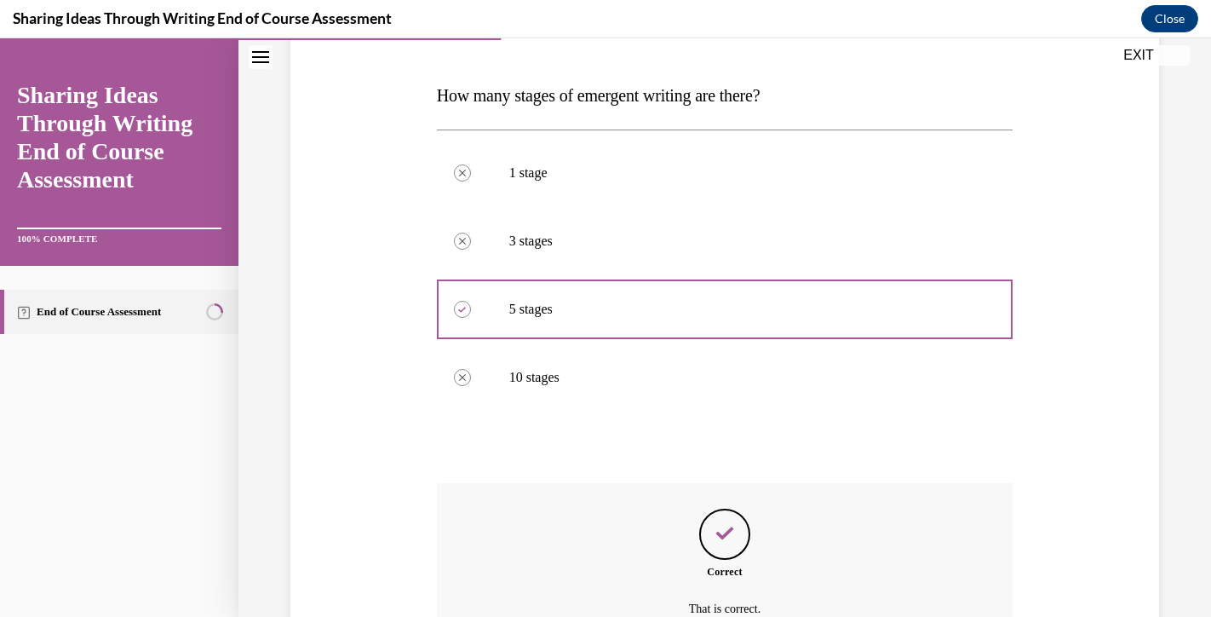
scroll to position [403, 0]
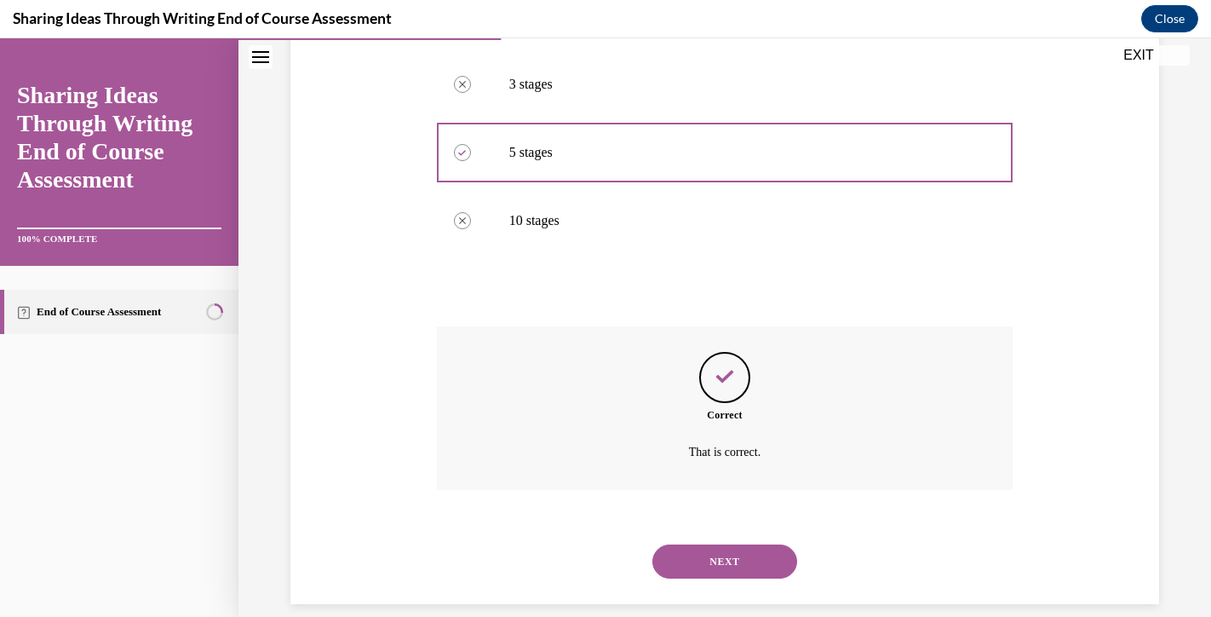
click at [691, 546] on button "NEXT" at bounding box center [725, 561] width 145 height 34
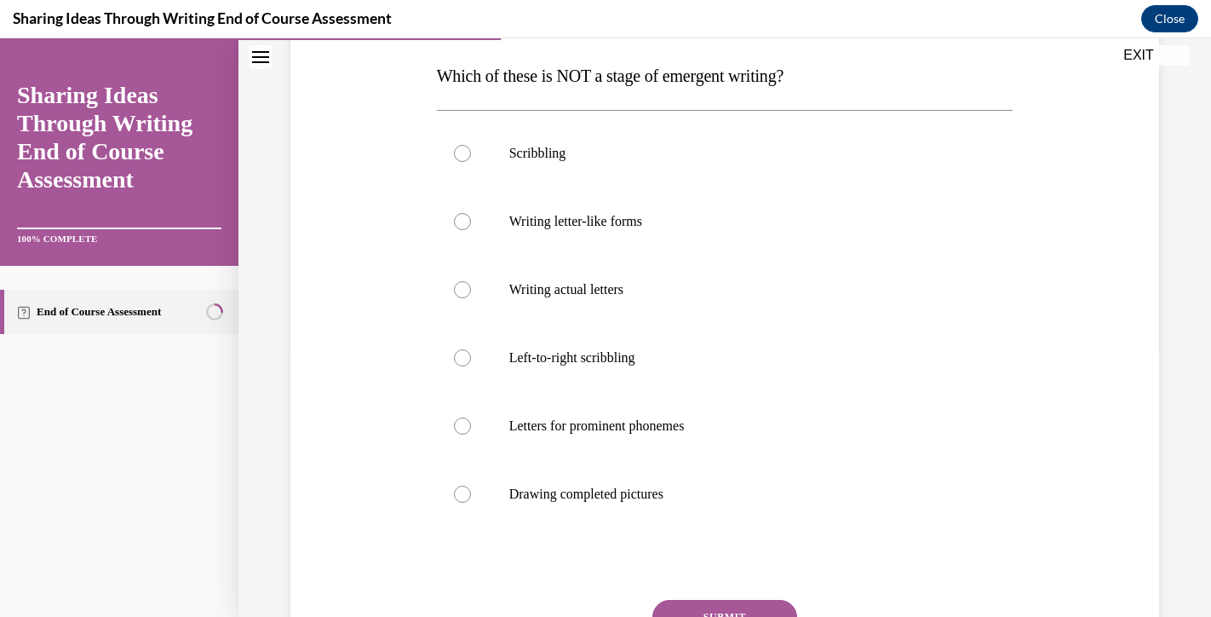
scroll to position [274, 0]
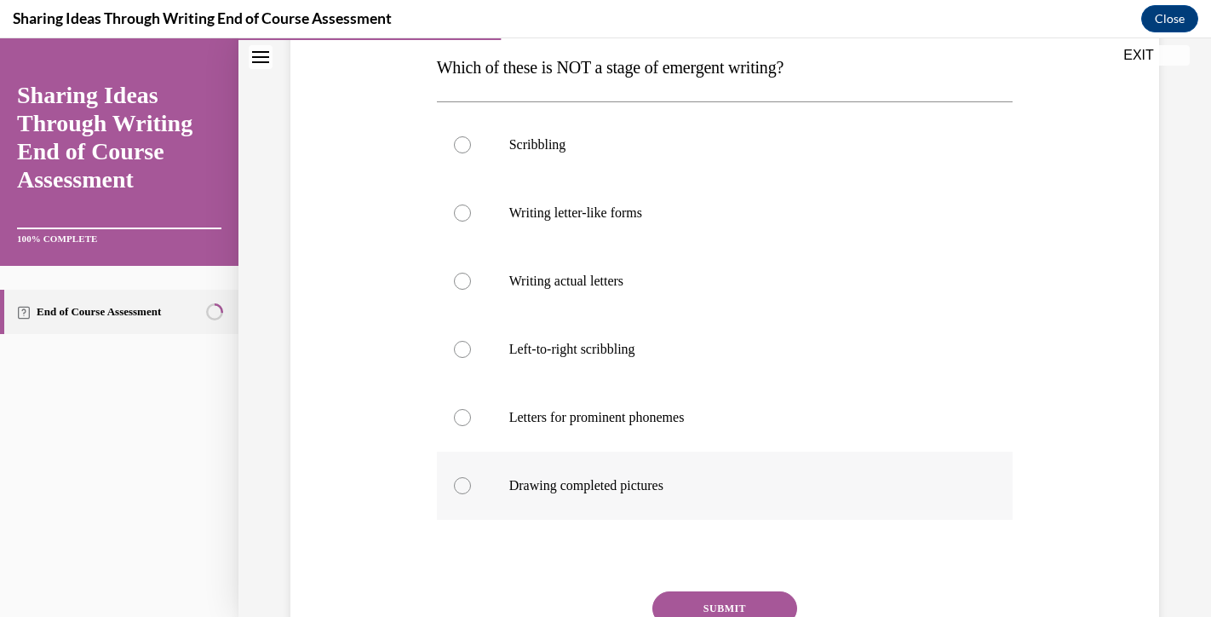
click at [664, 508] on label "Drawing completed pictures" at bounding box center [725, 485] width 577 height 68
click at [471, 494] on input "Drawing completed pictures" at bounding box center [462, 485] width 17 height 17
radio input "true"
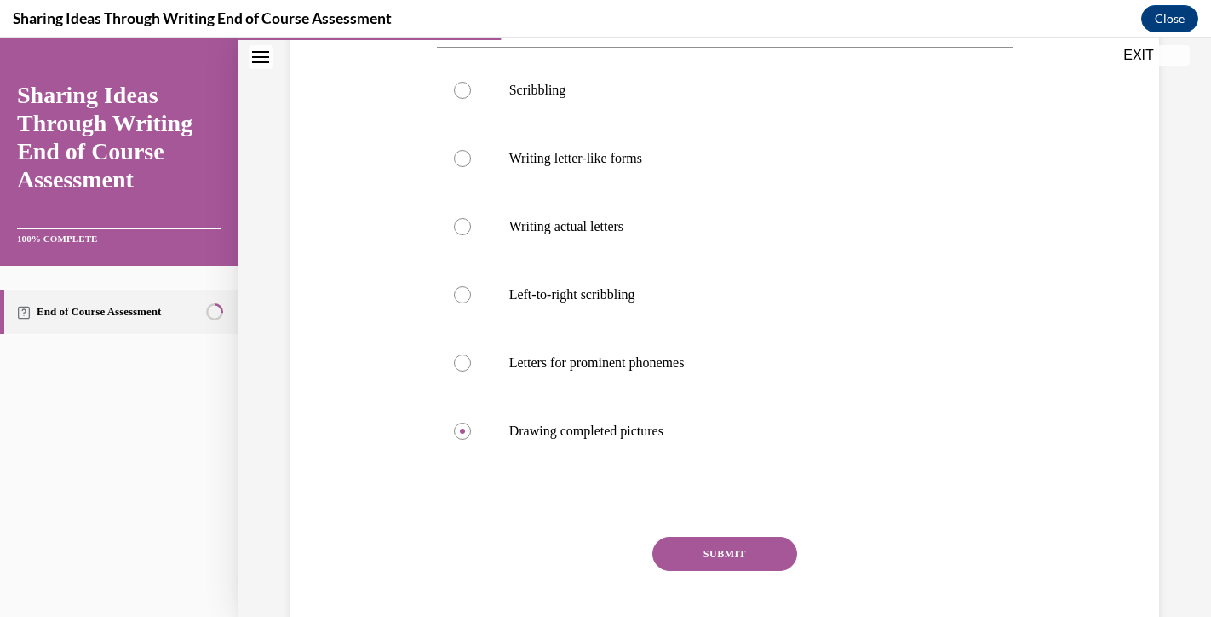
click at [708, 554] on button "SUBMIT" at bounding box center [725, 554] width 145 height 34
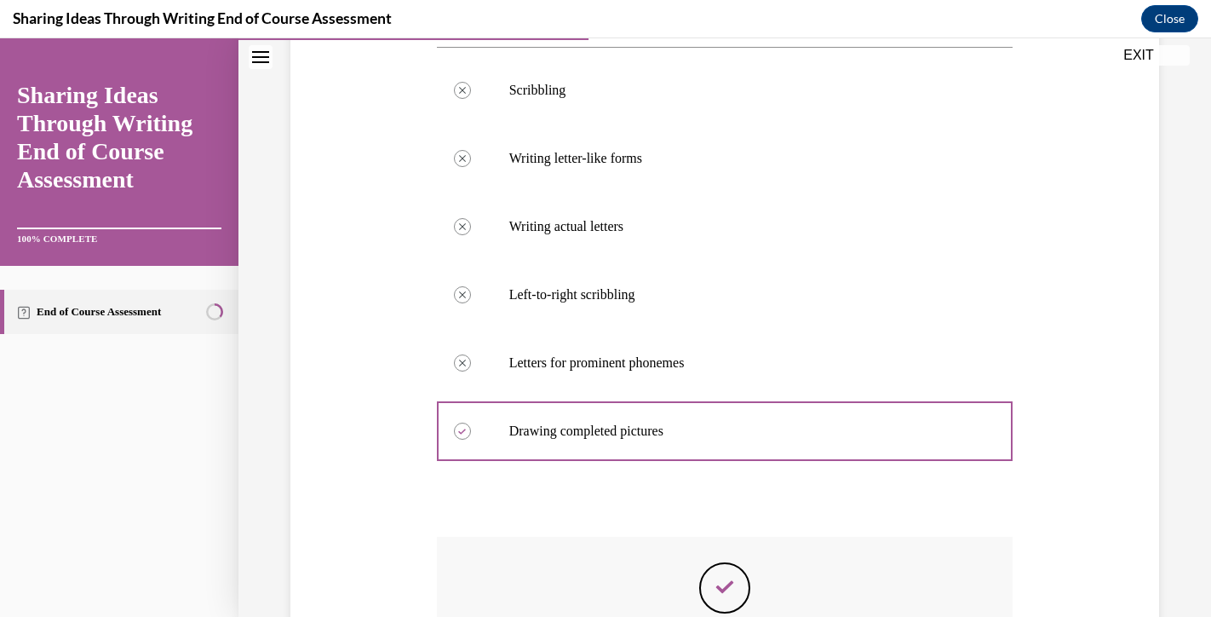
scroll to position [0, 0]
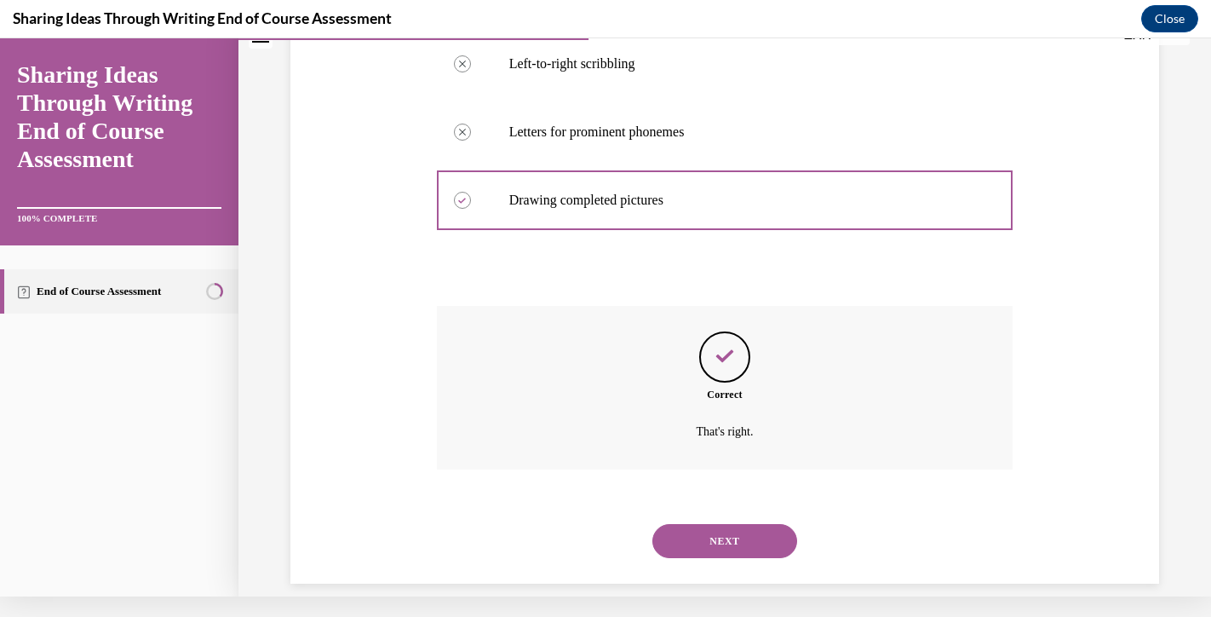
click at [713, 542] on div "NEXT" at bounding box center [725, 541] width 577 height 68
click at [710, 524] on button "NEXT" at bounding box center [725, 541] width 145 height 34
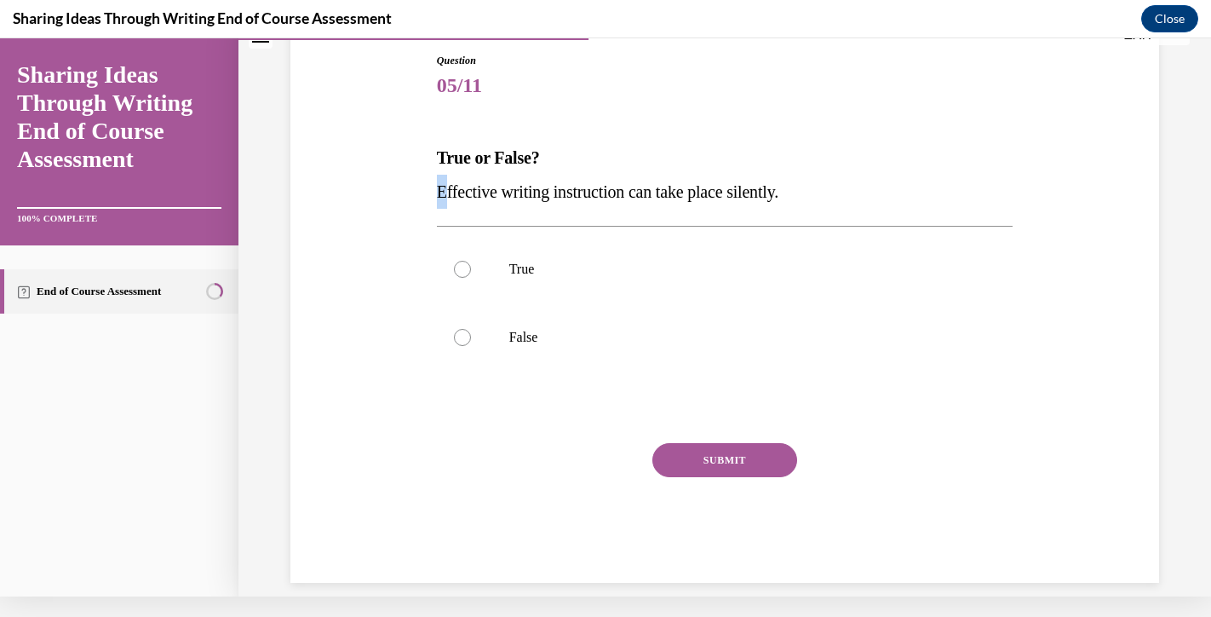
drag, startPoint x: 434, startPoint y: 195, endPoint x: 443, endPoint y: 190, distance: 9.9
click at [443, 190] on div "Question 05/11 True or False? Effective writing instruction can take place sile…" at bounding box center [725, 304] width 585 height 555
click at [474, 284] on label "True" at bounding box center [725, 269] width 577 height 68
click at [471, 278] on input "True" at bounding box center [462, 269] width 17 height 17
radio input "true"
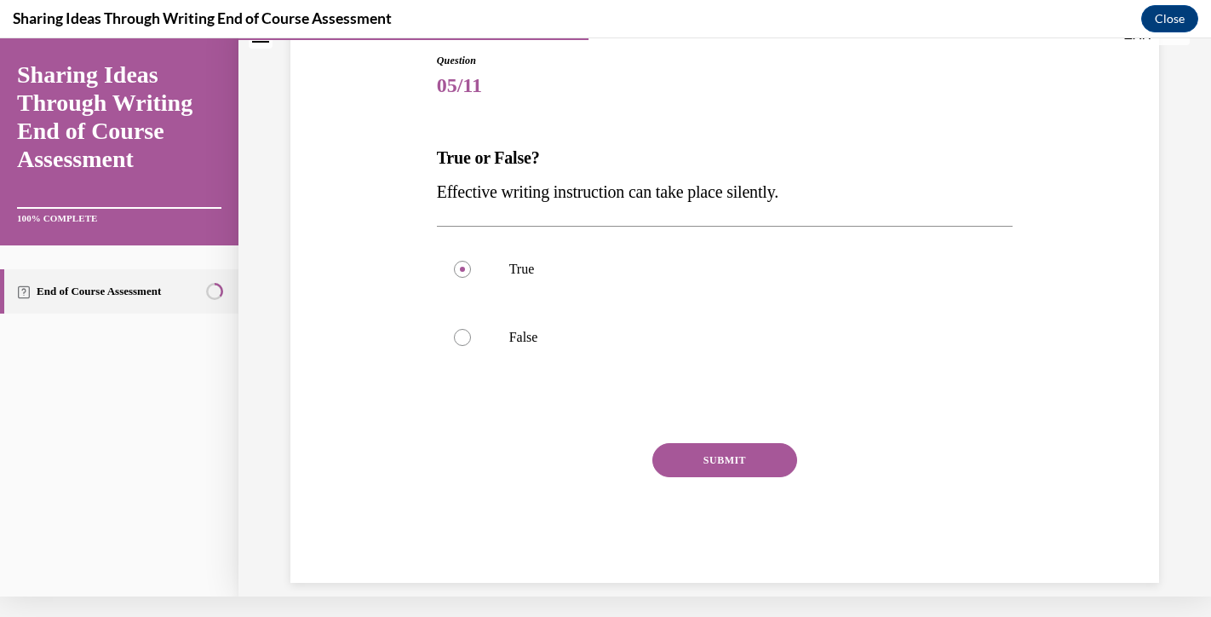
click at [696, 460] on button "SUBMIT" at bounding box center [725, 460] width 145 height 34
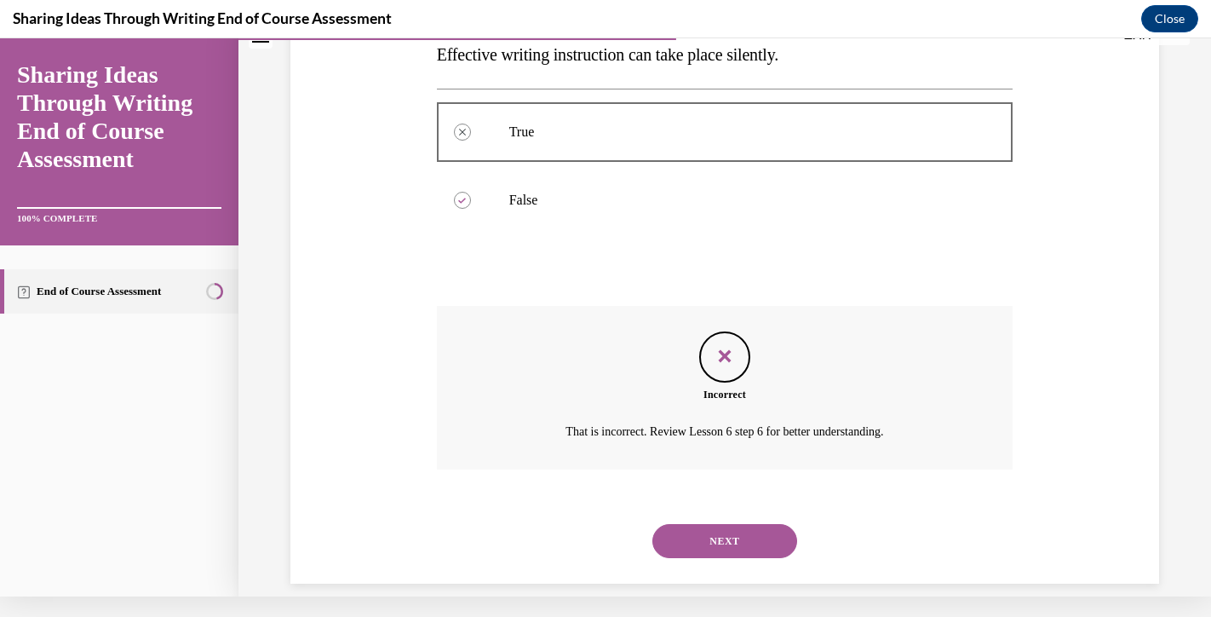
click at [715, 527] on button "NEXT" at bounding box center [725, 541] width 145 height 34
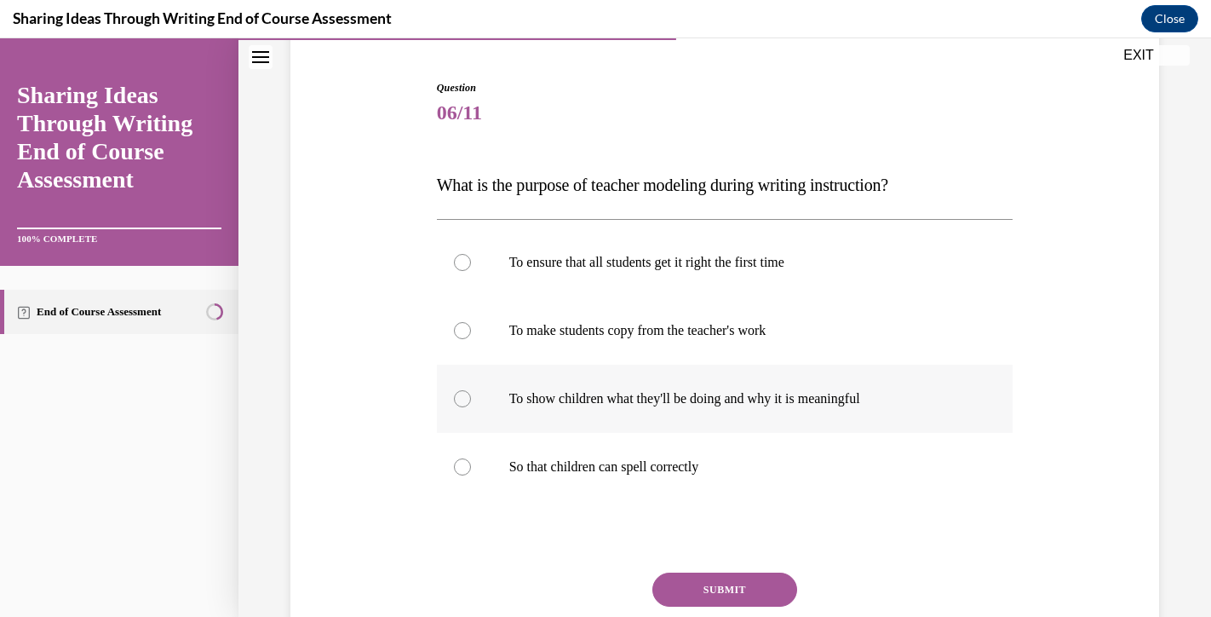
click at [558, 417] on label "To show children what they'll be doing and why it is meaningful" at bounding box center [725, 399] width 577 height 68
click at [471, 407] on input "To show children what they'll be doing and why it is meaningful" at bounding box center [462, 398] width 17 height 17
radio input "true"
click at [722, 591] on button "SUBMIT" at bounding box center [725, 589] width 145 height 34
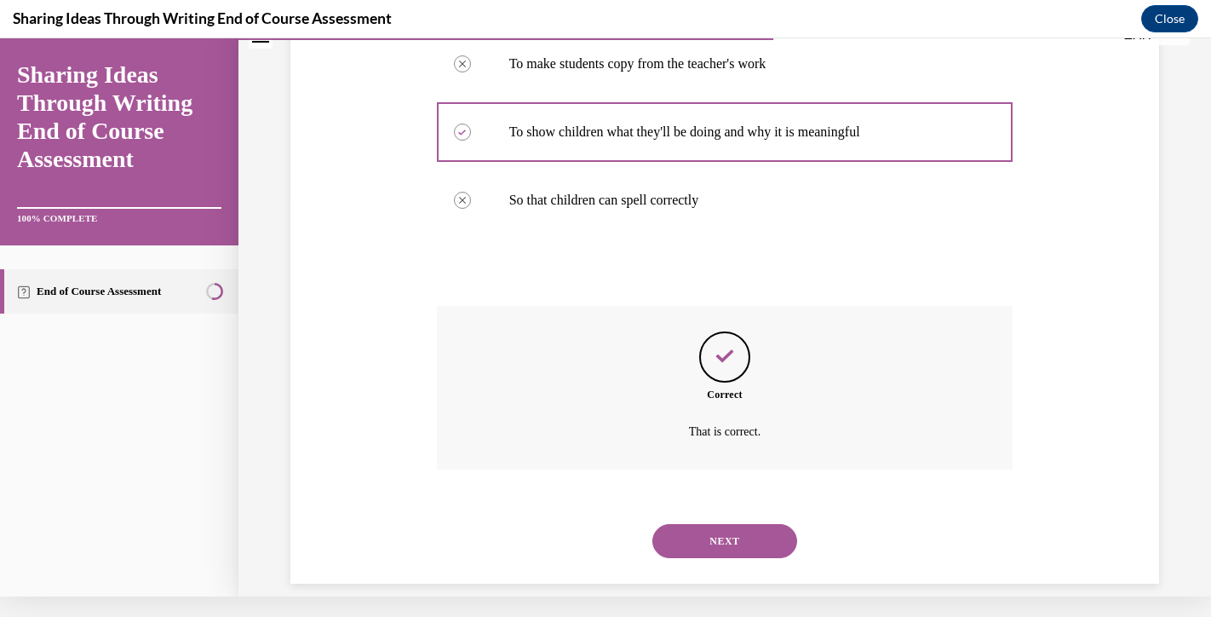
click at [714, 543] on div "NEXT" at bounding box center [725, 541] width 577 height 68
click at [714, 530] on button "NEXT" at bounding box center [725, 541] width 145 height 34
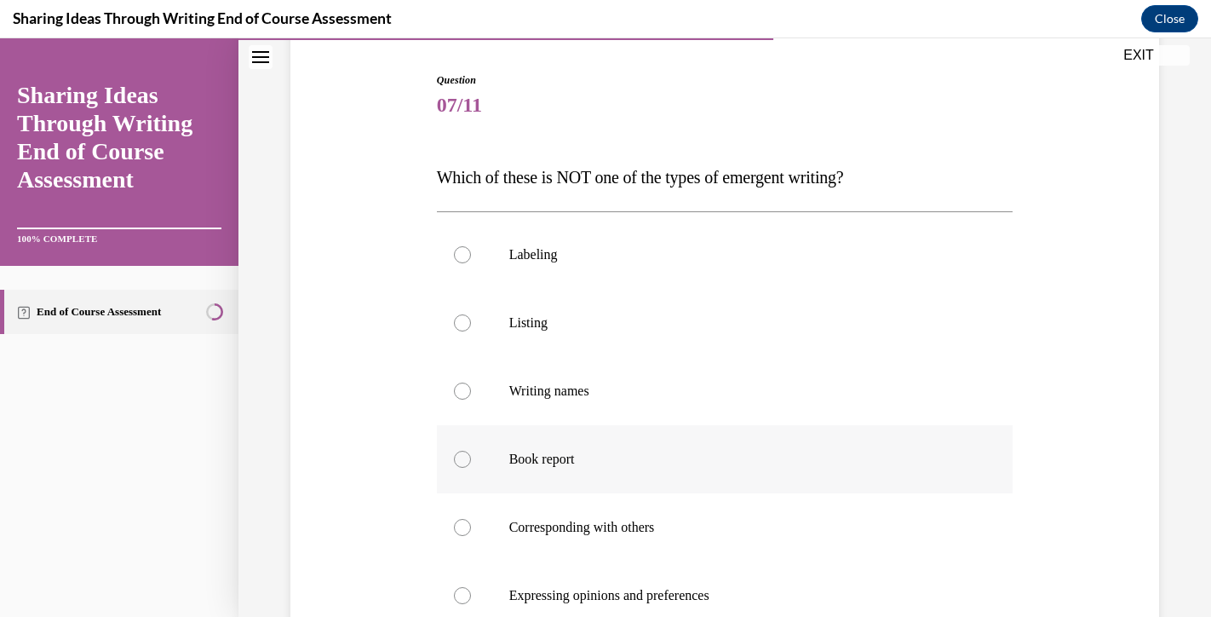
click at [631, 469] on label "Book report" at bounding box center [725, 459] width 577 height 68
click at [471, 468] on input "Book report" at bounding box center [462, 459] width 17 height 17
radio input "true"
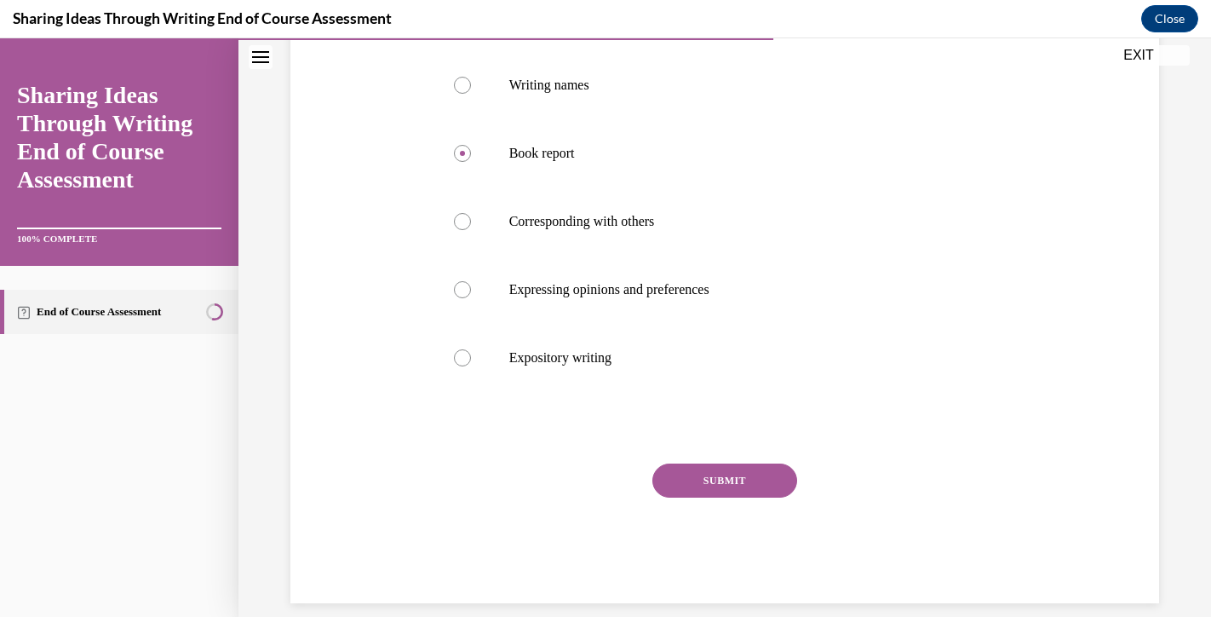
click at [681, 480] on button "SUBMIT" at bounding box center [725, 480] width 145 height 34
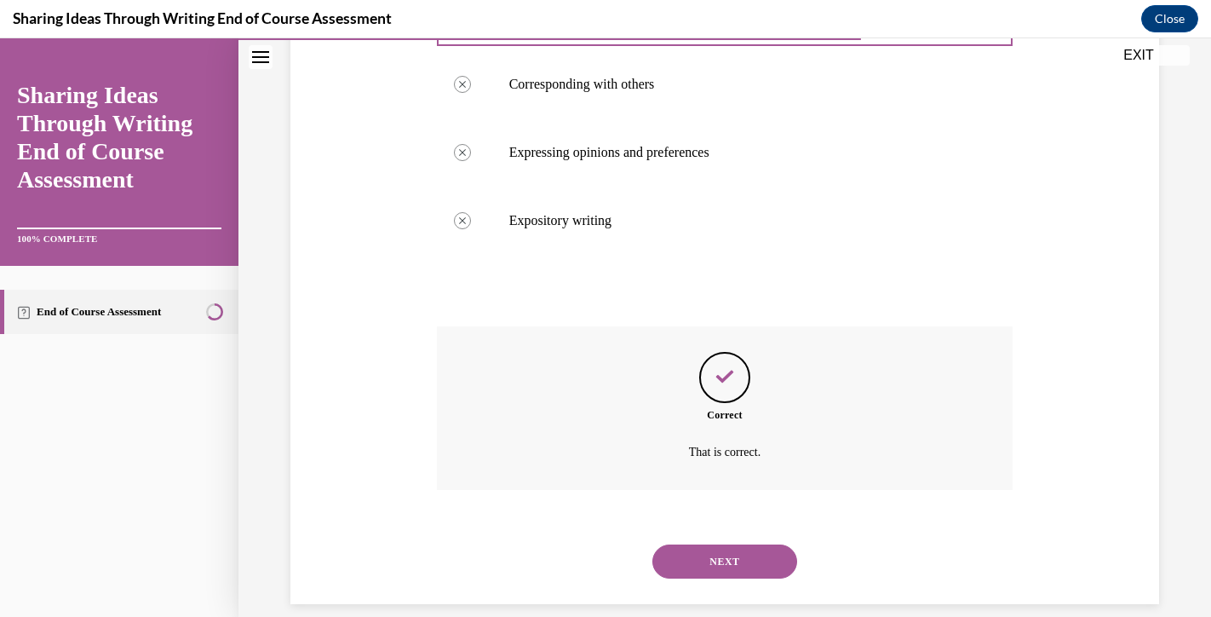
click at [710, 544] on button "NEXT" at bounding box center [725, 561] width 145 height 34
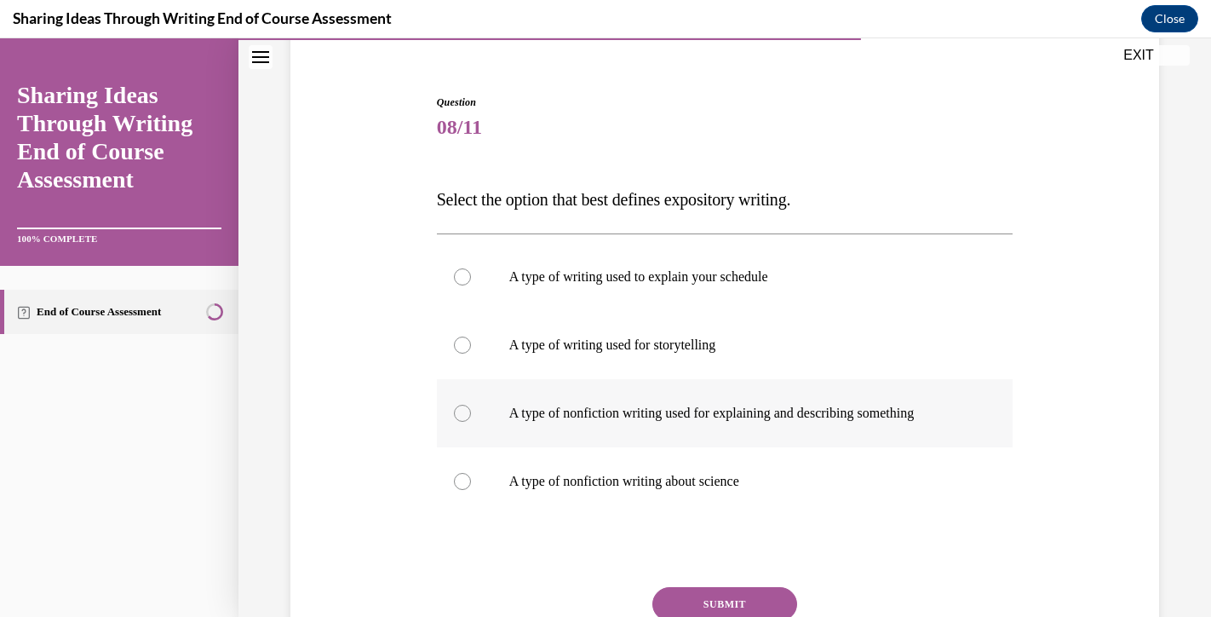
click at [575, 408] on p "A type of nonfiction writing used for explaining and describing something" at bounding box center [740, 413] width 462 height 17
click at [471, 408] on input "A type of nonfiction writing used for explaining and describing something" at bounding box center [462, 413] width 17 height 17
radio input "true"
click at [731, 597] on button "SUBMIT" at bounding box center [725, 604] width 145 height 34
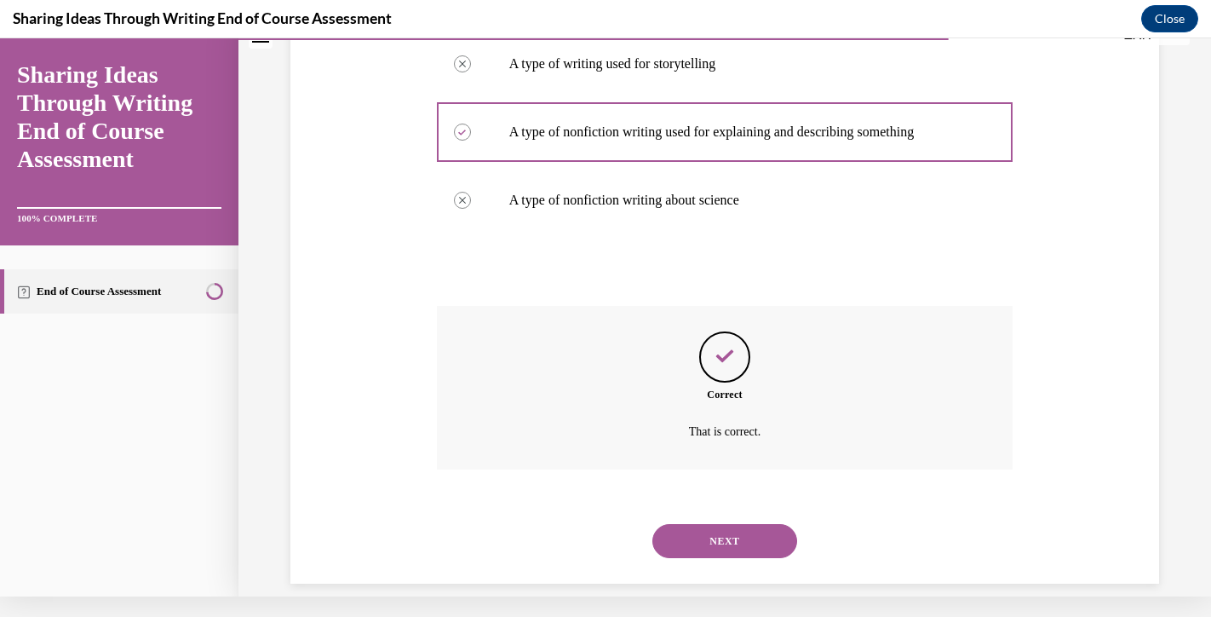
click at [716, 524] on button "NEXT" at bounding box center [725, 541] width 145 height 34
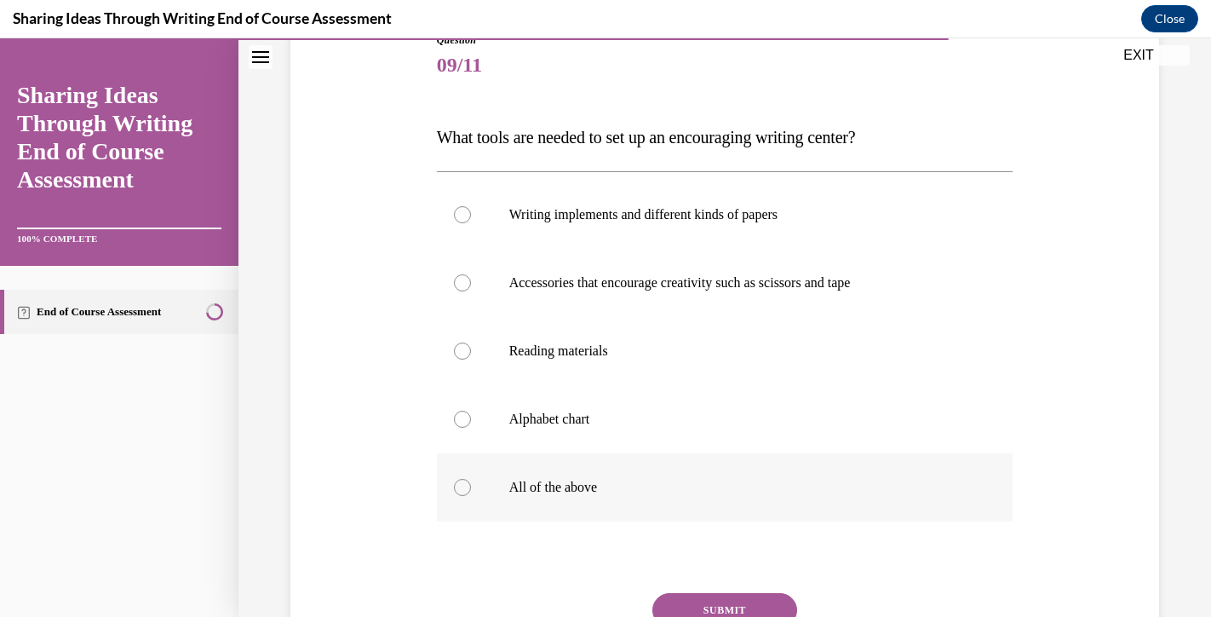
click at [639, 476] on label "All of the above" at bounding box center [725, 487] width 577 height 68
click at [471, 479] on input "All of the above" at bounding box center [462, 487] width 17 height 17
radio input "true"
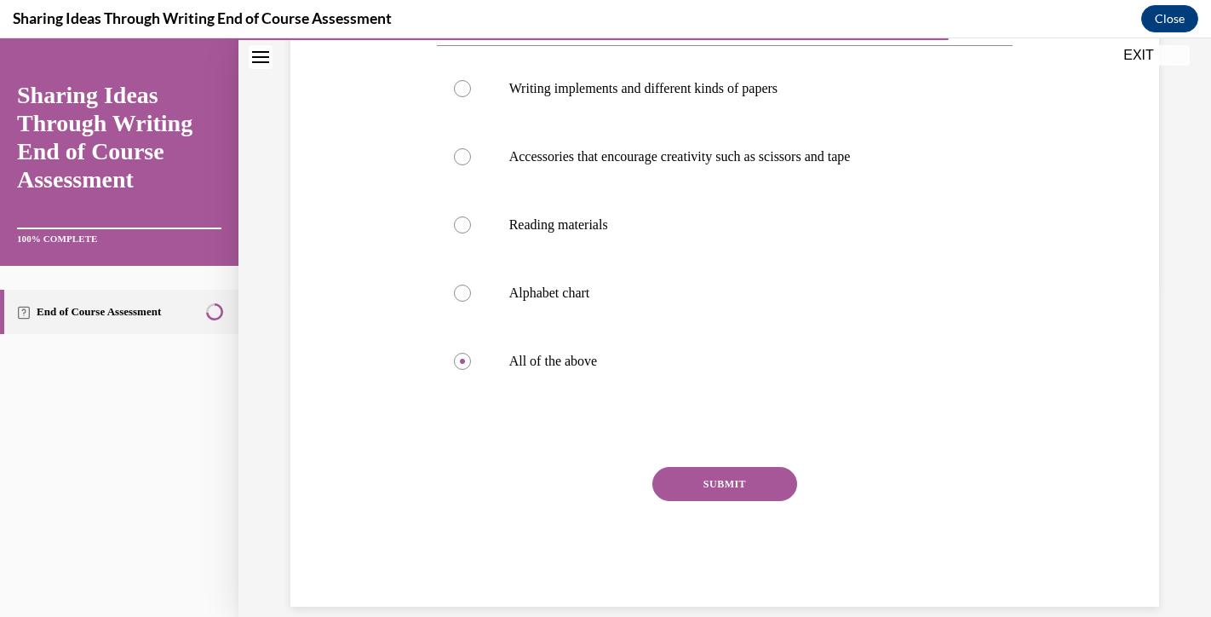
click at [696, 491] on button "SUBMIT" at bounding box center [725, 484] width 145 height 34
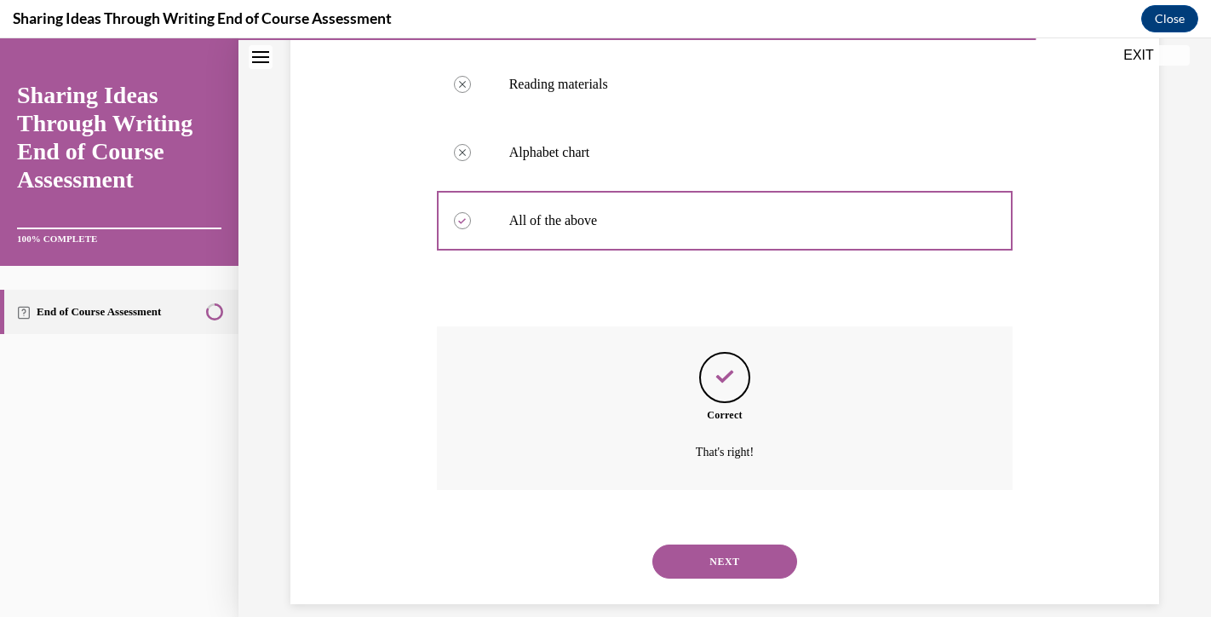
click at [704, 527] on div "NEXT" at bounding box center [725, 561] width 577 height 68
click at [704, 544] on button "NEXT" at bounding box center [725, 561] width 145 height 34
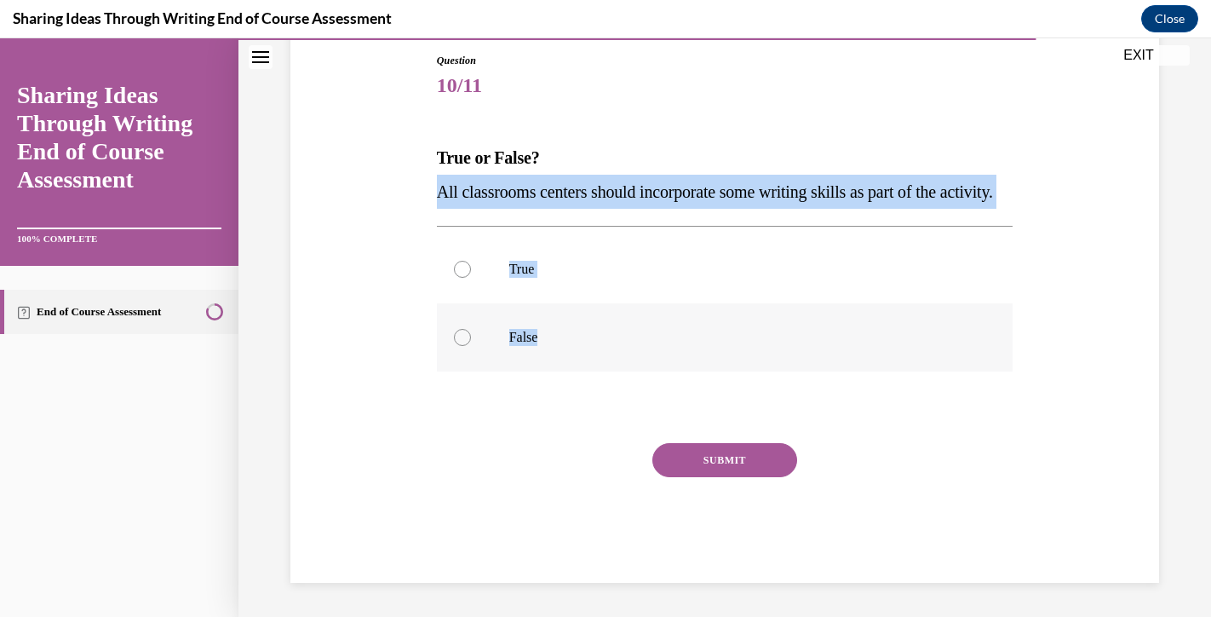
drag, startPoint x: 438, startPoint y: 193, endPoint x: 565, endPoint y: 375, distance: 222.1
click at [565, 375] on div "Question 10/11 True or False? All classrooms centers should incorporate some wr…" at bounding box center [725, 318] width 577 height 530
copy div "All classrooms centers should incorporate some writing skills as part of the ac…"
click at [524, 303] on label "True" at bounding box center [725, 269] width 577 height 68
click at [471, 278] on input "True" at bounding box center [462, 269] width 17 height 17
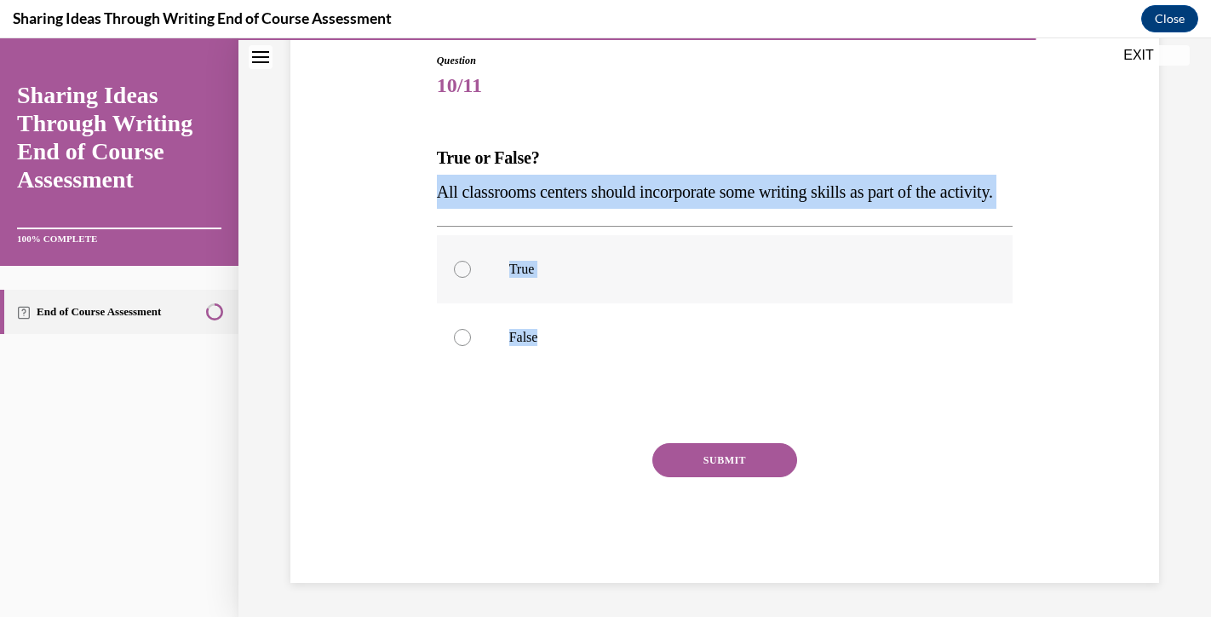
radio input "true"
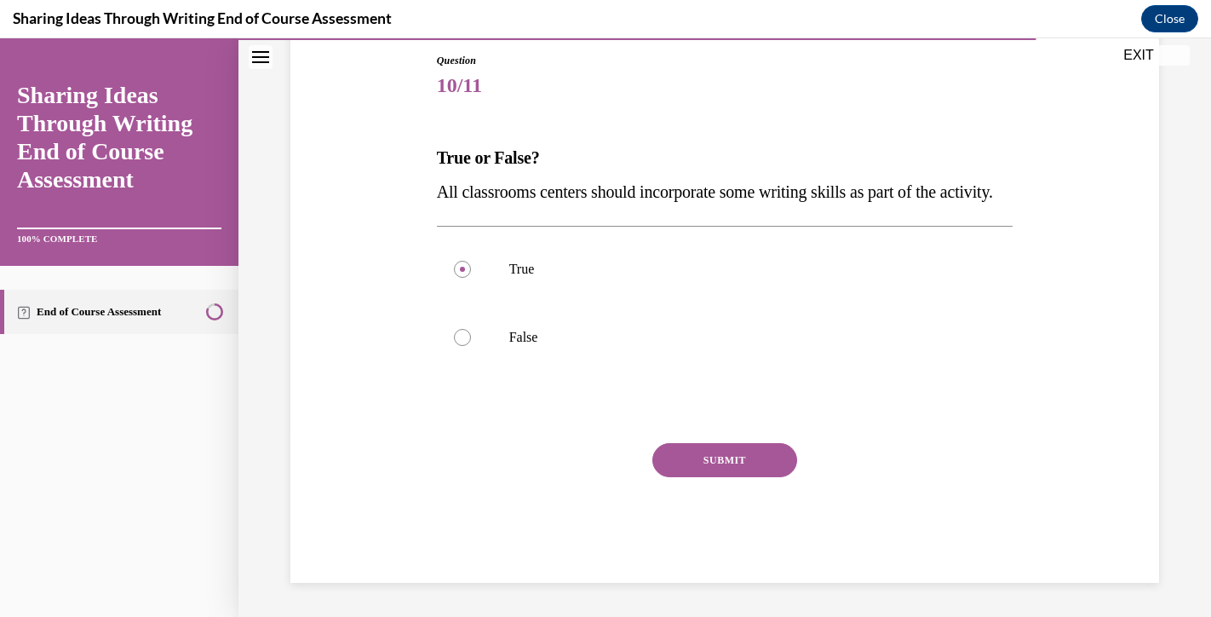
click at [693, 477] on button "SUBMIT" at bounding box center [725, 460] width 145 height 34
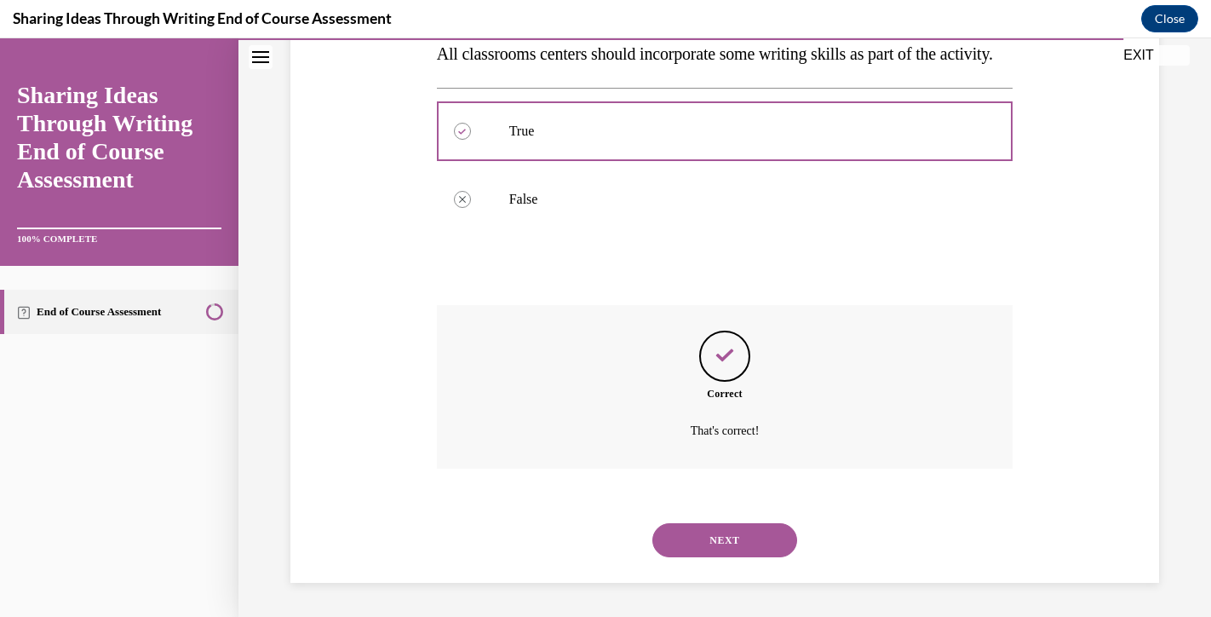
click at [707, 540] on button "NEXT" at bounding box center [725, 540] width 145 height 34
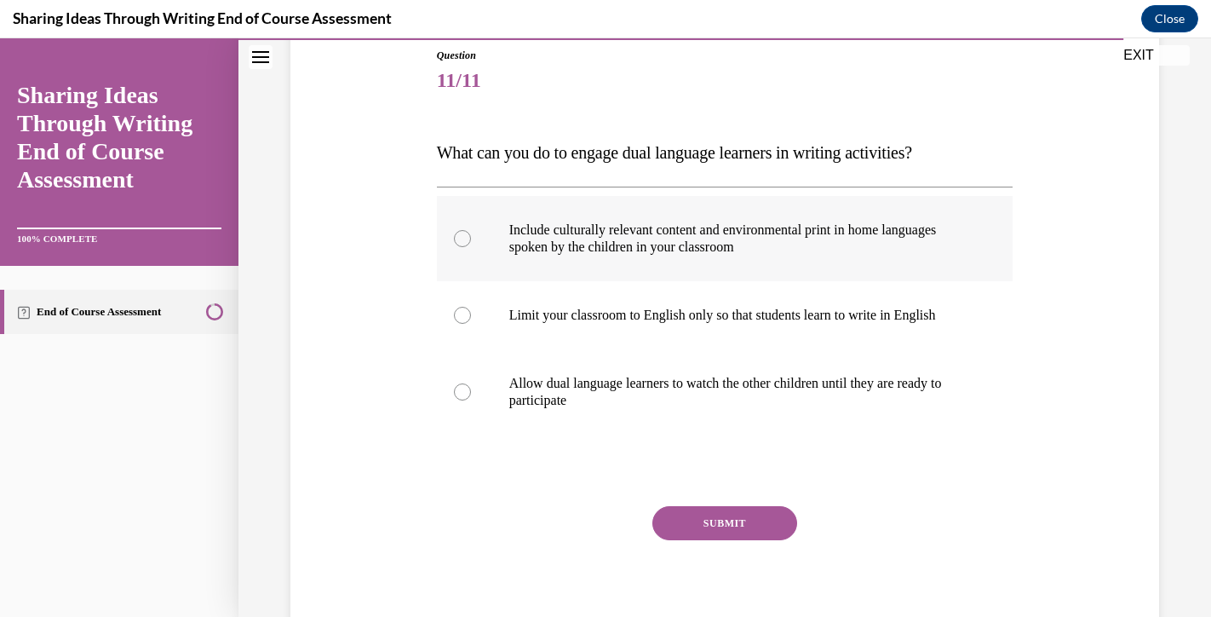
click at [589, 226] on p "Include culturally relevant content and environmental print in home languages s…" at bounding box center [740, 238] width 462 height 34
click at [471, 230] on input "Include culturally relevant content and environmental print in home languages s…" at bounding box center [462, 238] width 17 height 17
radio input "true"
click at [707, 525] on button "SUBMIT" at bounding box center [725, 523] width 145 height 34
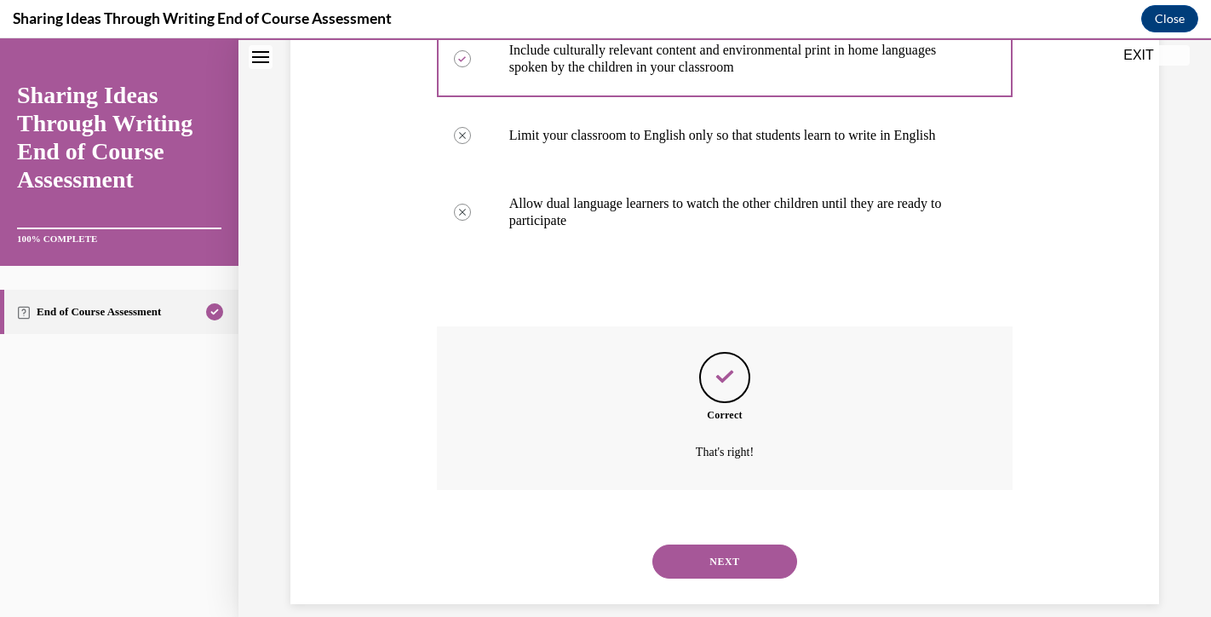
click at [770, 545] on button "NEXT" at bounding box center [725, 561] width 145 height 34
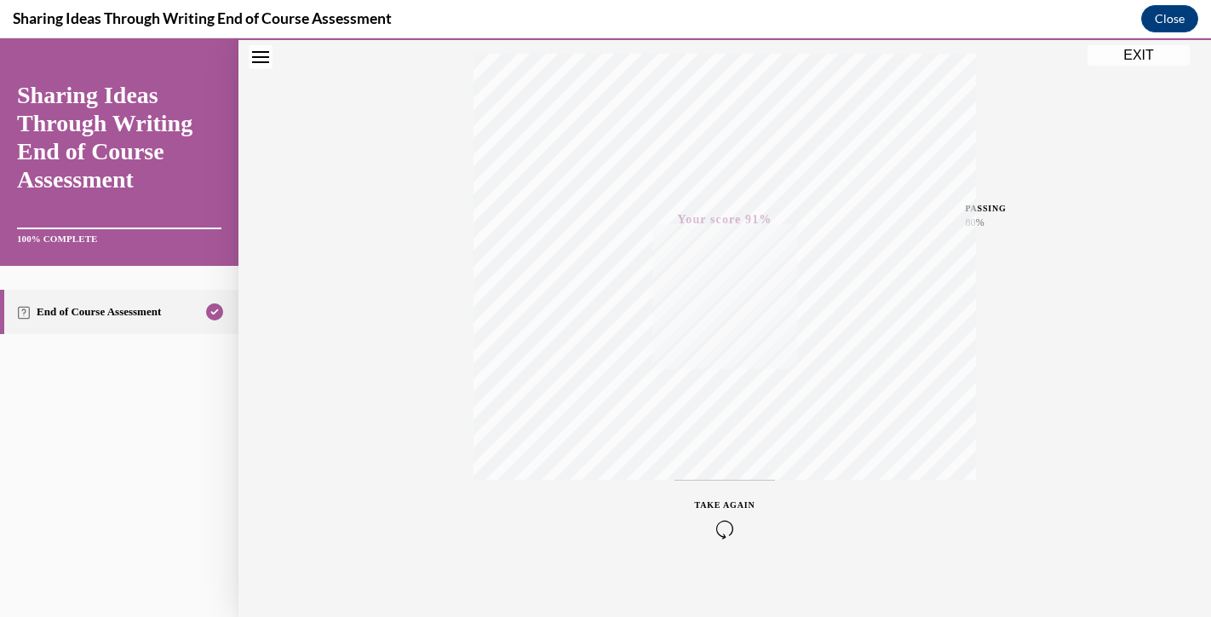
scroll to position [295, 0]
click at [1110, 58] on button "EXIT" at bounding box center [1139, 55] width 102 height 20
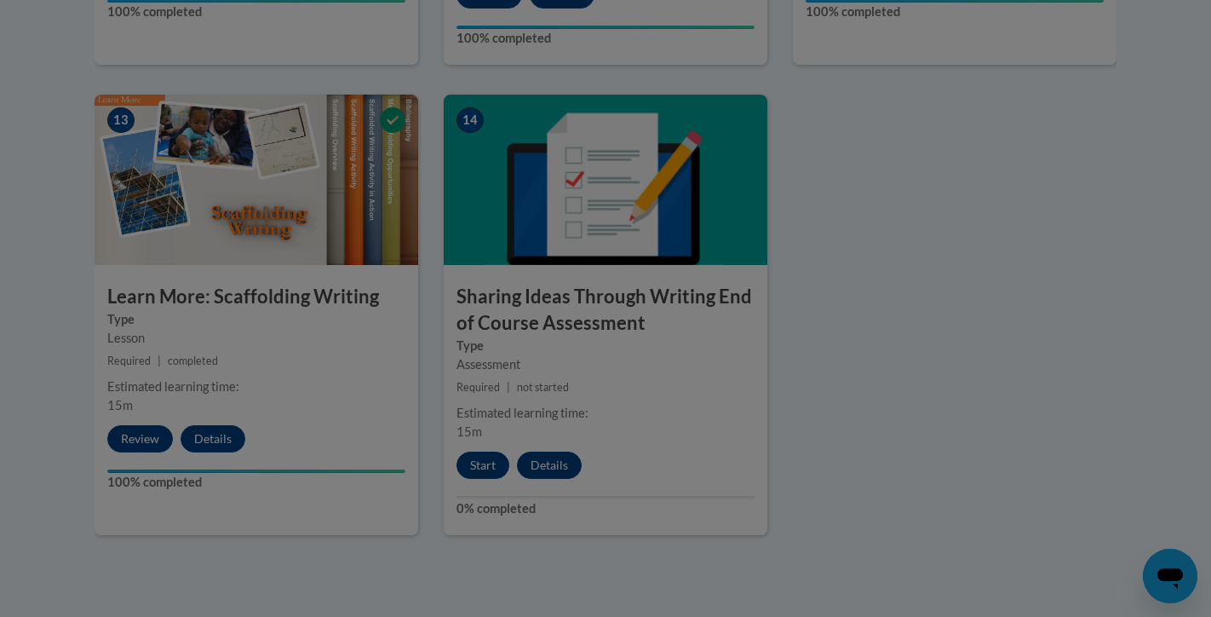
scroll to position [0, 0]
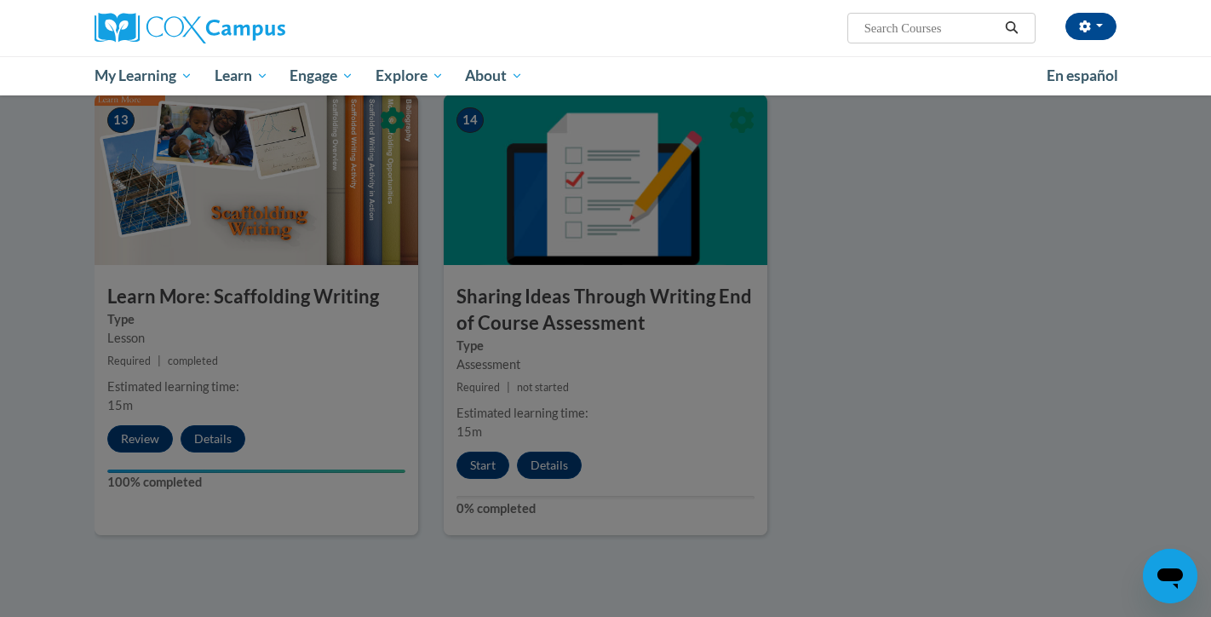
click at [946, 277] on div at bounding box center [605, 308] width 1211 height 617
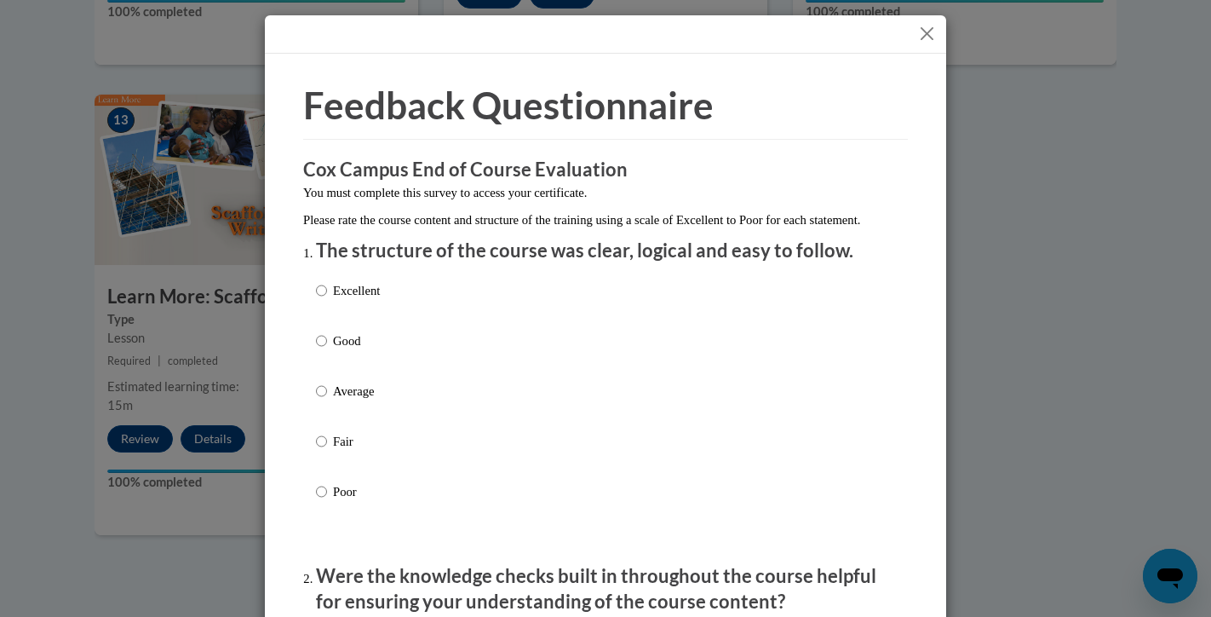
click at [471, 305] on div "Excellent Good Average Fair Poor" at bounding box center [605, 412] width 579 height 278
click at [359, 300] on p "Excellent" at bounding box center [356, 290] width 47 height 19
click at [327, 300] on input "Excellent" at bounding box center [321, 290] width 11 height 19
radio input "true"
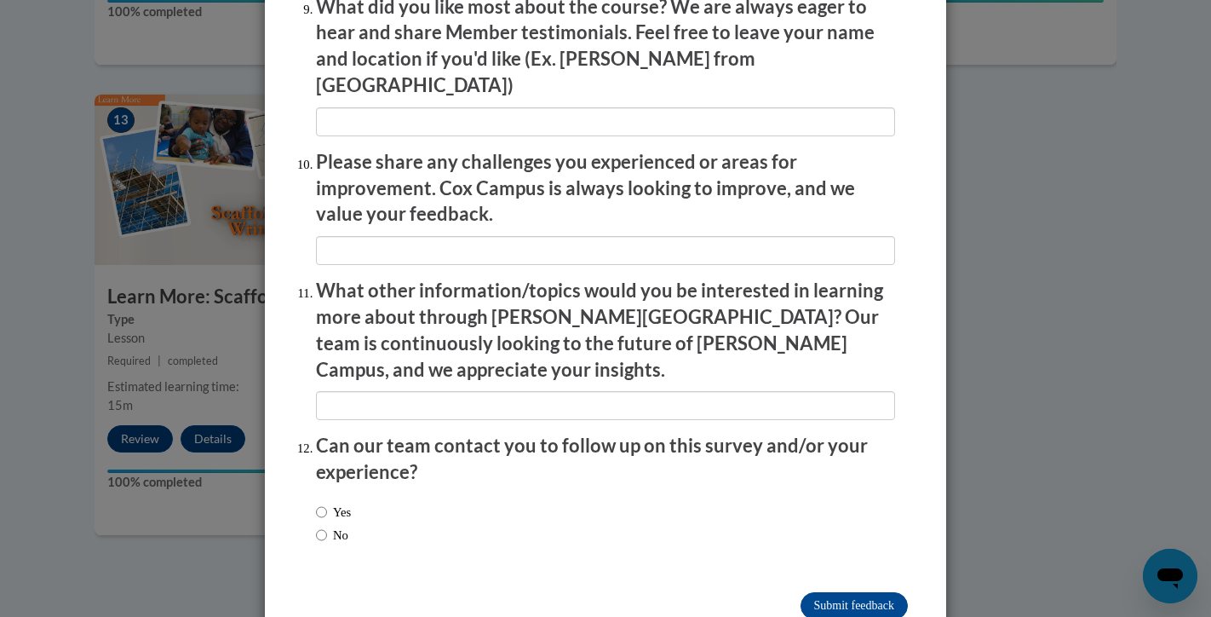
scroll to position [2903, 0]
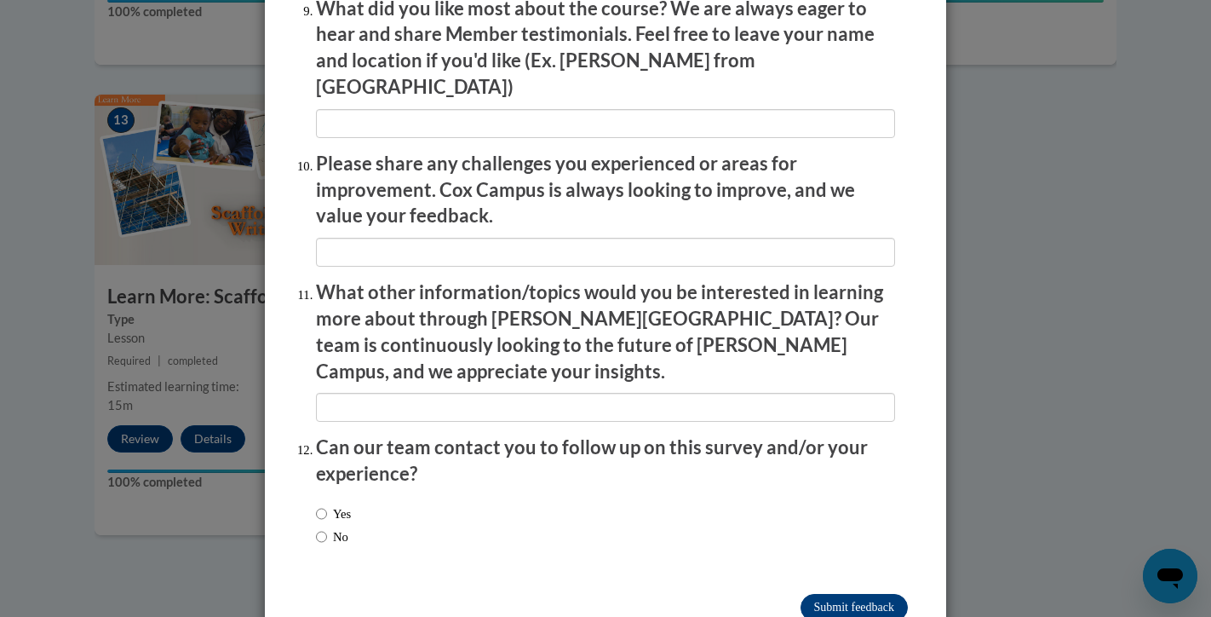
click at [824, 594] on input "Submit feedback" at bounding box center [854, 607] width 107 height 27
